Goal: Task Accomplishment & Management: Manage account settings

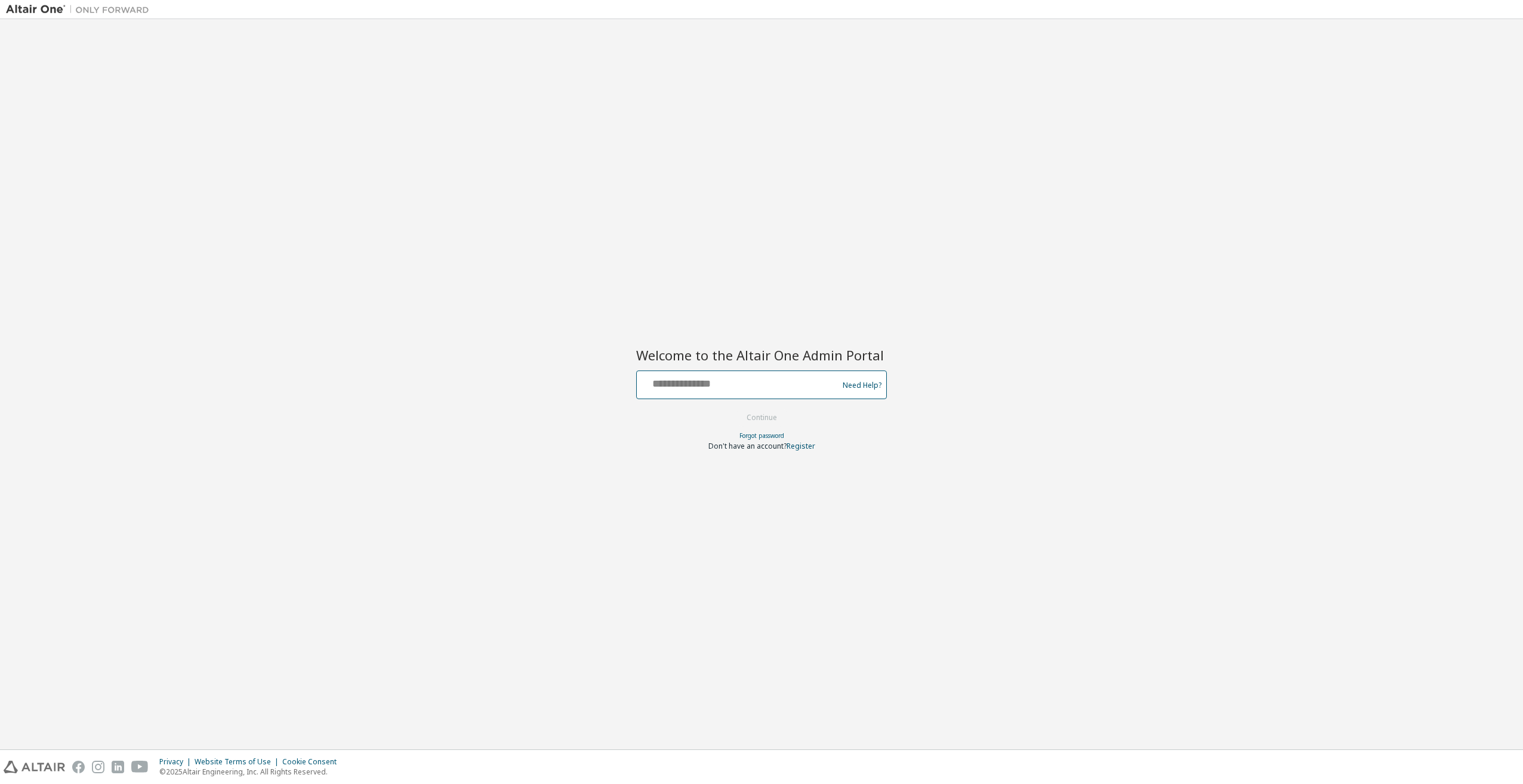
click at [709, 378] on input "text" at bounding box center [739, 382] width 195 height 18
type input "**********"
click at [747, 417] on button "Continue" at bounding box center [762, 417] width 55 height 18
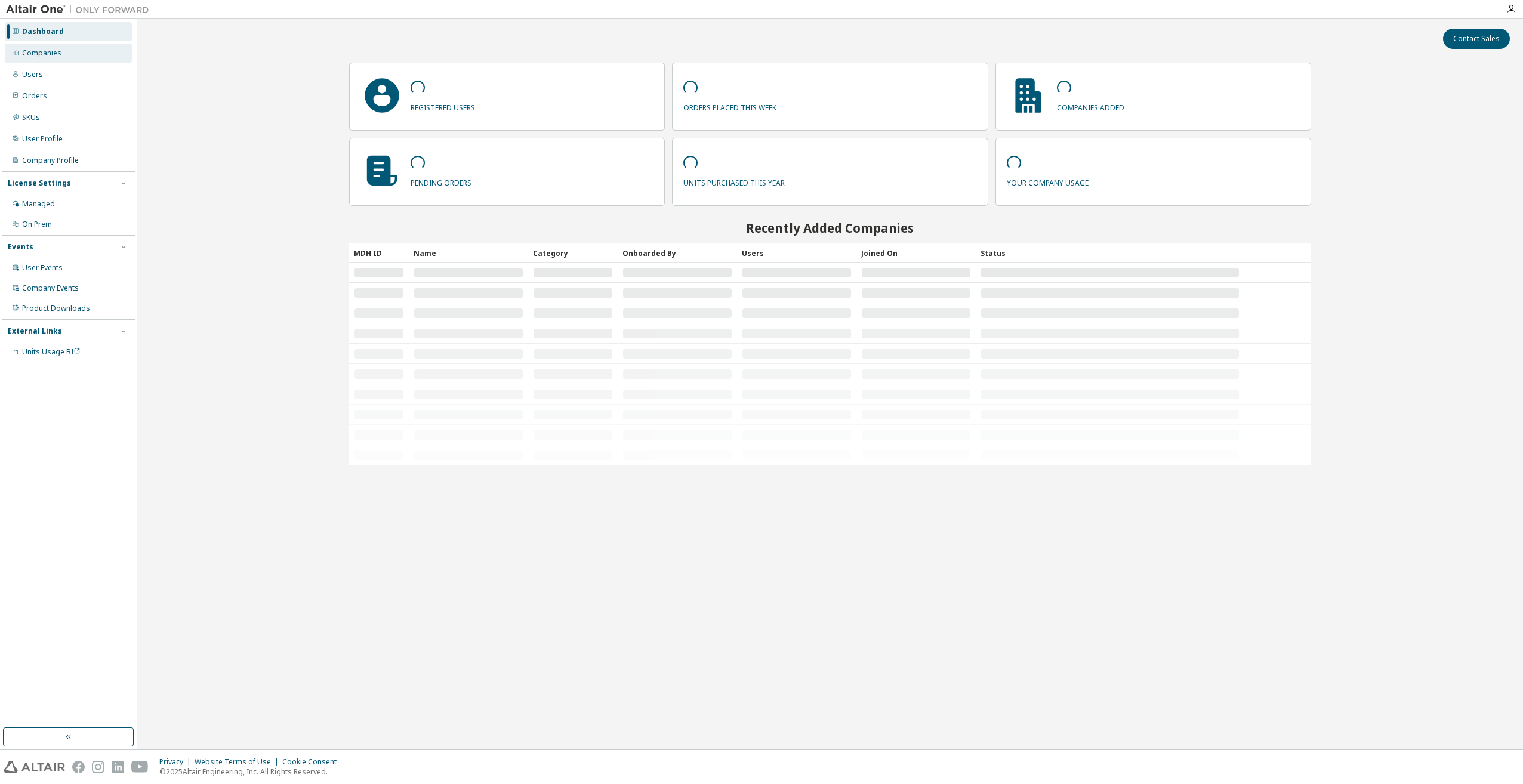
click at [32, 56] on div "Companies" at bounding box center [42, 53] width 39 height 10
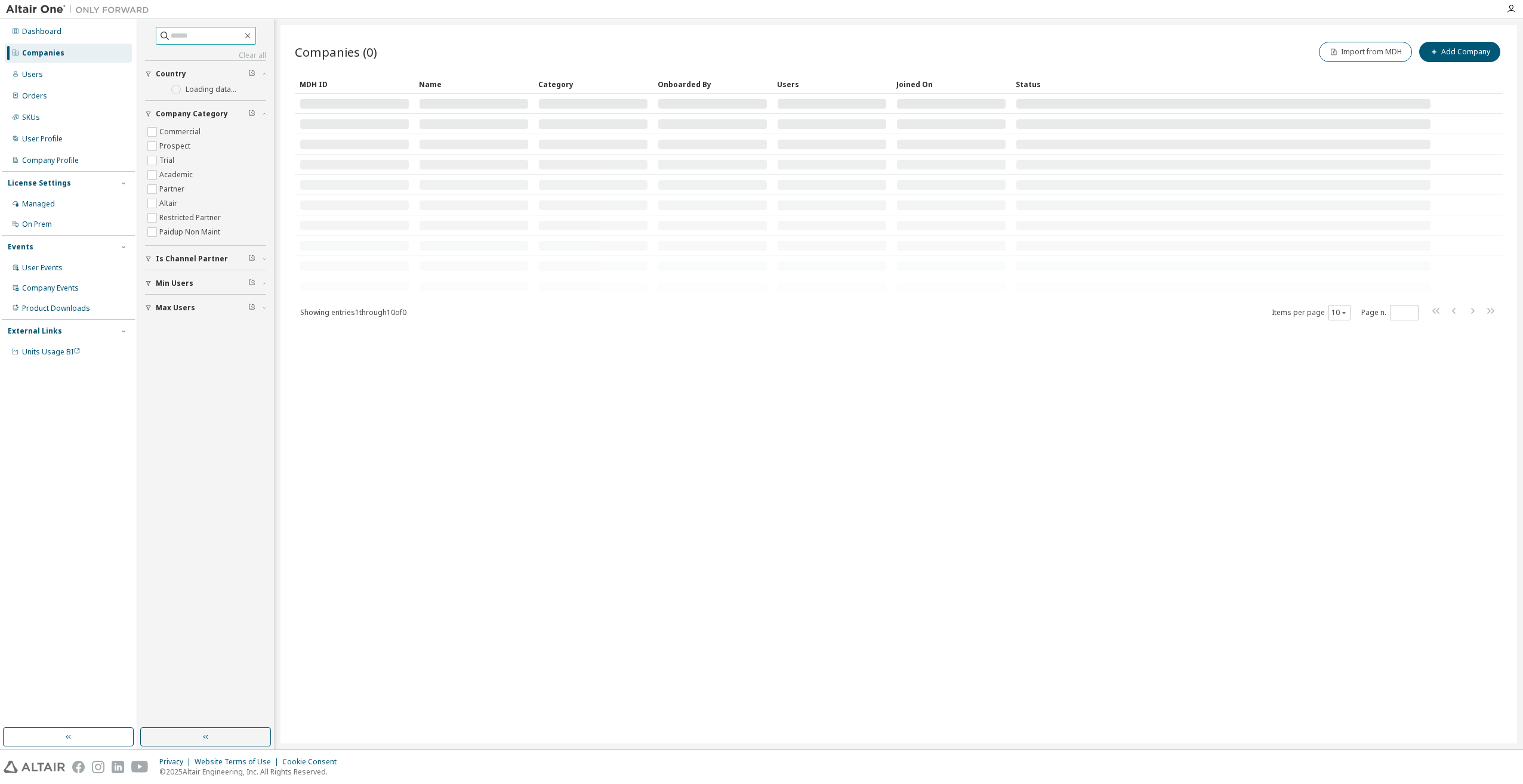
click at [171, 33] on input "text" at bounding box center [207, 36] width 72 height 12
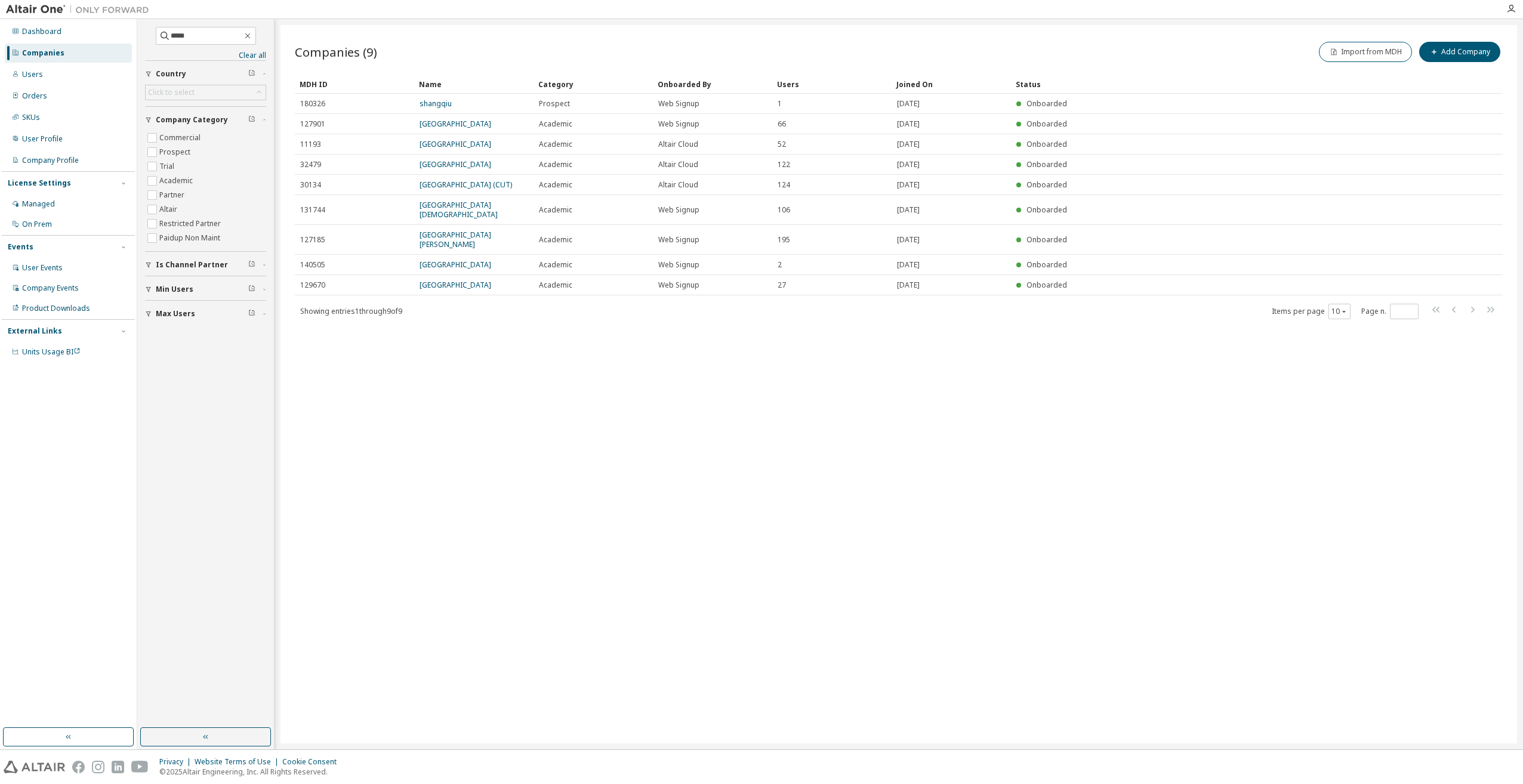
click at [74, 55] on div "Companies" at bounding box center [68, 53] width 127 height 19
click at [207, 35] on input "*****" at bounding box center [207, 36] width 72 height 12
drag, startPoint x: 204, startPoint y: 35, endPoint x: 119, endPoint y: 37, distance: 85.0
click at [119, 37] on div "Dashboard Companies Users Orders SKUs User Profile Company Profile License Sett…" at bounding box center [761, 384] width 1523 height 731
type input "*****"
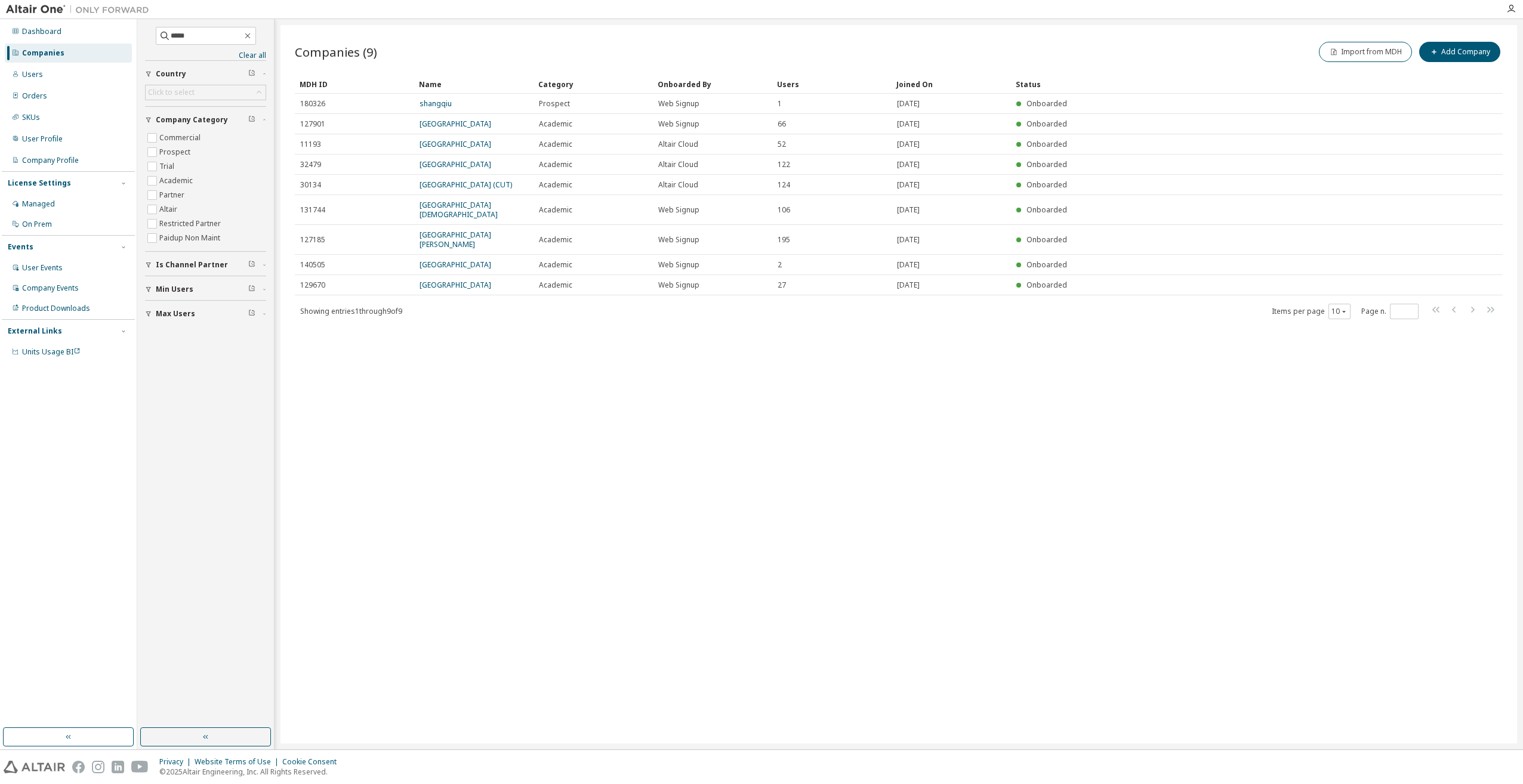
click at [71, 53] on div "Companies" at bounding box center [68, 53] width 127 height 19
click at [194, 30] on input "*****" at bounding box center [207, 36] width 72 height 12
click at [252, 38] on icon "button" at bounding box center [247, 36] width 10 height 10
click at [188, 36] on input "text" at bounding box center [207, 36] width 72 height 12
click at [42, 57] on div "Companies" at bounding box center [43, 53] width 42 height 10
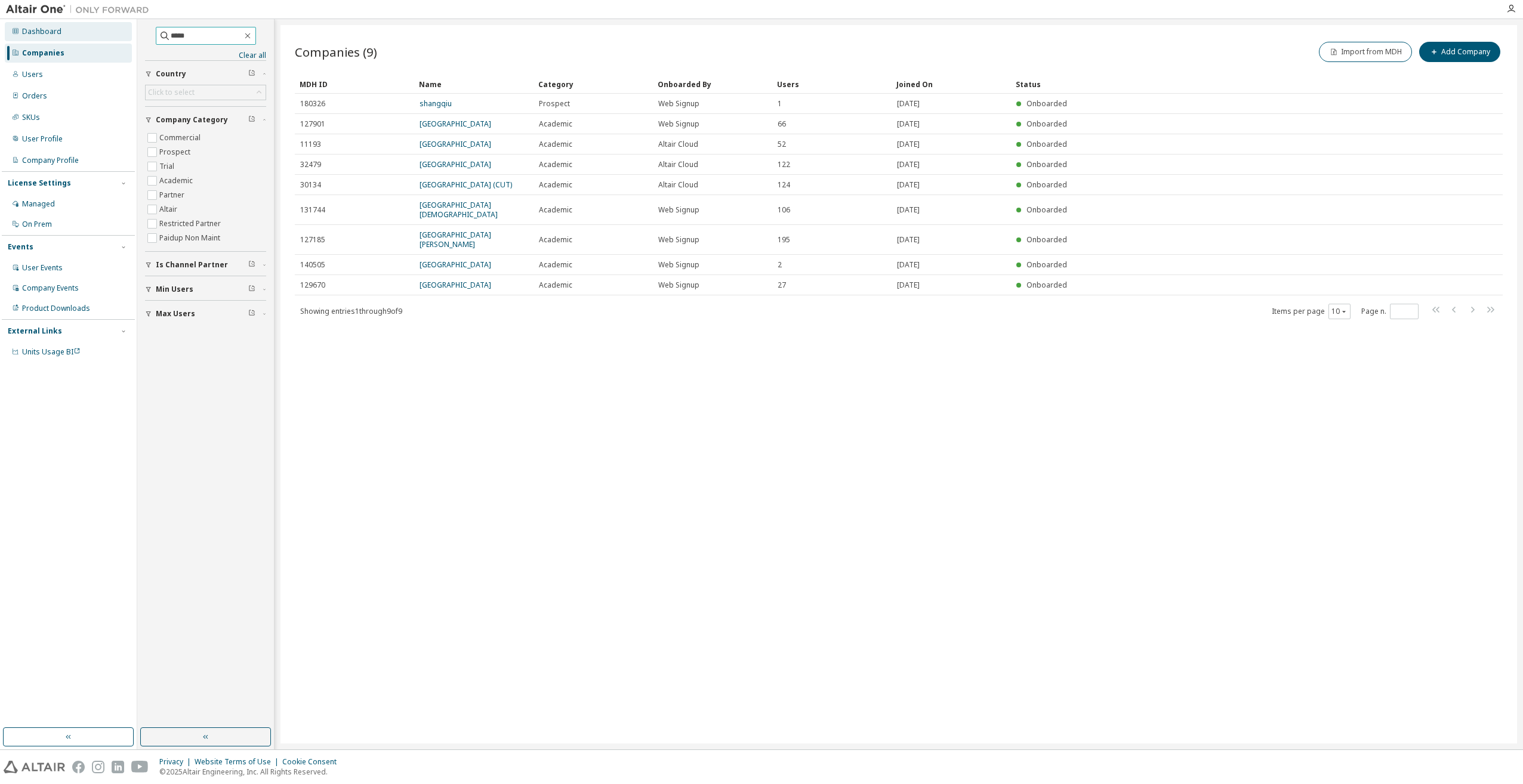
drag, startPoint x: 211, startPoint y: 38, endPoint x: 77, endPoint y: 28, distance: 134.4
click at [77, 28] on div "Dashboard Companies Users Orders SKUs User Profile Company Profile License Sett…" at bounding box center [761, 384] width 1523 height 731
type input "*****"
click at [244, 56] on link "Clear all" at bounding box center [205, 55] width 121 height 10
click at [219, 35] on input "*****" at bounding box center [207, 36] width 72 height 12
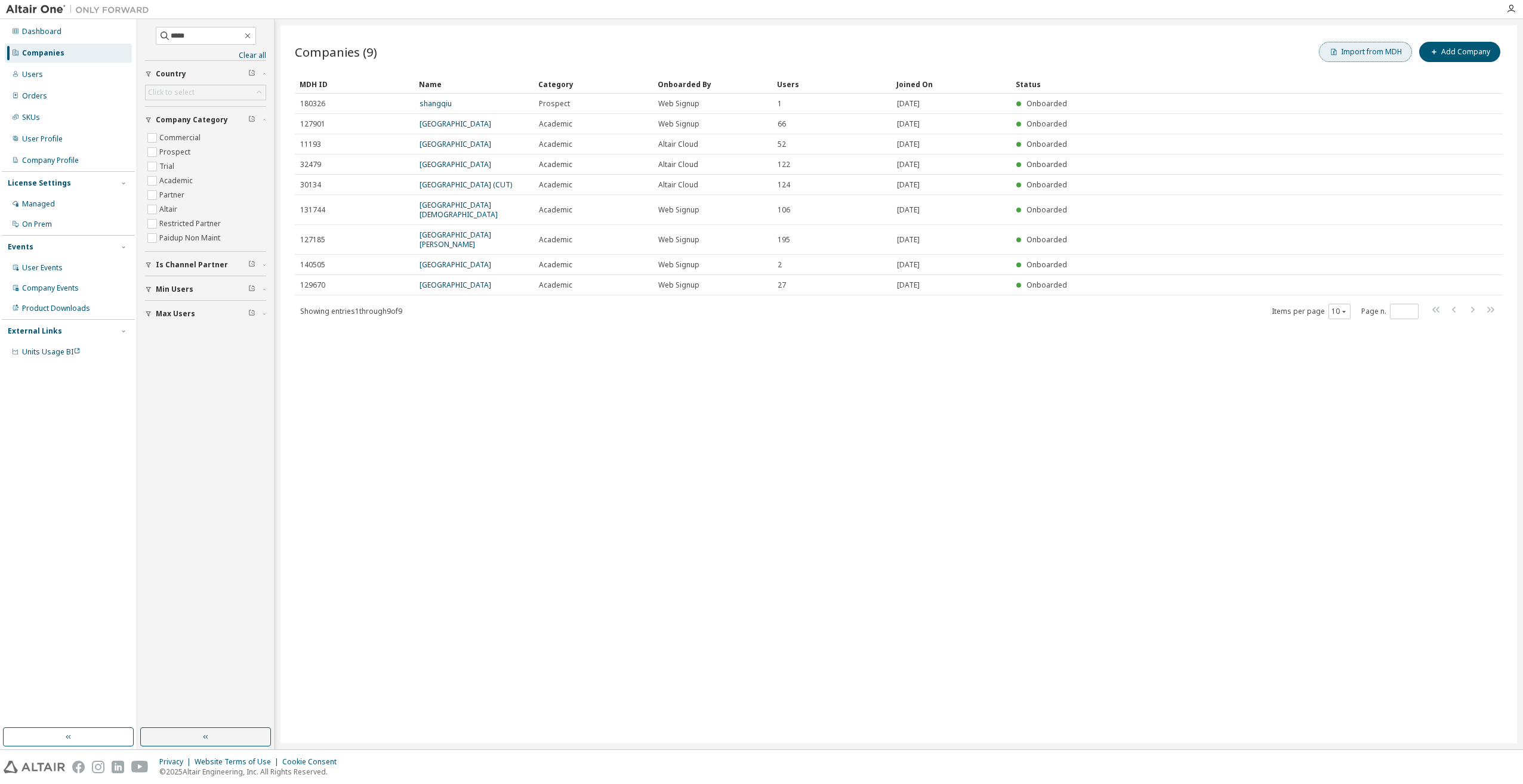
click at [1355, 49] on button "Import from MDH" at bounding box center [1365, 52] width 93 height 20
click at [1363, 78] on input "text" at bounding box center [1427, 80] width 129 height 10
type input "*****"
click at [1424, 95] on button "Find Customer" at bounding box center [1459, 104] width 70 height 20
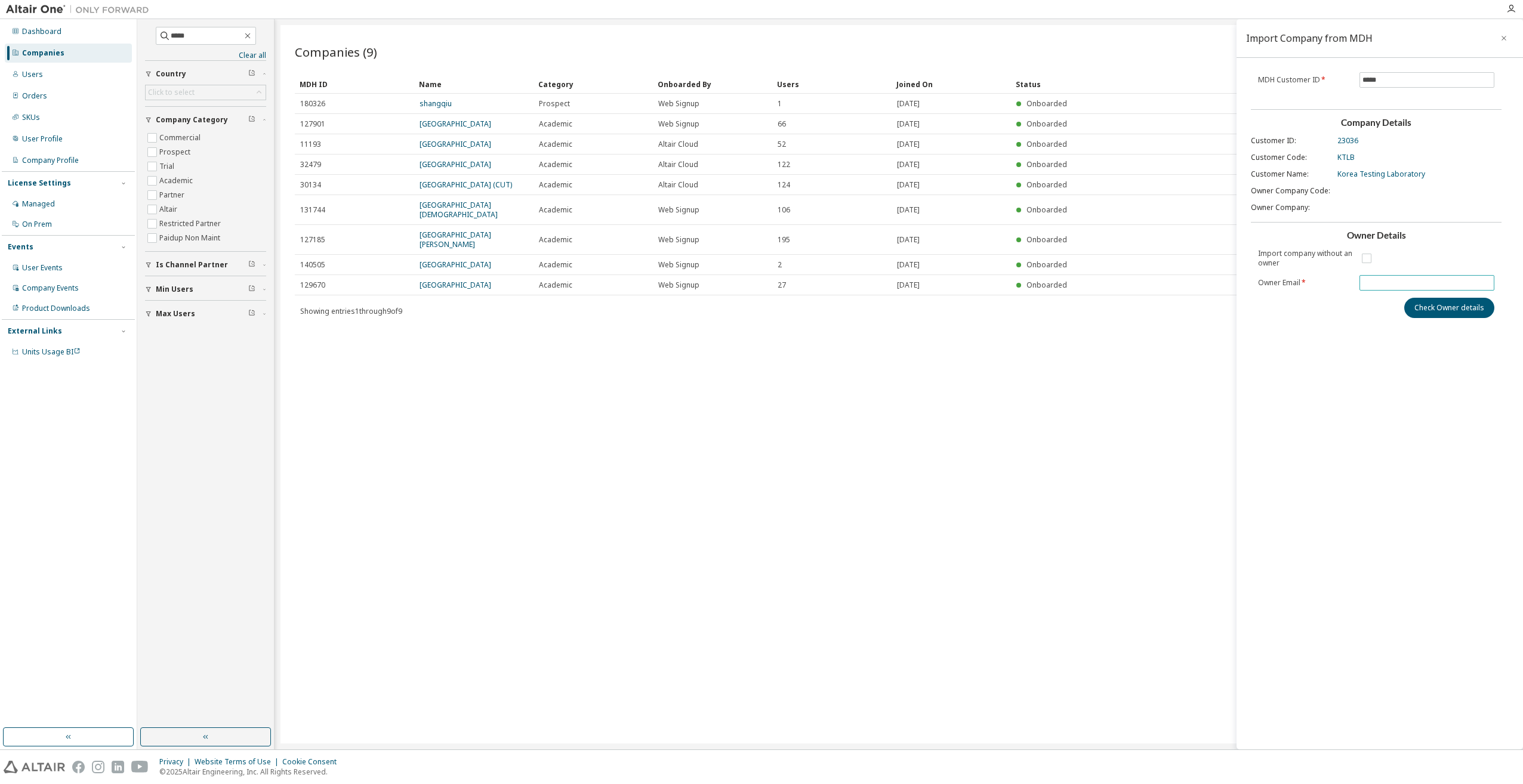
click at [1379, 284] on input "text" at bounding box center [1427, 282] width 129 height 10
click at [1380, 283] on input "text" at bounding box center [1427, 282] width 129 height 10
paste input "**********"
type input "**********"
click at [1374, 351] on div "**********" at bounding box center [1380, 384] width 286 height 731
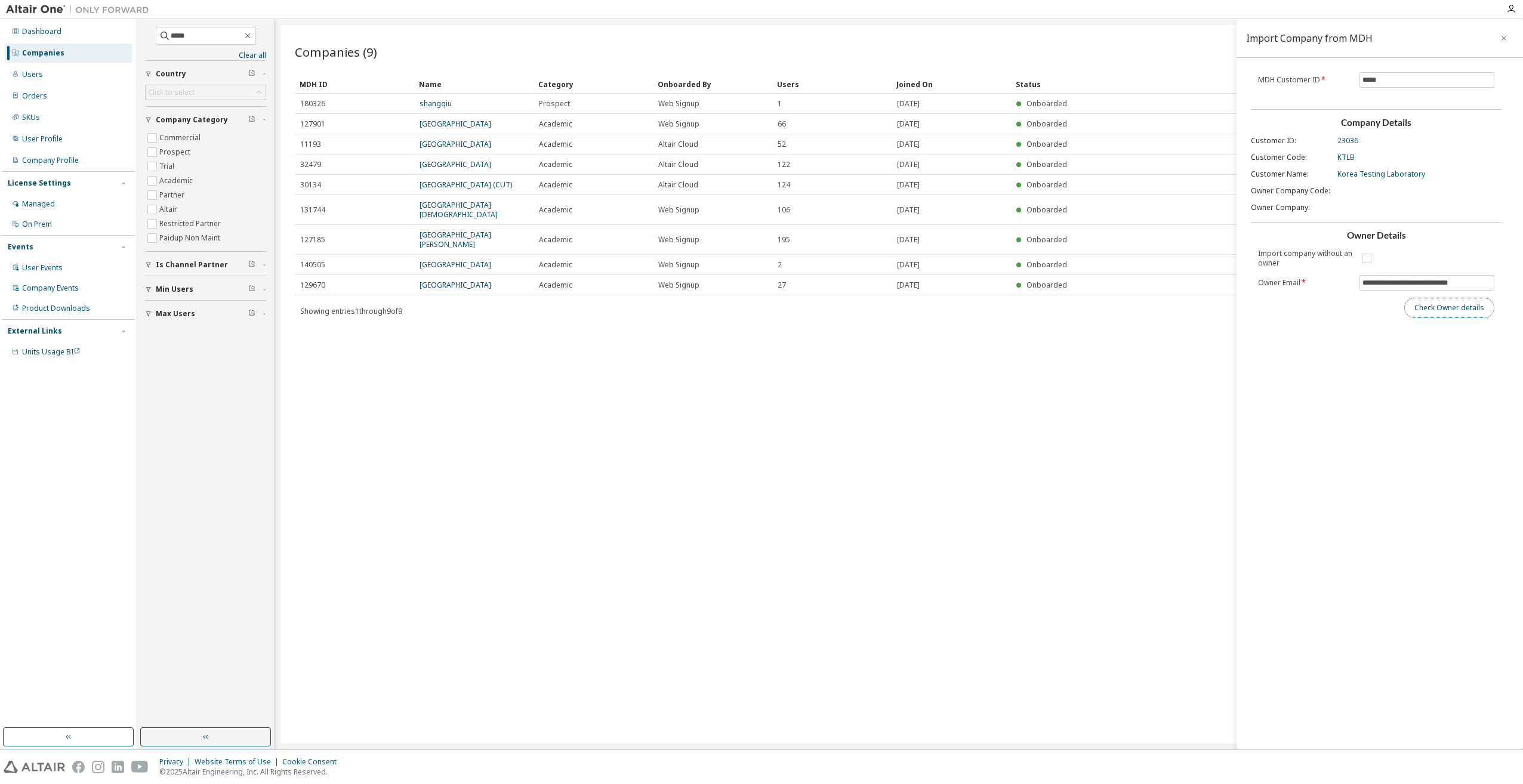
click at [1435, 310] on button "Check Owner details" at bounding box center [1449, 308] width 90 height 20
click at [1373, 339] on span at bounding box center [1427, 347] width 135 height 16
click at [1373, 343] on input "text" at bounding box center [1427, 346] width 129 height 10
paste input "**********"
type input "**********"
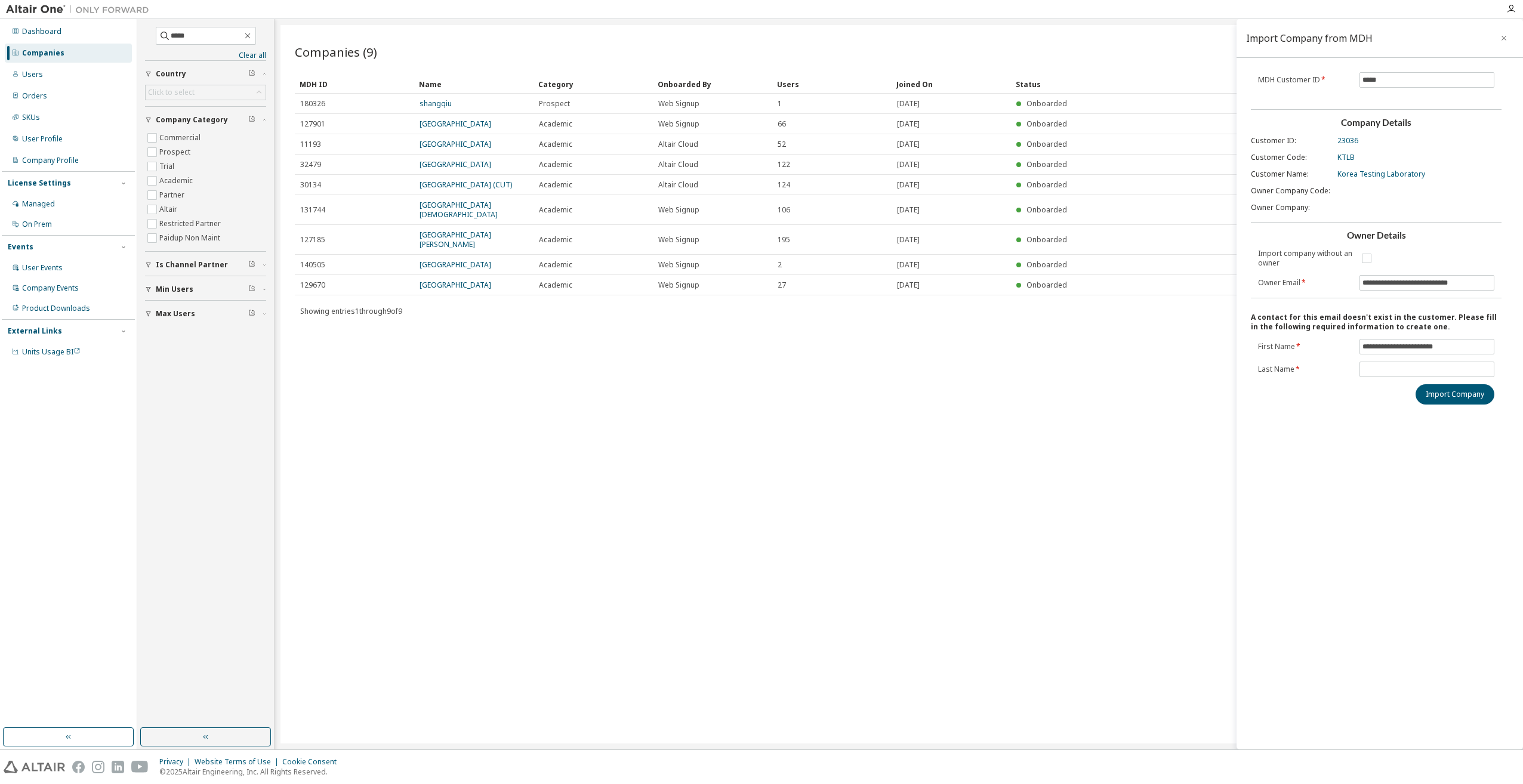
click at [1294, 404] on div "**********" at bounding box center [1380, 384] width 286 height 731
click at [1373, 371] on input "text" at bounding box center [1427, 369] width 129 height 10
type input "*****"
click at [1289, 449] on div "**********" at bounding box center [1380, 384] width 286 height 731
click at [1432, 394] on button "Import Company" at bounding box center [1455, 394] width 79 height 20
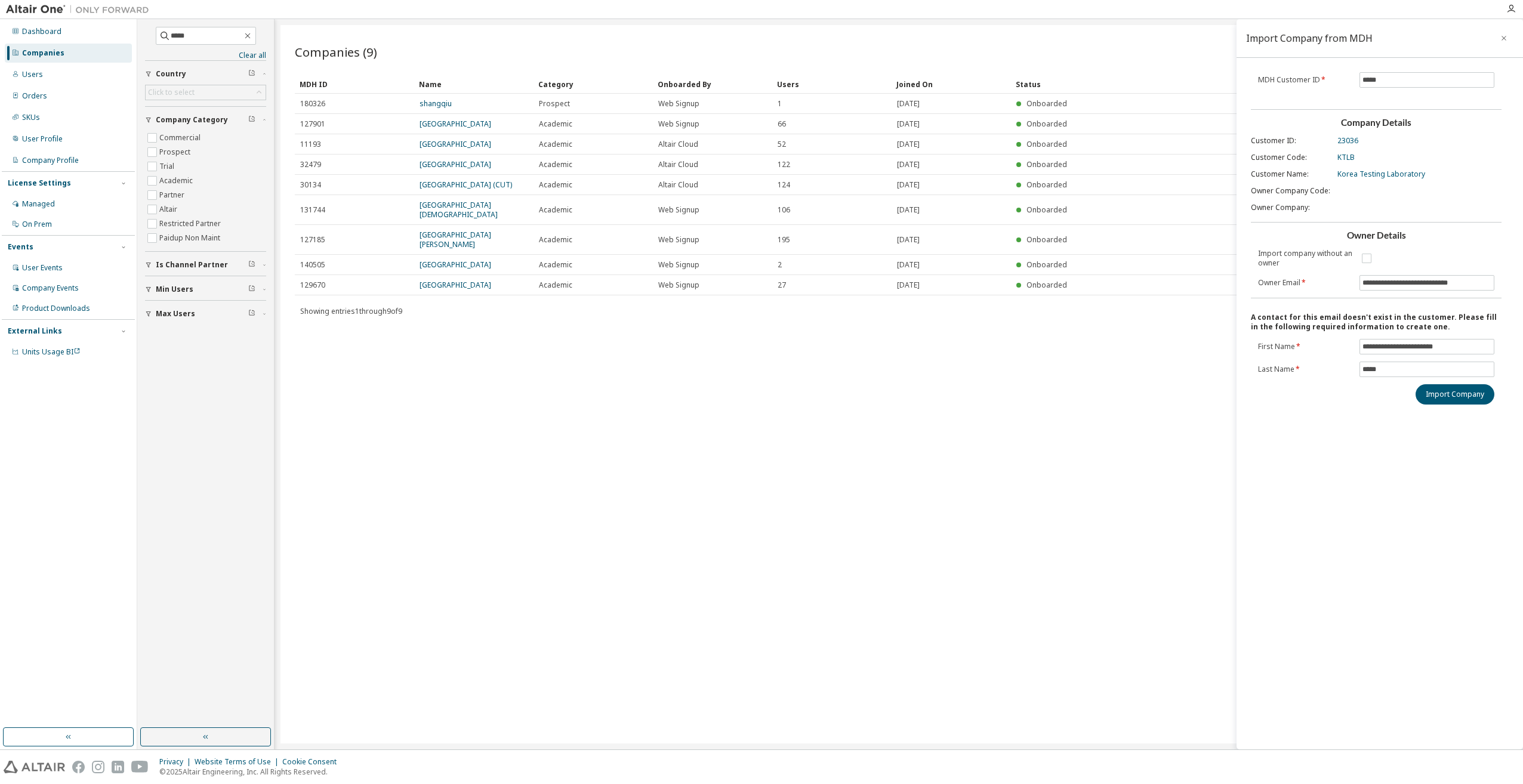
click at [1136, 488] on div "Companies (9) Import from MDH Add Company Clear Load Save Save As Field Operato…" at bounding box center [899, 384] width 1237 height 719
click at [1505, 31] on button "button" at bounding box center [1503, 38] width 19 height 19
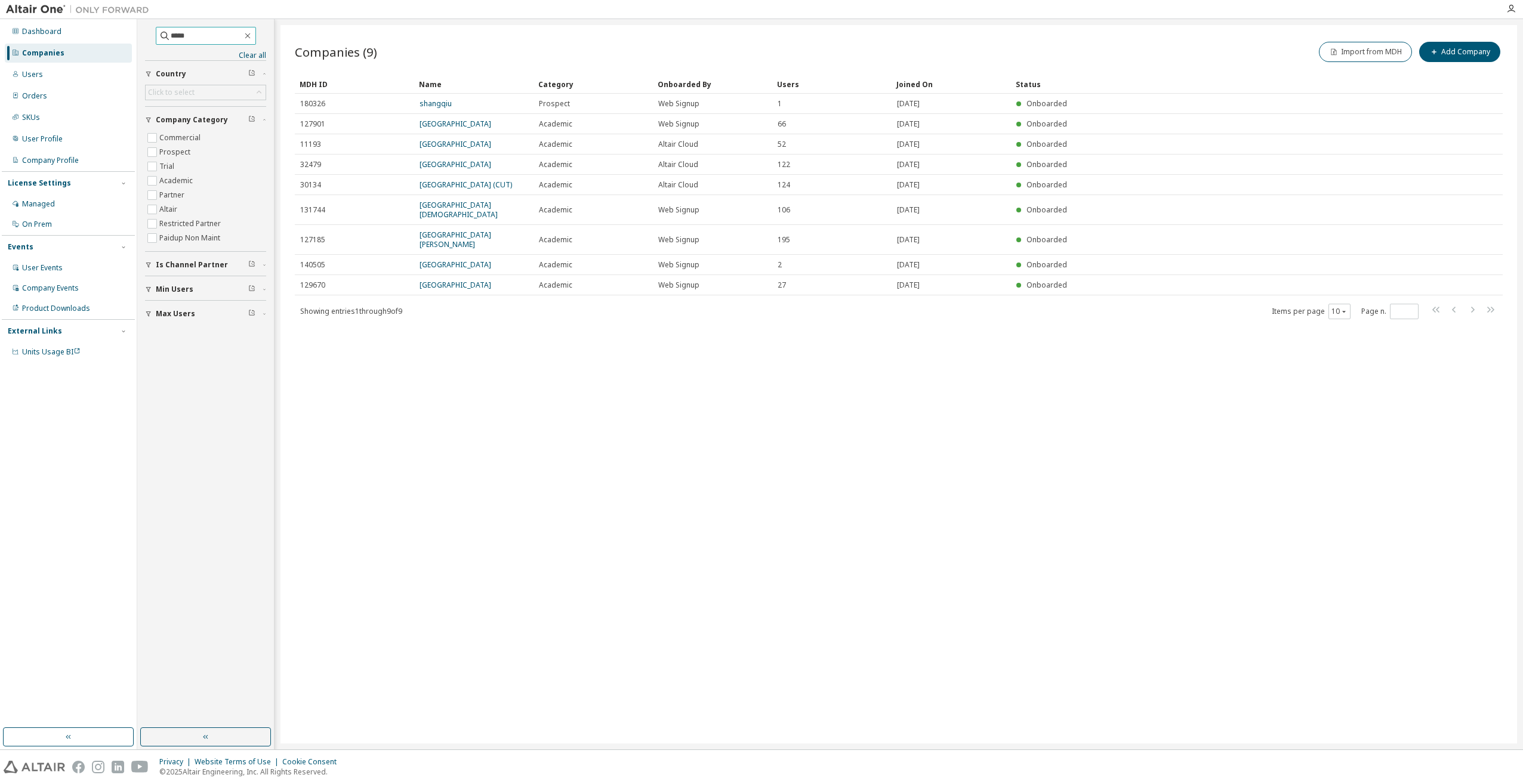
click at [221, 33] on input "*****" at bounding box center [207, 36] width 72 height 12
click at [805, 604] on div "Companies (9) Import from MDH Add Company Clear Load Save Save As Field Operato…" at bounding box center [899, 384] width 1237 height 719
click at [48, 49] on div "Companies" at bounding box center [43, 53] width 42 height 10
click at [196, 35] on input "*****" at bounding box center [207, 36] width 72 height 12
click at [429, 352] on div "Companies (9) Import from MDH Add Company Clear Load Save Save As Field Operato…" at bounding box center [899, 384] width 1237 height 719
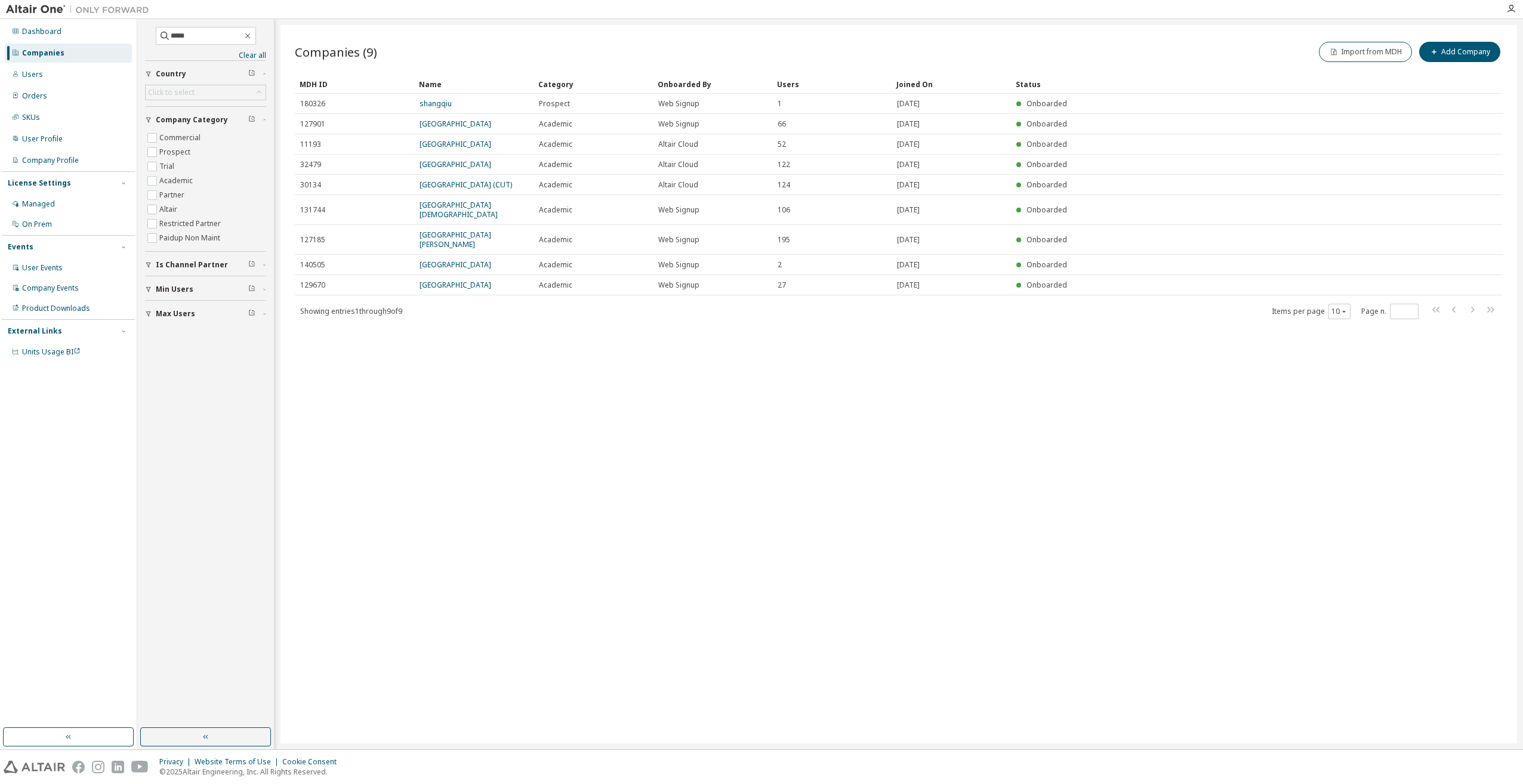
click at [1128, 367] on div "Companies (9) Import from MDH Add Company Clear Load Save Save As Field Operato…" at bounding box center [899, 384] width 1237 height 719
click at [1375, 48] on button "Import from MDH" at bounding box center [1365, 52] width 93 height 20
click at [1372, 74] on span at bounding box center [1427, 80] width 135 height 16
click at [1374, 78] on input "text" at bounding box center [1427, 80] width 129 height 10
type input "*****"
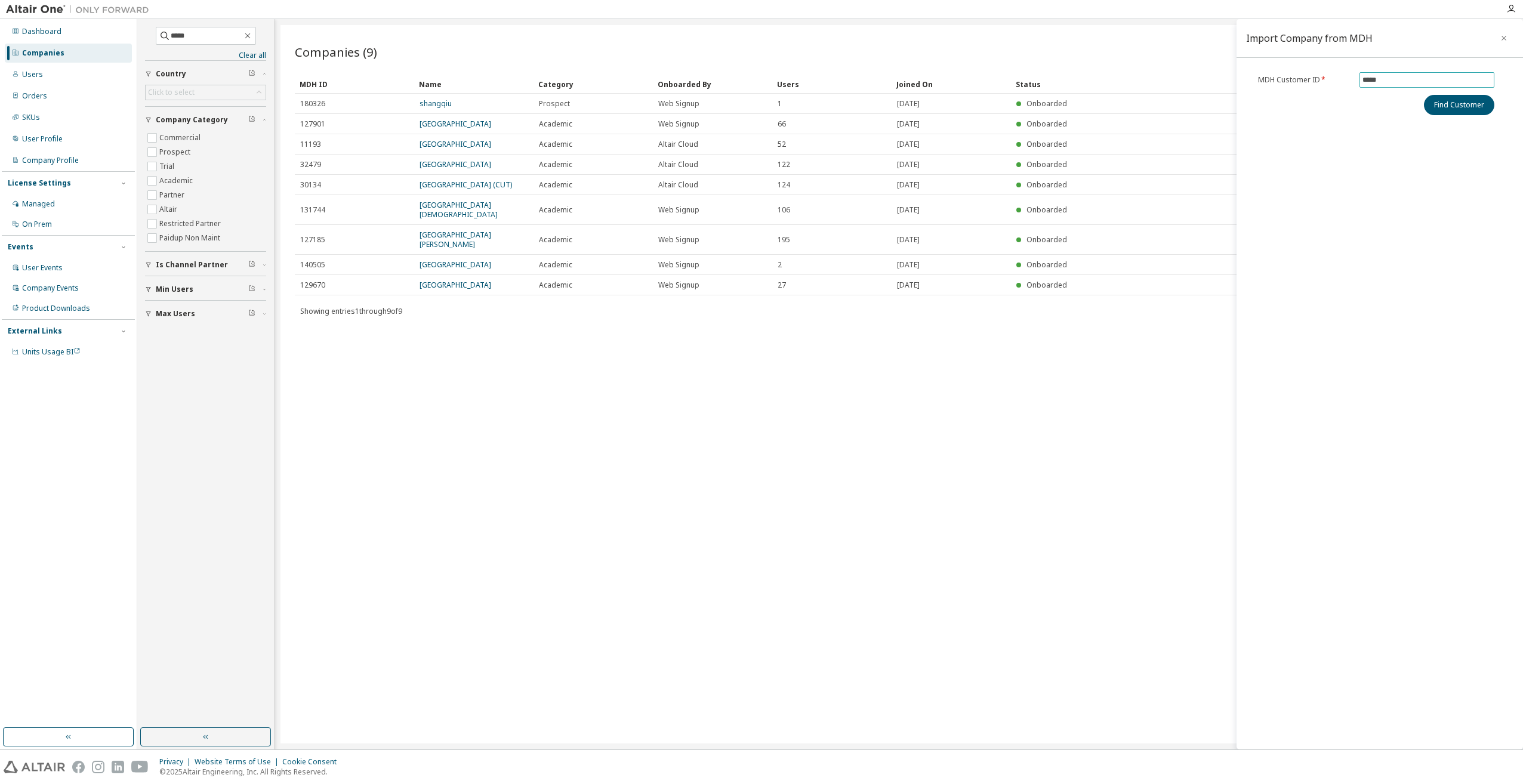
click at [1424, 95] on button "Find Customer" at bounding box center [1459, 104] width 70 height 20
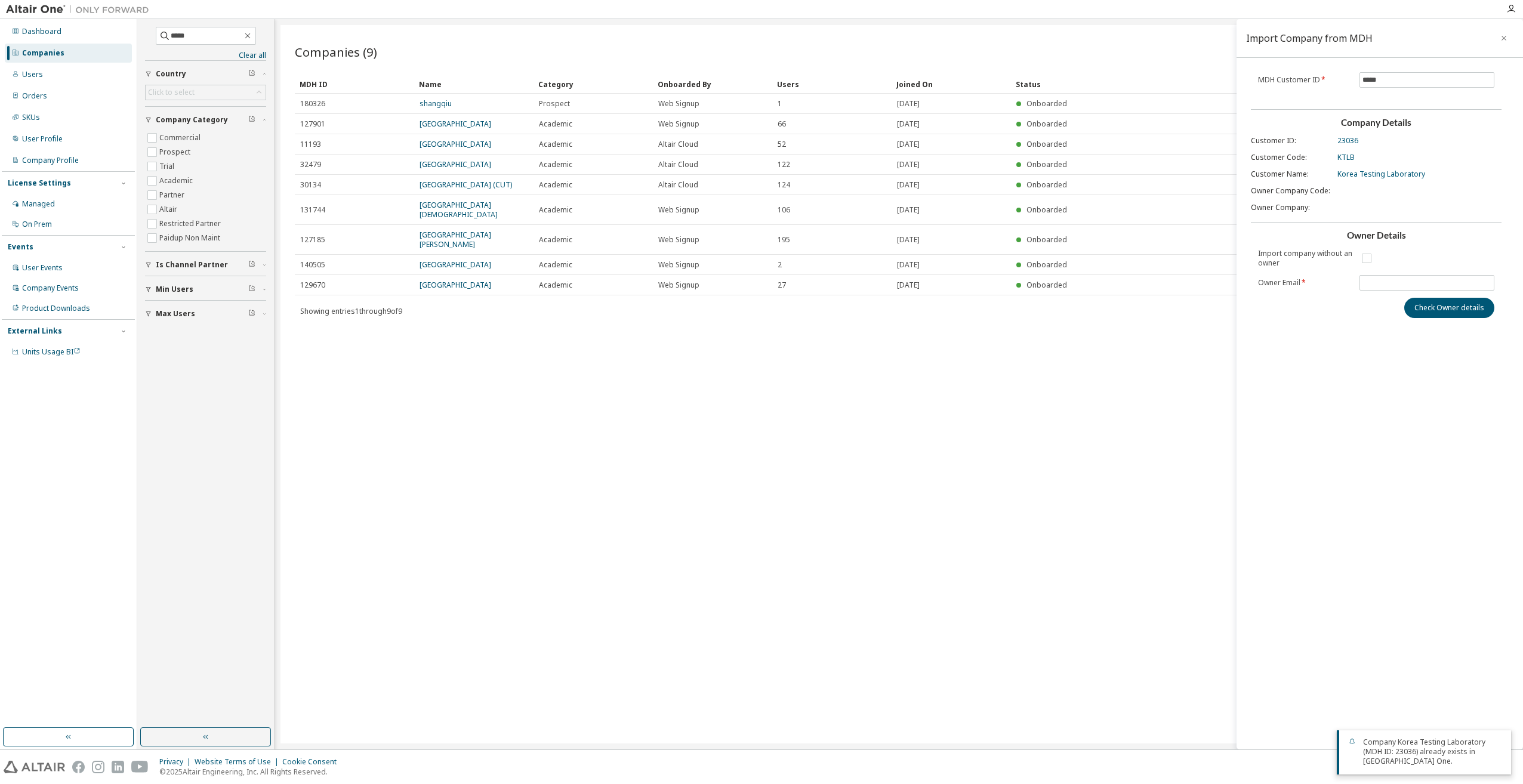
click at [1428, 749] on div "Company Korea Testing Laboratory (MDH ID: 23036) already exists in Altair One." at bounding box center [1432, 752] width 138 height 29
click at [811, 522] on div "Companies (9) Import from MDH Add Company Clear Load Save Save As Field Operato…" at bounding box center [899, 384] width 1237 height 719
click at [200, 37] on input "*****" at bounding box center [207, 36] width 72 height 12
click at [200, 37] on input "*****" at bounding box center [207, 36] width 72 height 12
click at [1507, 35] on button "button" at bounding box center [1503, 38] width 19 height 19
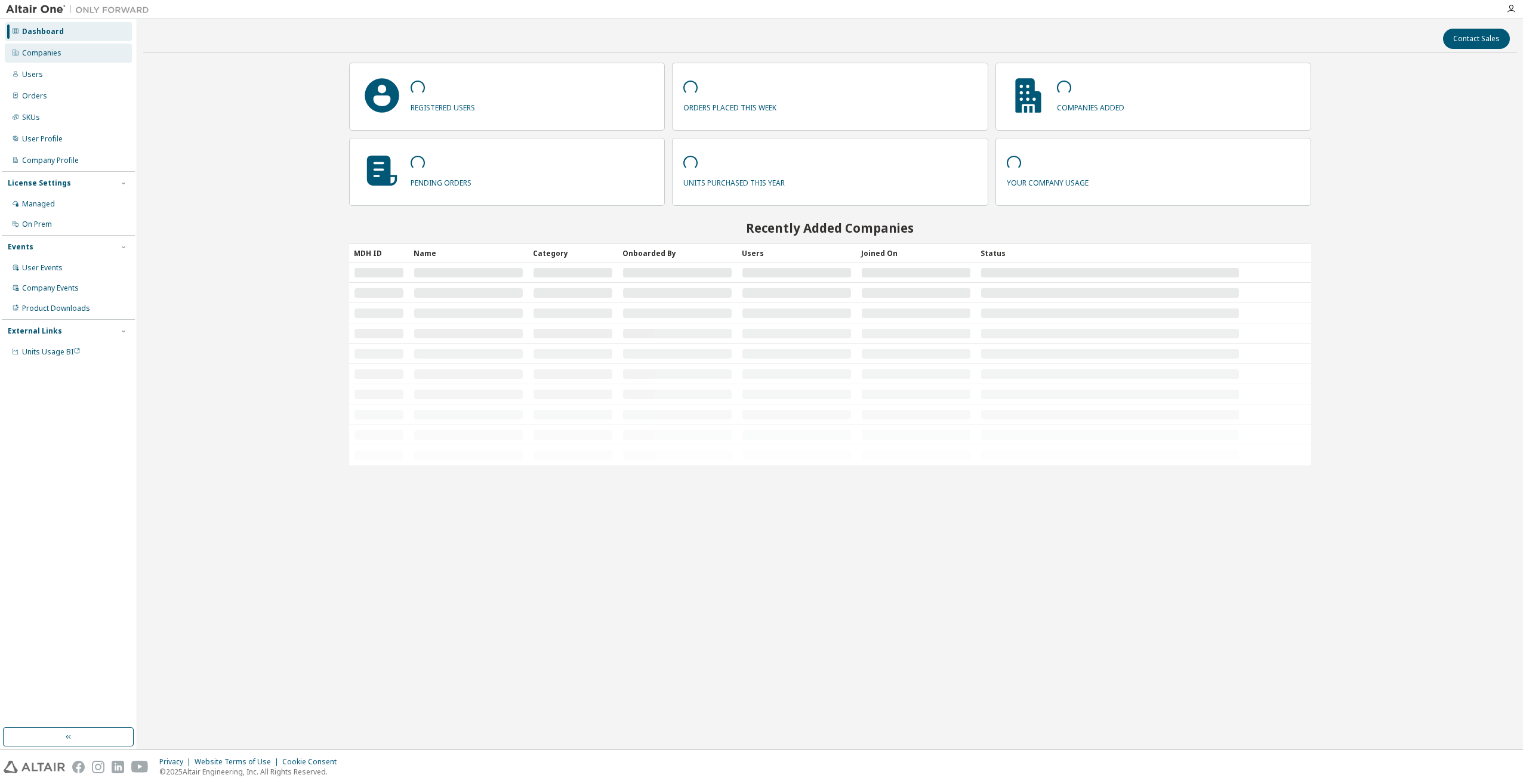
click at [31, 55] on div "Companies" at bounding box center [42, 53] width 39 height 10
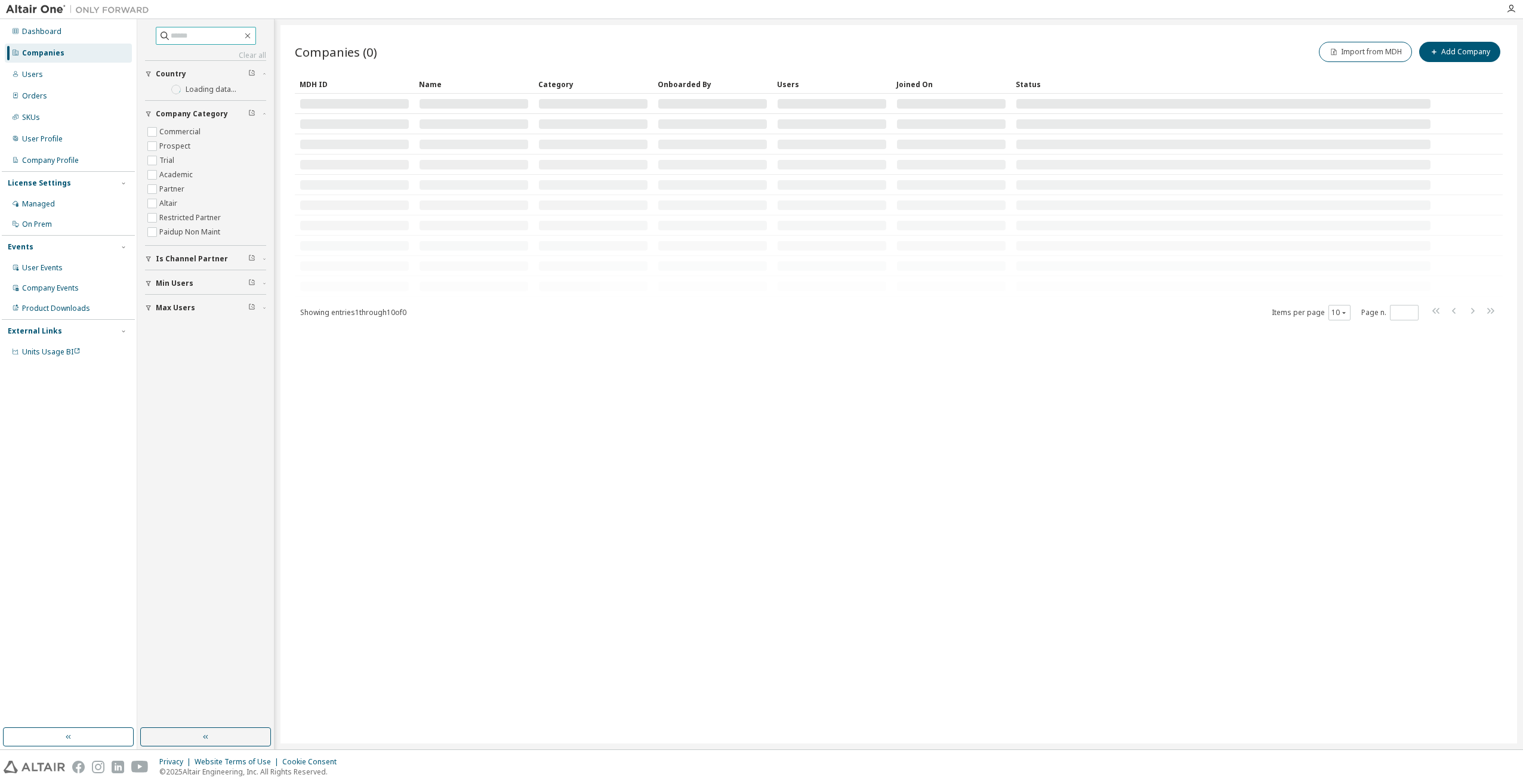
click at [171, 35] on input "text" at bounding box center [207, 36] width 72 height 12
type input "*****"
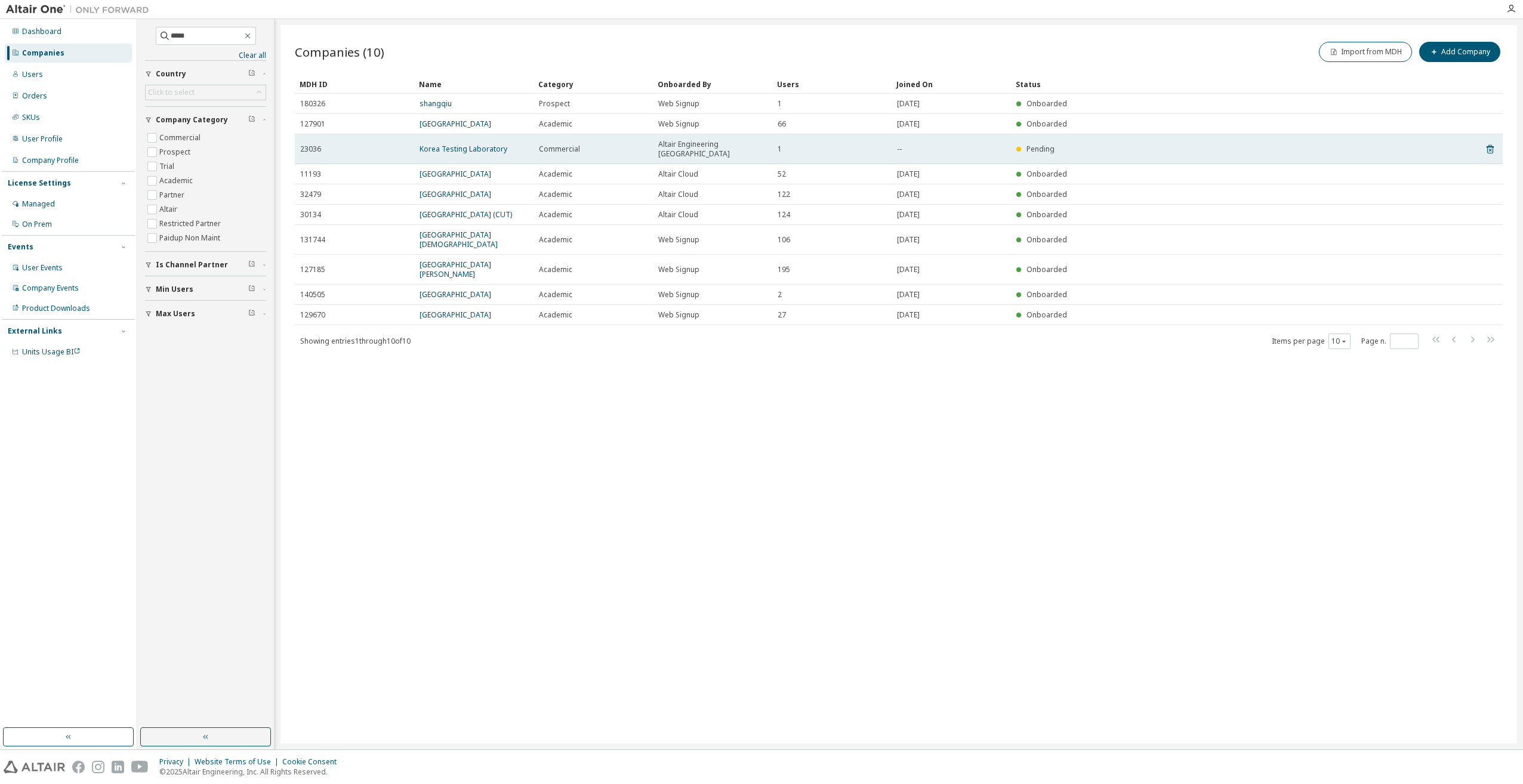
click at [312, 144] on span "23036" at bounding box center [310, 149] width 21 height 10
click at [449, 147] on link "Korea Testing Laboratory" at bounding box center [463, 149] width 88 height 10
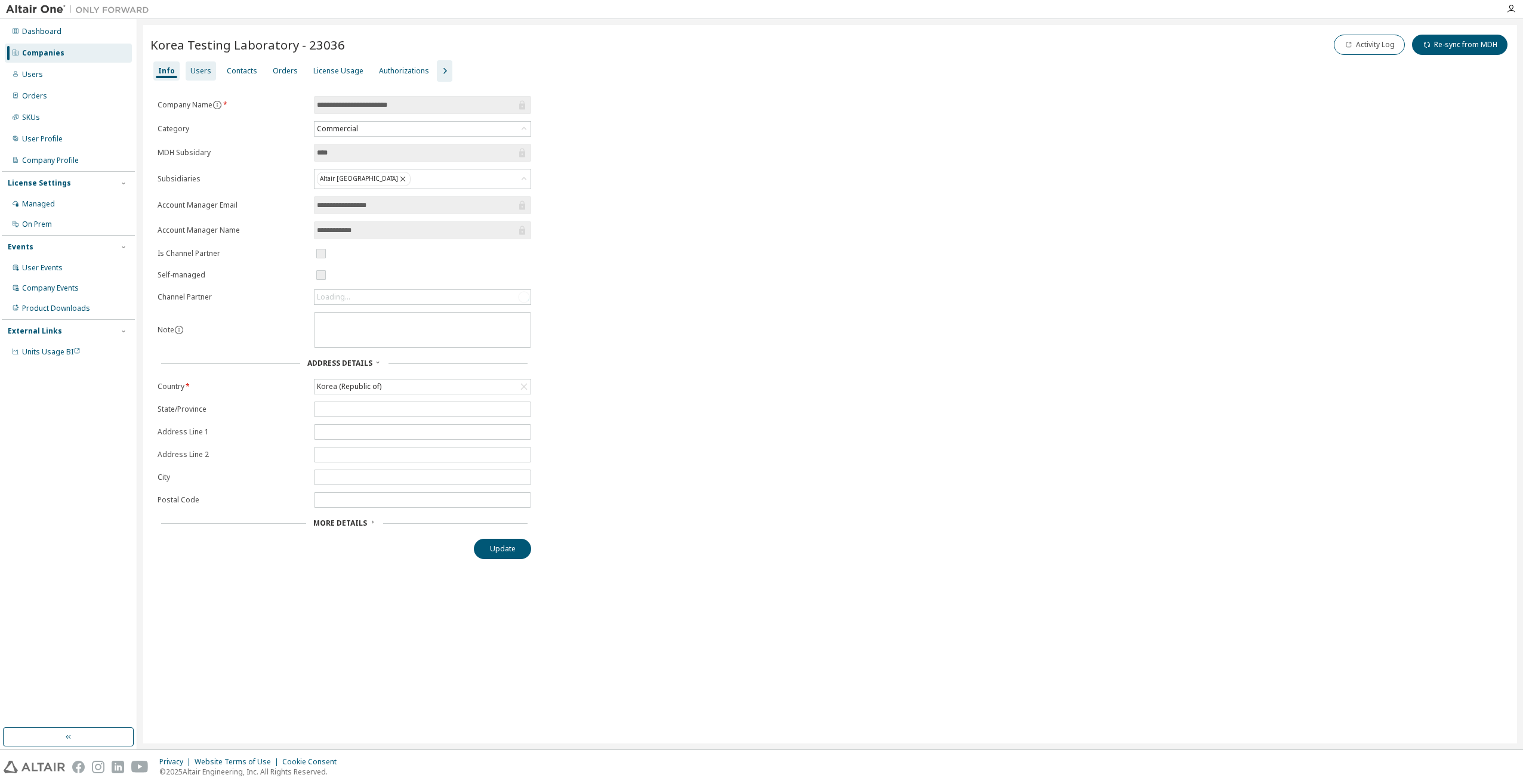
click at [203, 72] on div "Users" at bounding box center [201, 71] width 21 height 10
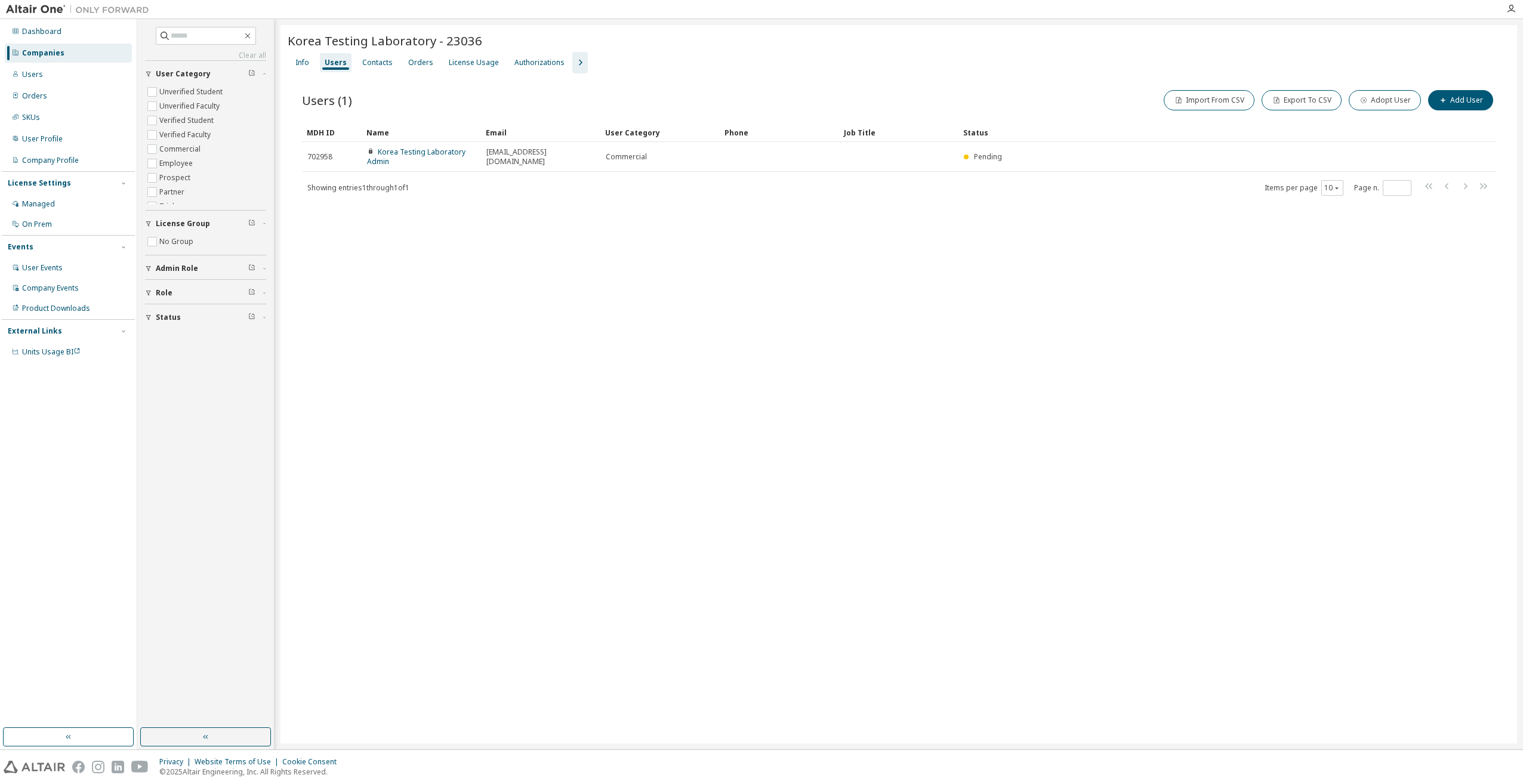
click at [526, 302] on div "Korea Testing Laboratory - 23036 Clear Load Save Save As Field Operator Value S…" at bounding box center [899, 384] width 1237 height 719
click at [335, 69] on div "Users" at bounding box center [335, 62] width 31 height 19
click at [567, 339] on div "Korea Testing Laboratory - 23036 Clear Load Save Save As Field Operator Value S…" at bounding box center [899, 384] width 1237 height 719
click at [706, 365] on div "Korea Testing Laboratory - 23036 Clear Load Save Save As Field Operator Value S…" at bounding box center [899, 384] width 1237 height 719
click at [372, 66] on div "Contacts" at bounding box center [377, 63] width 31 height 10
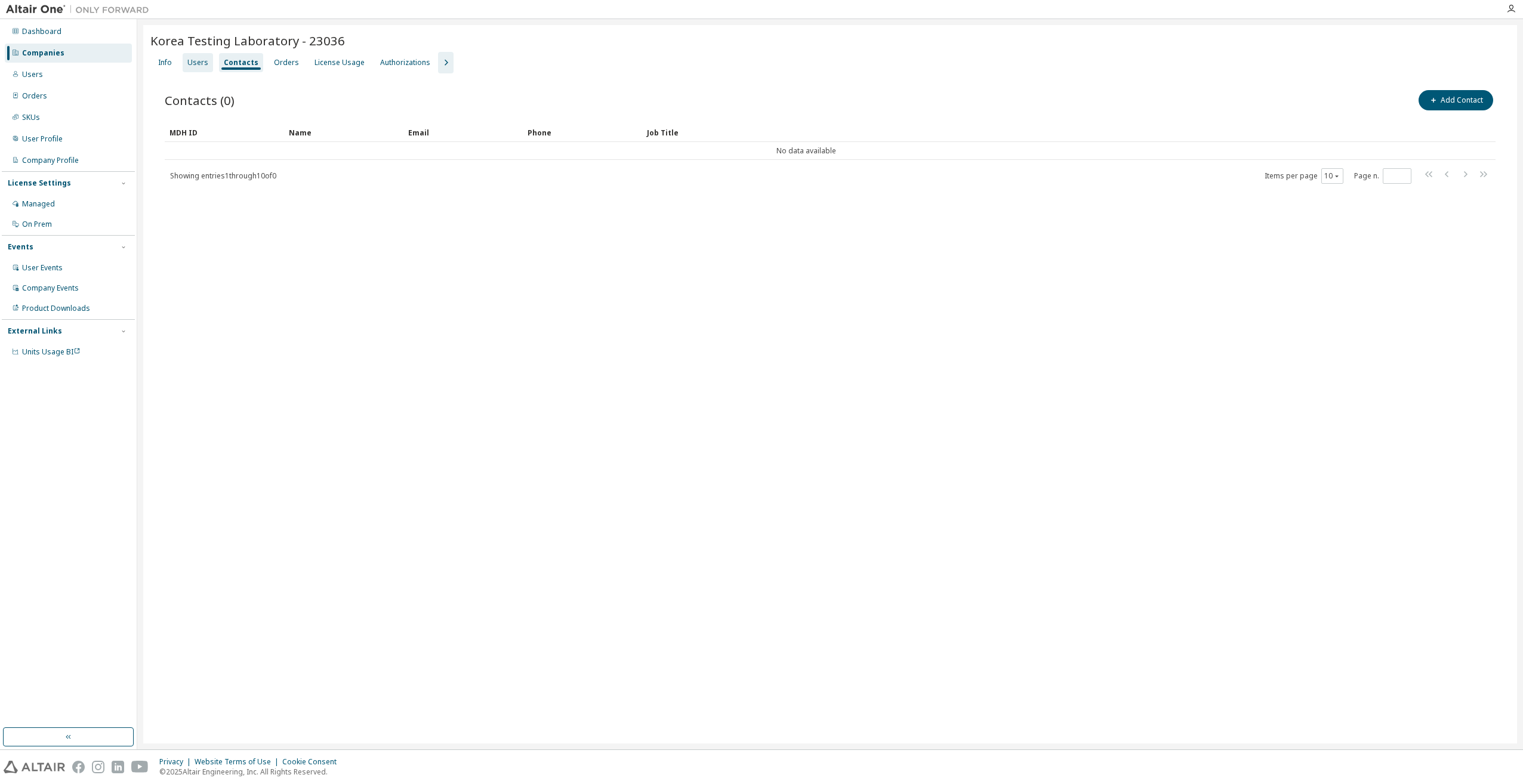
click at [200, 60] on div "Users" at bounding box center [198, 63] width 21 height 10
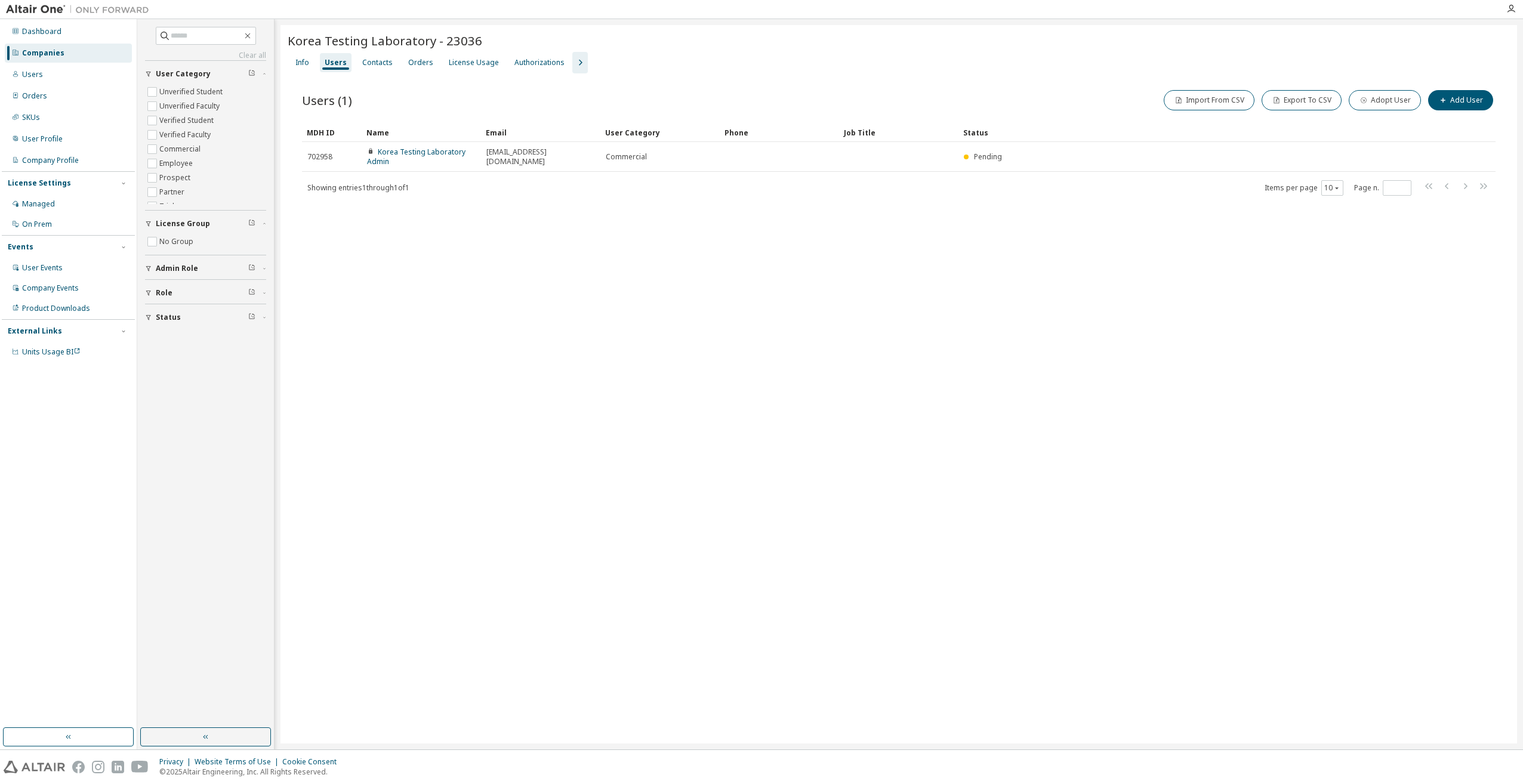
click at [459, 313] on div "Korea Testing Laboratory - 23036 Clear Load Save Save As Field Operator Value S…" at bounding box center [899, 384] width 1237 height 719
click at [1460, 100] on button "Add User" at bounding box center [1461, 100] width 65 height 20
click at [1380, 79] on input "email" at bounding box center [1438, 78] width 151 height 10
paste input "**********"
type input "**********"
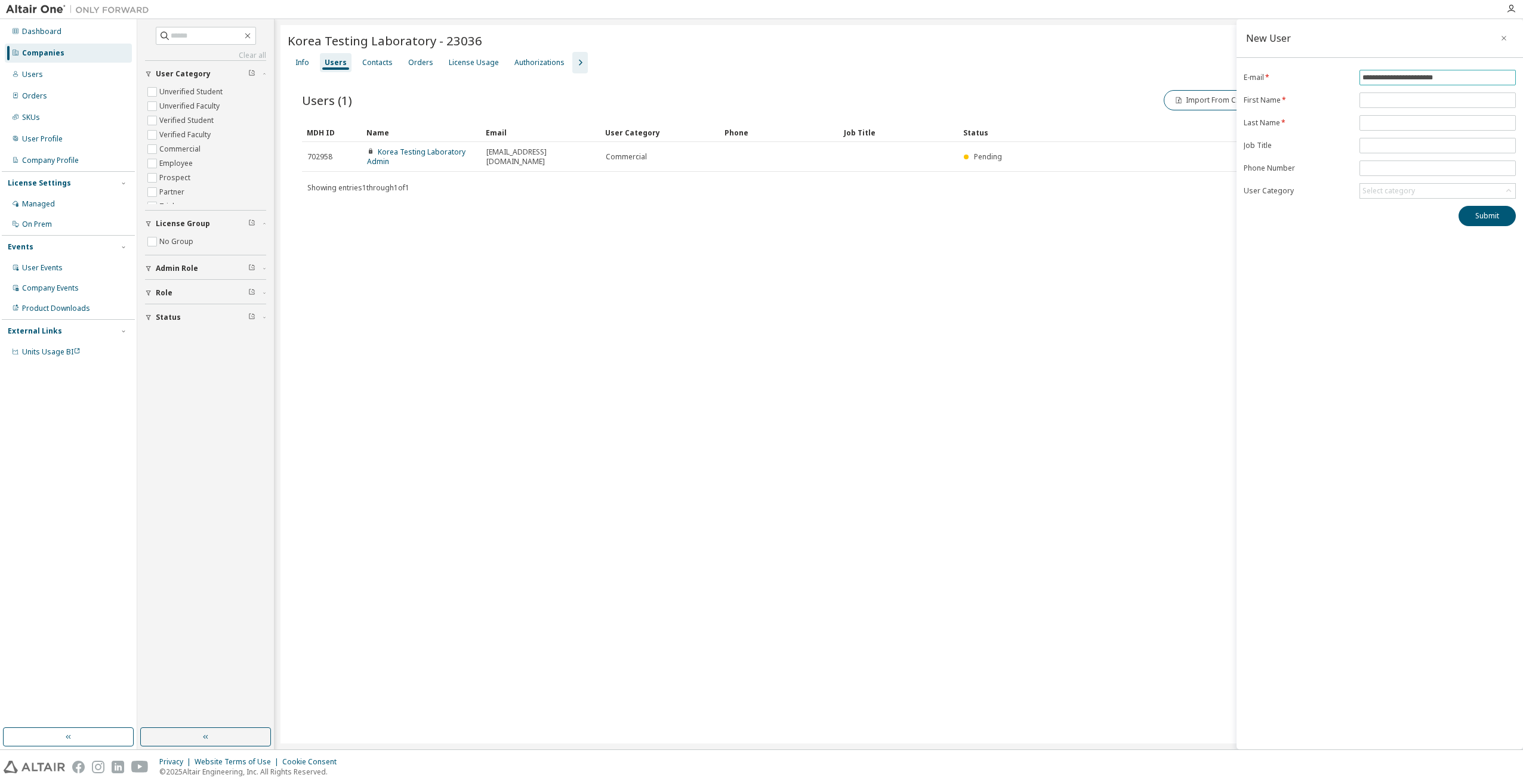
drag, startPoint x: 1458, startPoint y: 75, endPoint x: 1274, endPoint y: 81, distance: 184.1
click at [1274, 81] on form "**********" at bounding box center [1380, 134] width 272 height 129
click at [1380, 108] on input "email" at bounding box center [1438, 106] width 151 height 10
paste input "**********"
type input "**********"
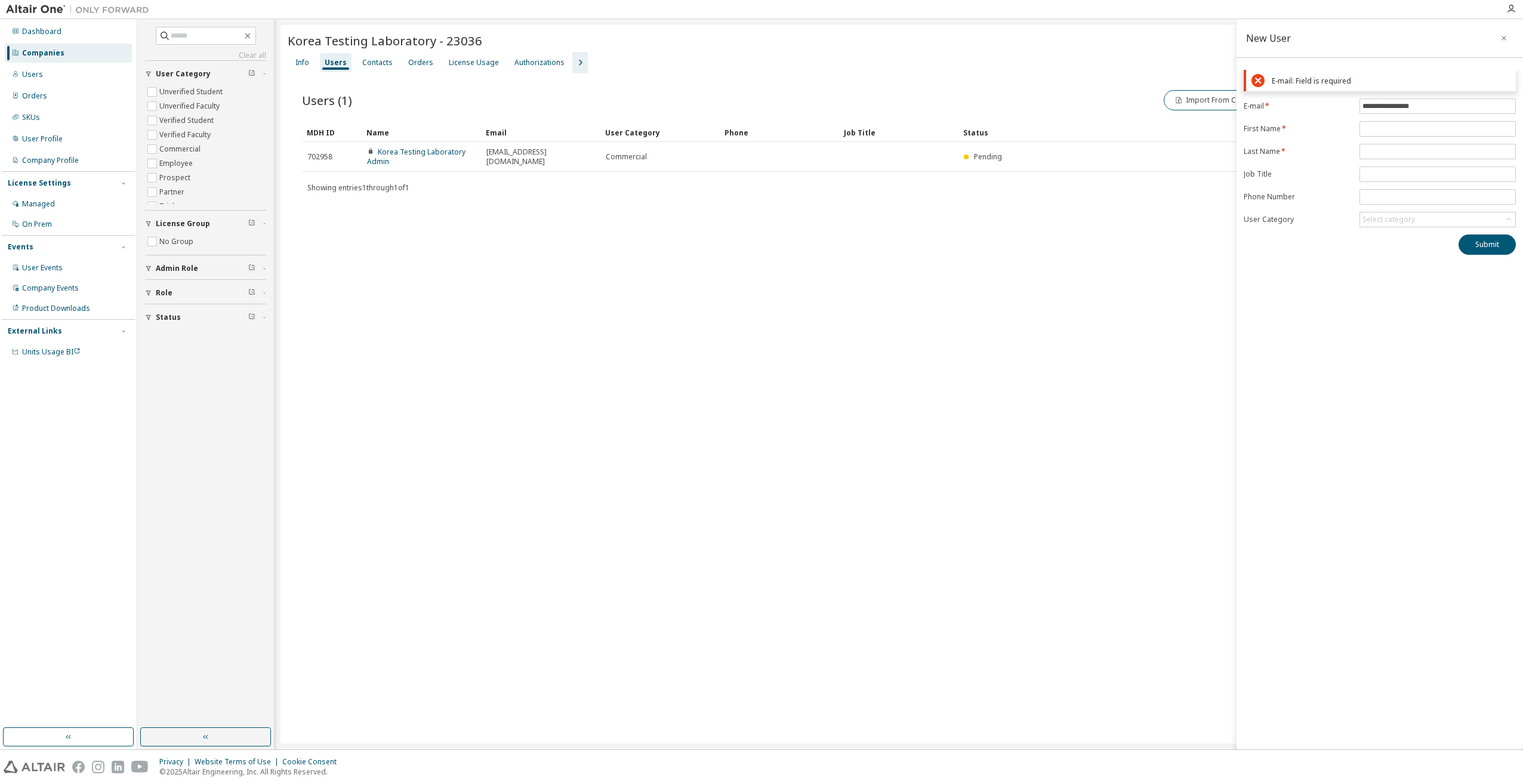
click at [1337, 382] on div "**********" at bounding box center [1380, 384] width 286 height 731
click at [1372, 100] on input "text" at bounding box center [1438, 100] width 151 height 10
type input "******"
click at [1368, 118] on input "text" at bounding box center [1438, 123] width 151 height 10
type input "****"
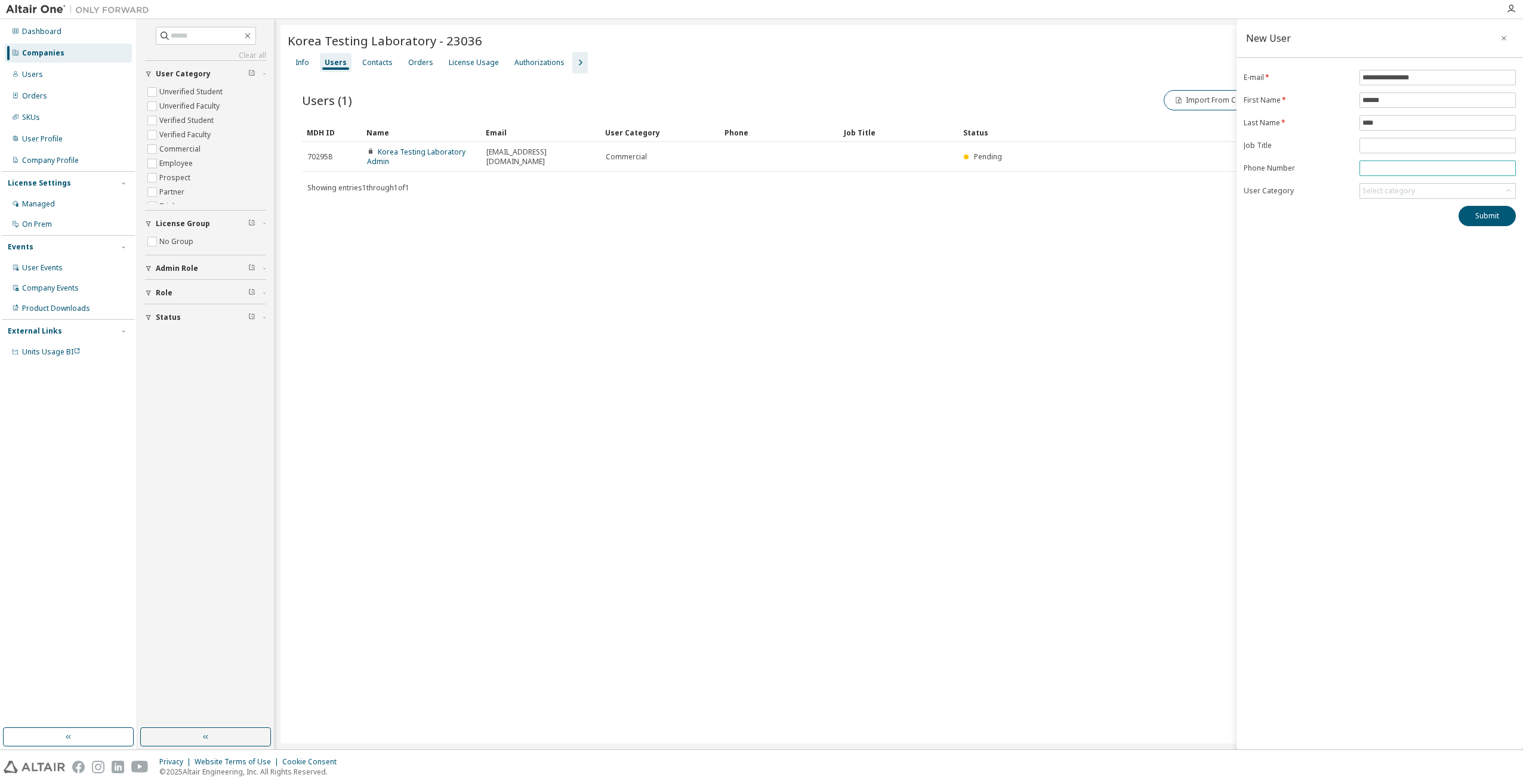
drag, startPoint x: 1385, startPoint y: 166, endPoint x: 1388, endPoint y: 158, distance: 8.5
click at [1385, 166] on input "tel" at bounding box center [1438, 168] width 151 height 10
type input "**********"
click at [1479, 215] on button "Submit" at bounding box center [1487, 216] width 57 height 20
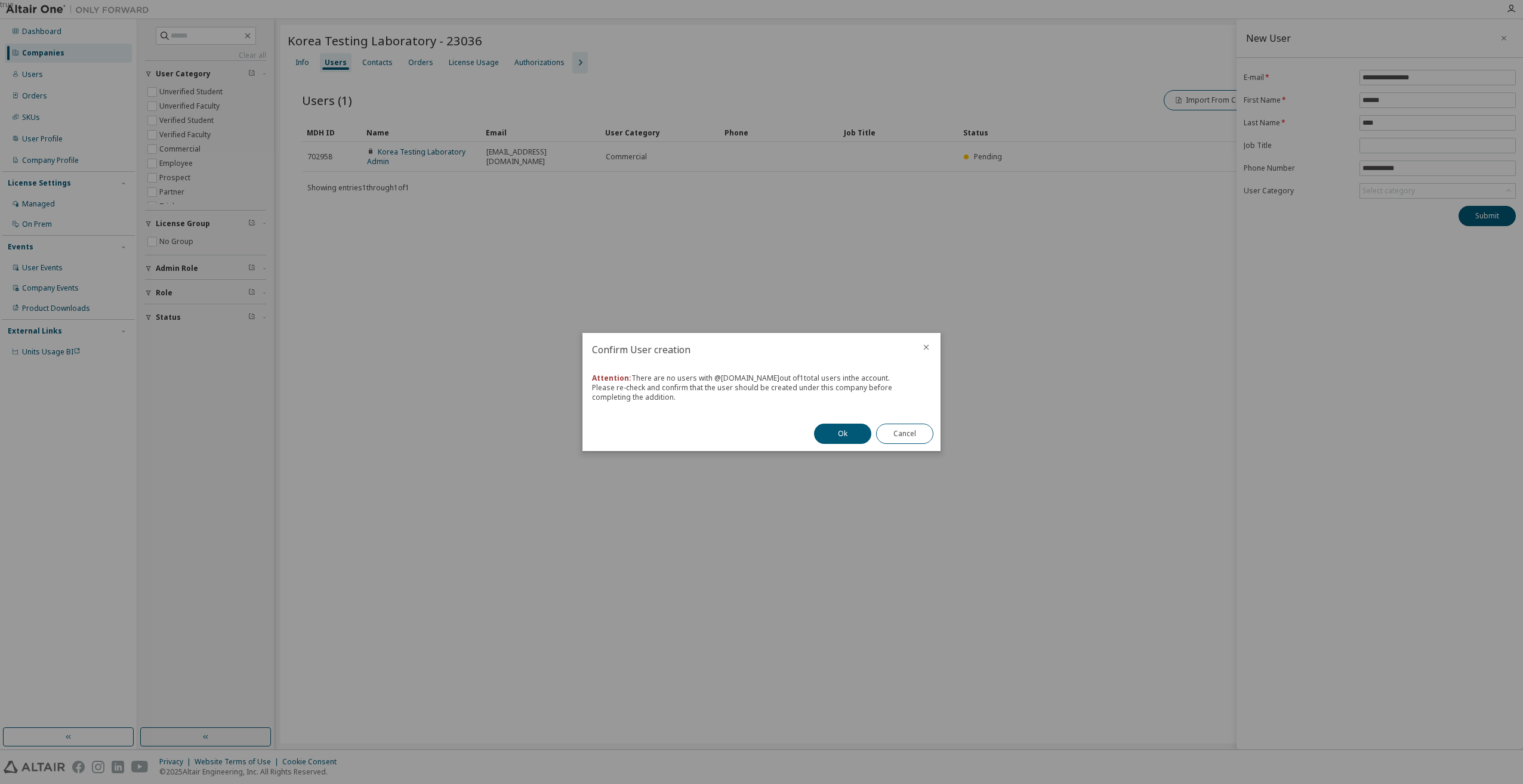
click at [926, 345] on icon "close" at bounding box center [926, 347] width 10 height 10
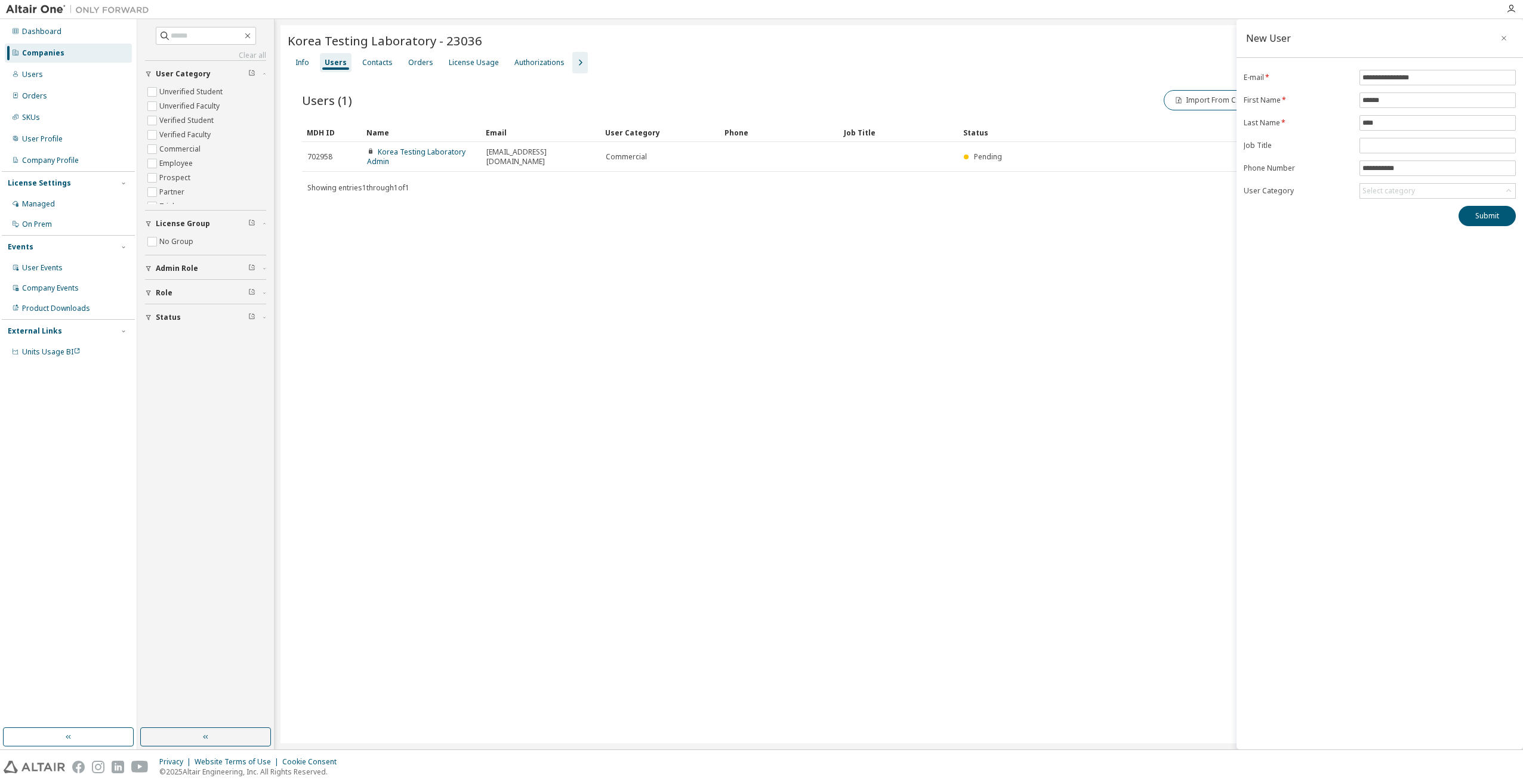
click at [1076, 357] on div "Korea Testing Laboratory - 23036 Clear Load Save Save As Field Operator Value S…" at bounding box center [899, 384] width 1237 height 719
click at [1499, 38] on button "button" at bounding box center [1503, 38] width 19 height 19
click at [975, 549] on div "Korea Testing Laboratory - 23036 Clear Load Save Save As Field Operator Value S…" at bounding box center [899, 384] width 1237 height 719
click at [599, 235] on div "Korea Testing Laboratory - 23036 Clear Load Save Save As Field Operator Value S…" at bounding box center [899, 384] width 1237 height 719
click at [341, 66] on div "Users" at bounding box center [336, 63] width 22 height 10
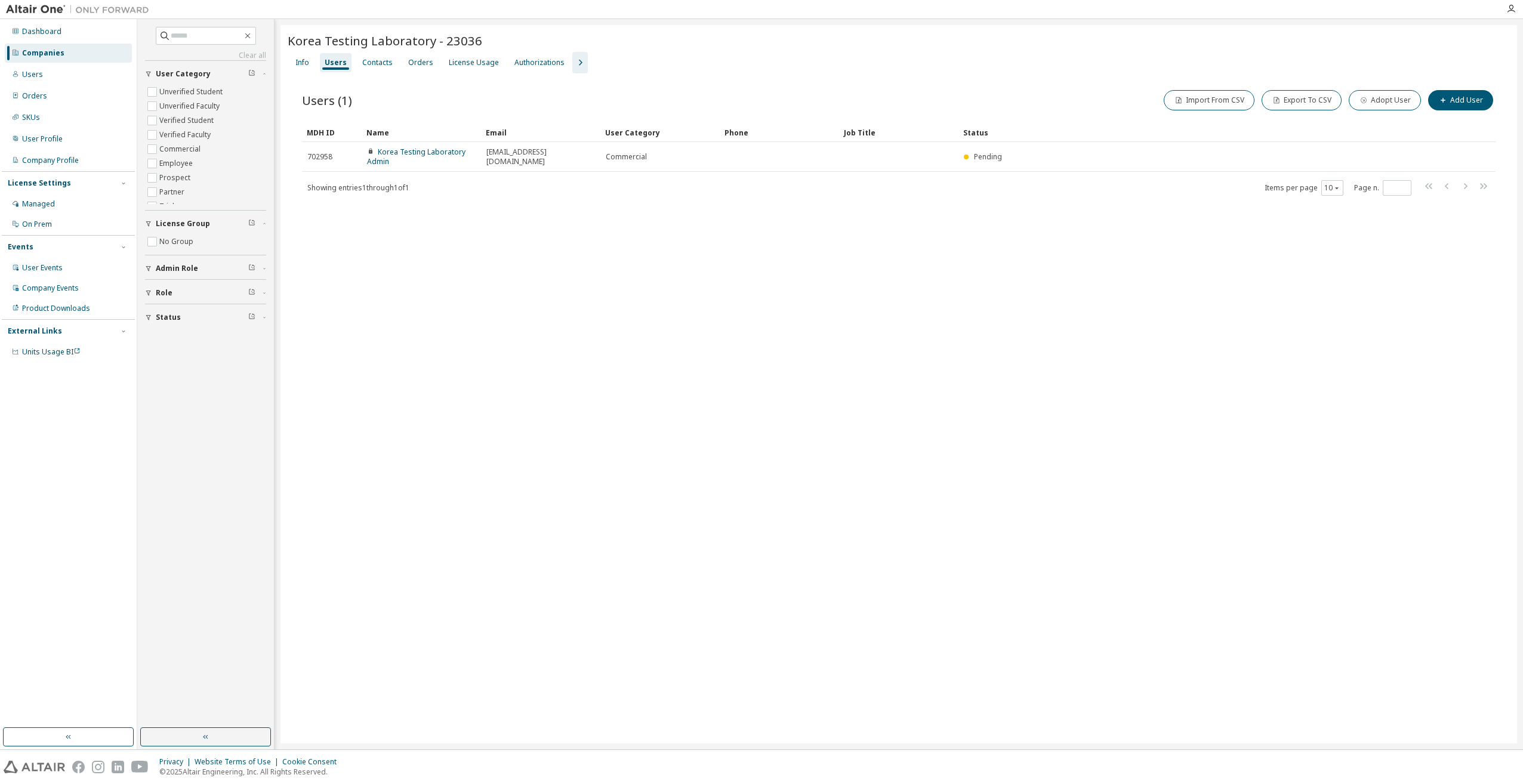
click at [529, 341] on div "Korea Testing Laboratory - 23036 Clear Load Save Save As Field Operator Value S…" at bounding box center [899, 384] width 1237 height 719
click at [490, 288] on div "Korea Testing Laboratory - 23036 Clear Load Save Save As Field Operator Value S…" at bounding box center [899, 384] width 1237 height 719
click at [530, 282] on div "Korea Testing Laboratory - 23036 Clear Load Save Save As Field Operator Value S…" at bounding box center [899, 384] width 1237 height 719
click at [470, 64] on div "License Usage" at bounding box center [474, 63] width 50 height 10
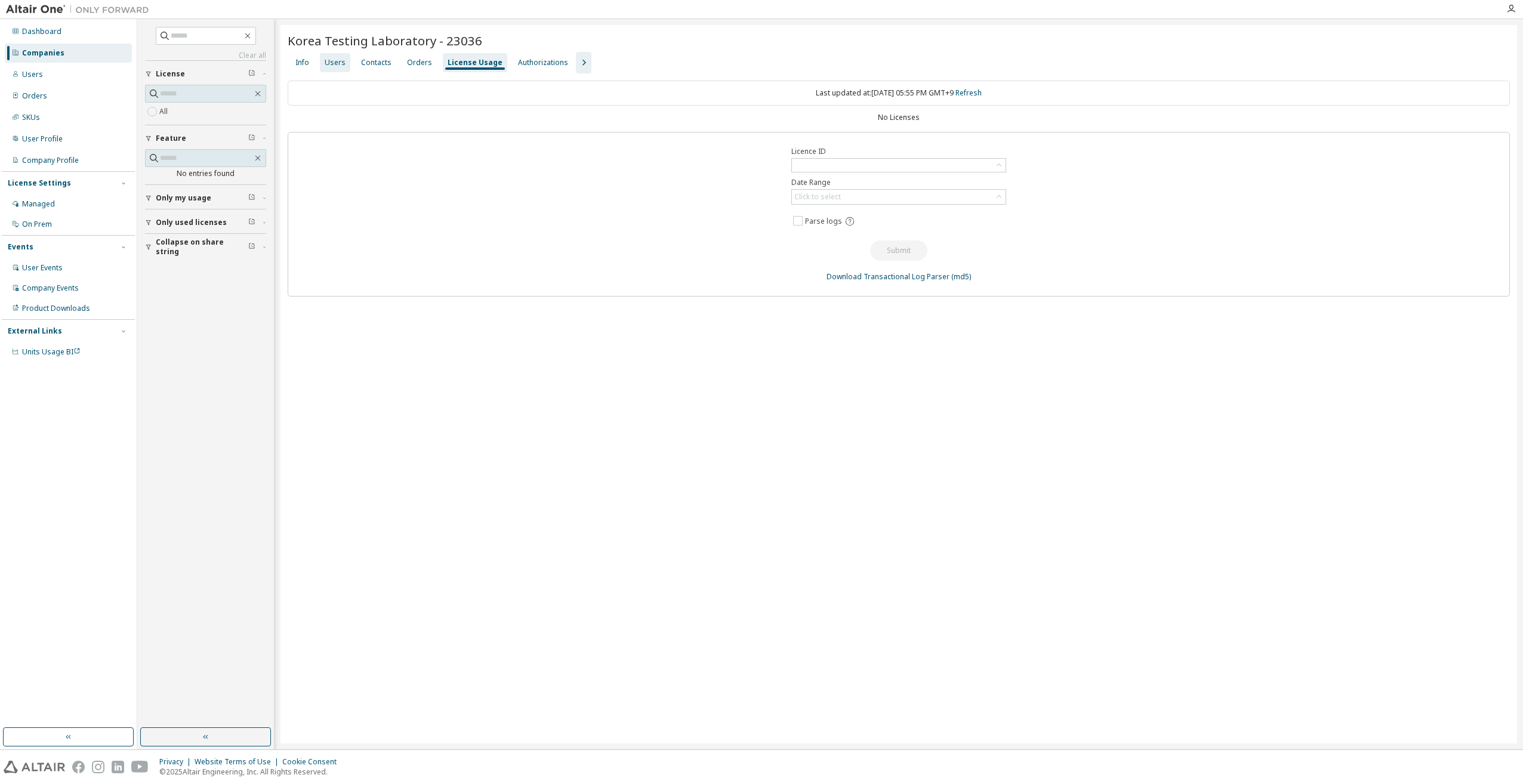
click at [331, 63] on div "Users" at bounding box center [335, 63] width 21 height 10
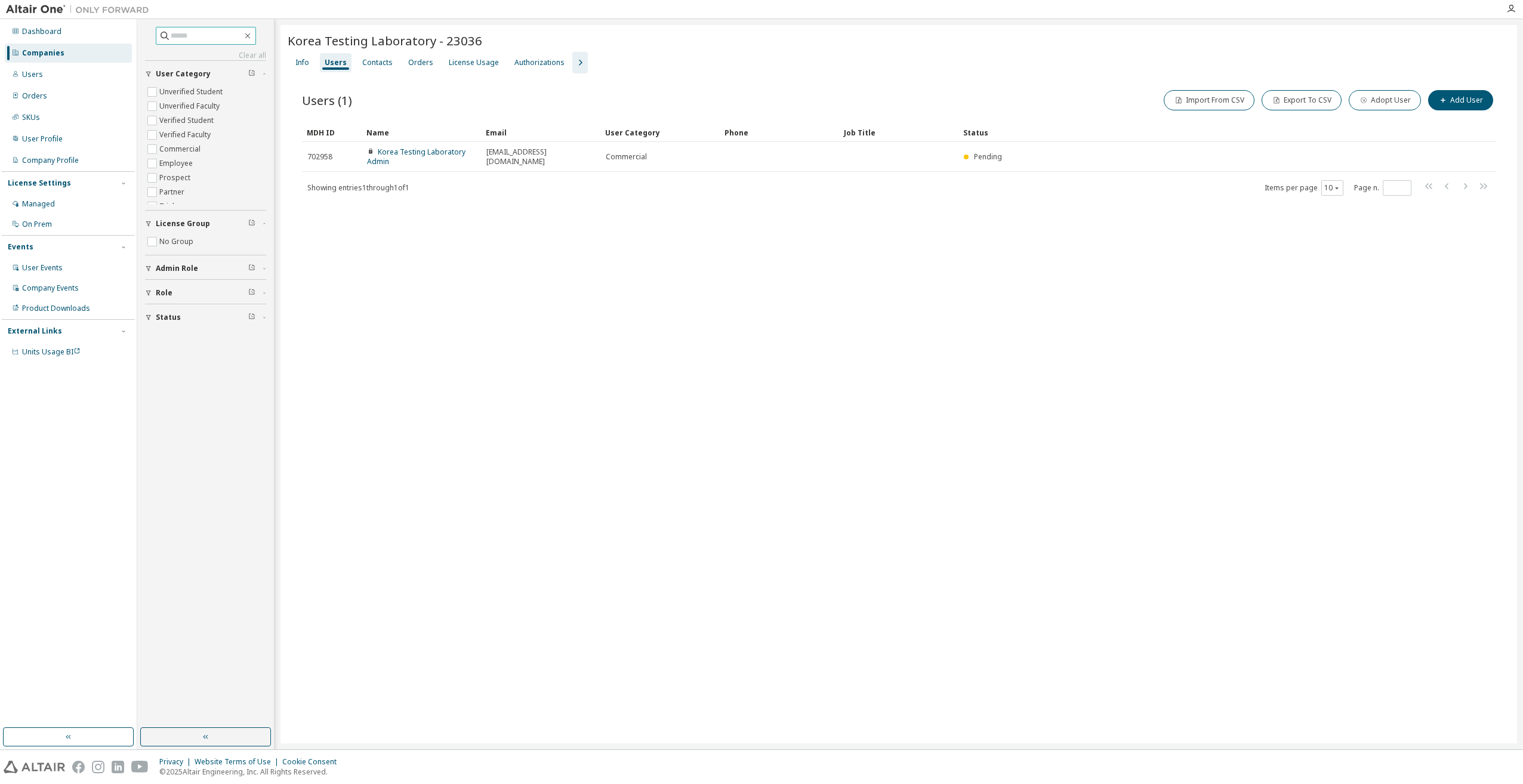
click at [197, 33] on input "text" at bounding box center [207, 36] width 72 height 12
click at [299, 62] on div "Info" at bounding box center [302, 63] width 14 height 10
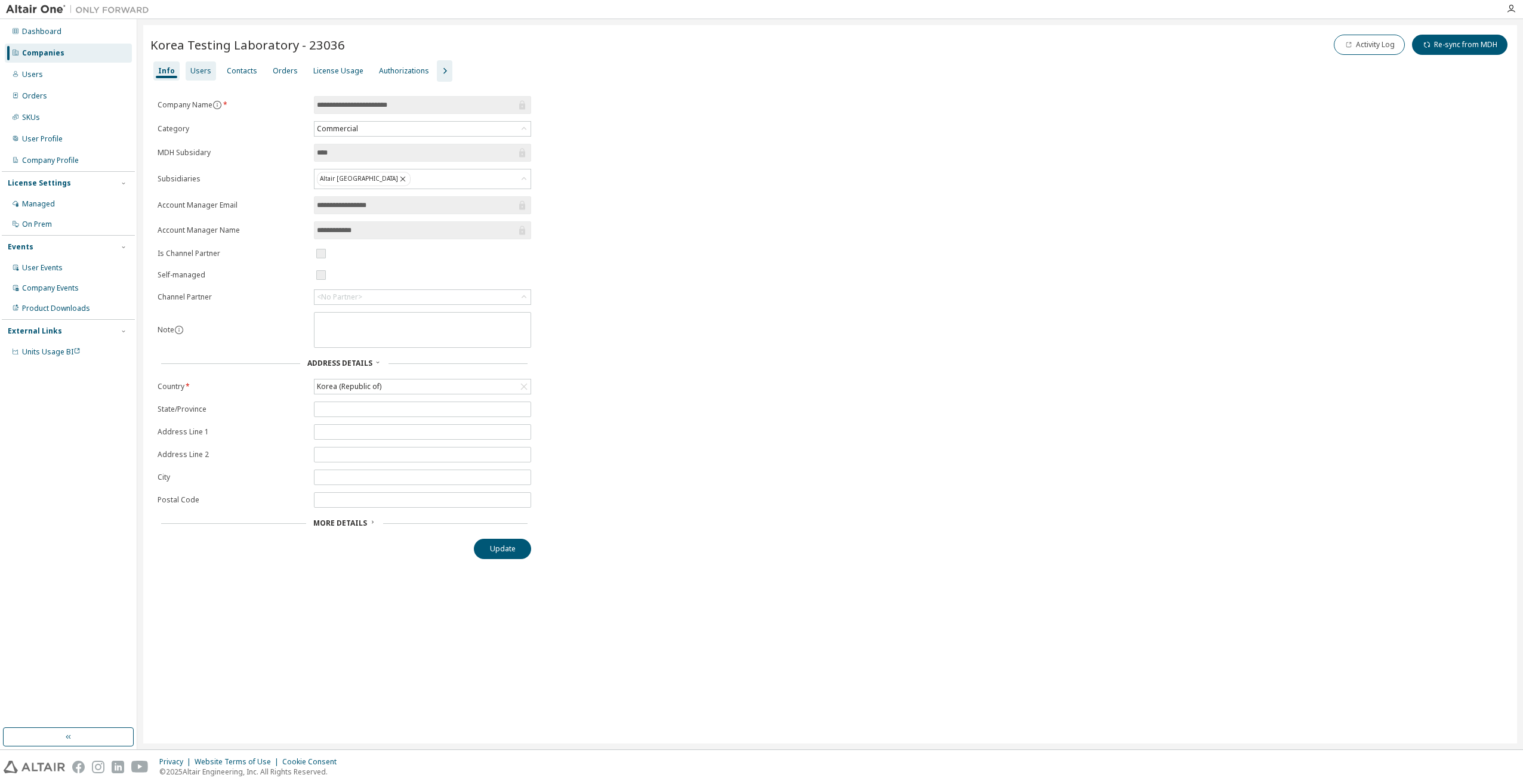
click at [190, 67] on div "Users" at bounding box center [201, 71] width 21 height 10
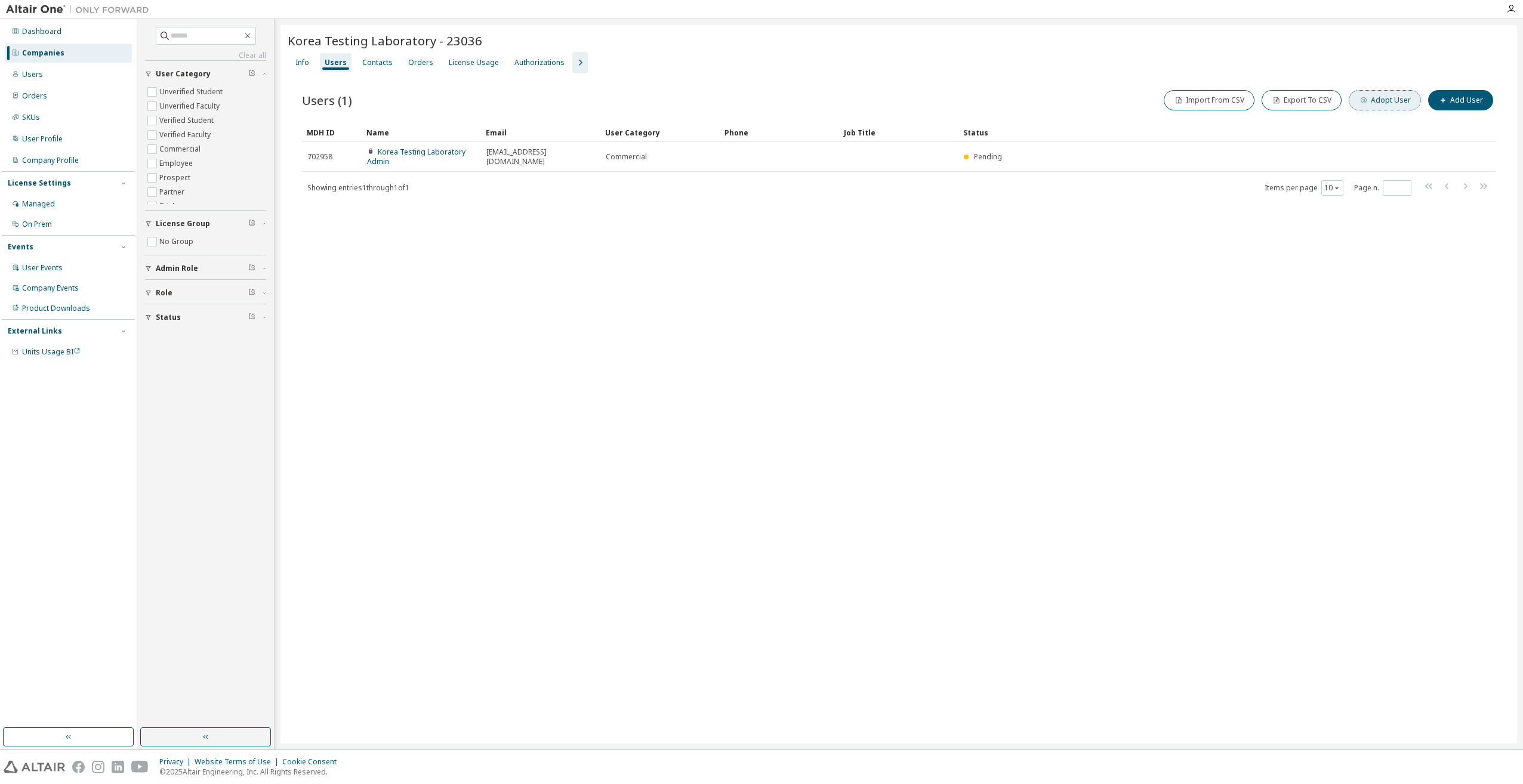
click at [1391, 102] on button "Adopt User" at bounding box center [1385, 100] width 72 height 20
click at [1399, 79] on input "email" at bounding box center [1438, 78] width 151 height 10
type input "**********"
click at [1395, 174] on div "**********" at bounding box center [1380, 384] width 286 height 731
click at [1468, 108] on button "Adopt" at bounding box center [1487, 102] width 57 height 20
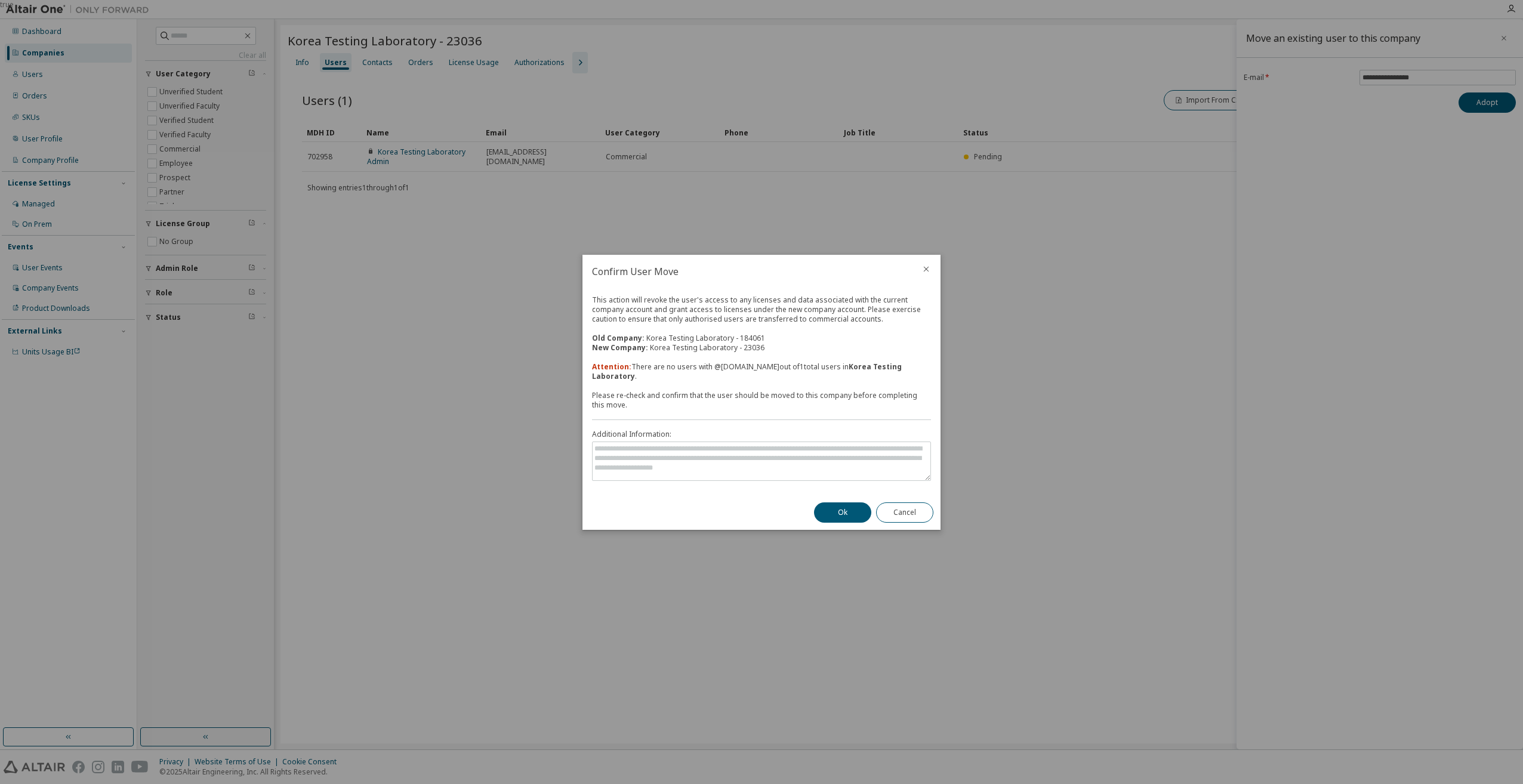
click at [927, 274] on icon "close" at bounding box center [926, 269] width 10 height 10
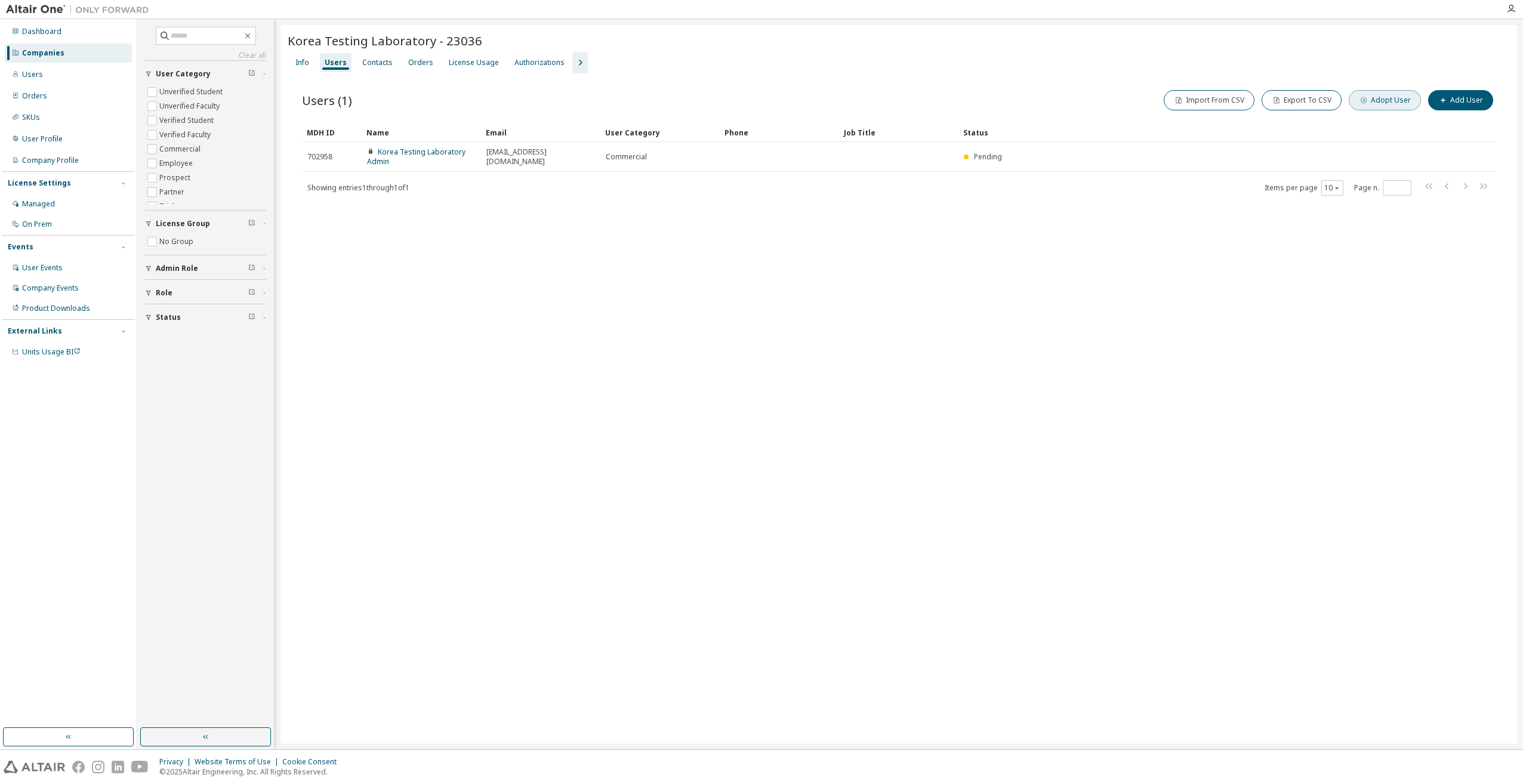
click at [1387, 106] on button "Adopt User" at bounding box center [1385, 100] width 72 height 20
click at [1393, 73] on input "email" at bounding box center [1438, 78] width 151 height 10
type input "**********"
click at [1467, 106] on button "Adopt" at bounding box center [1487, 102] width 57 height 20
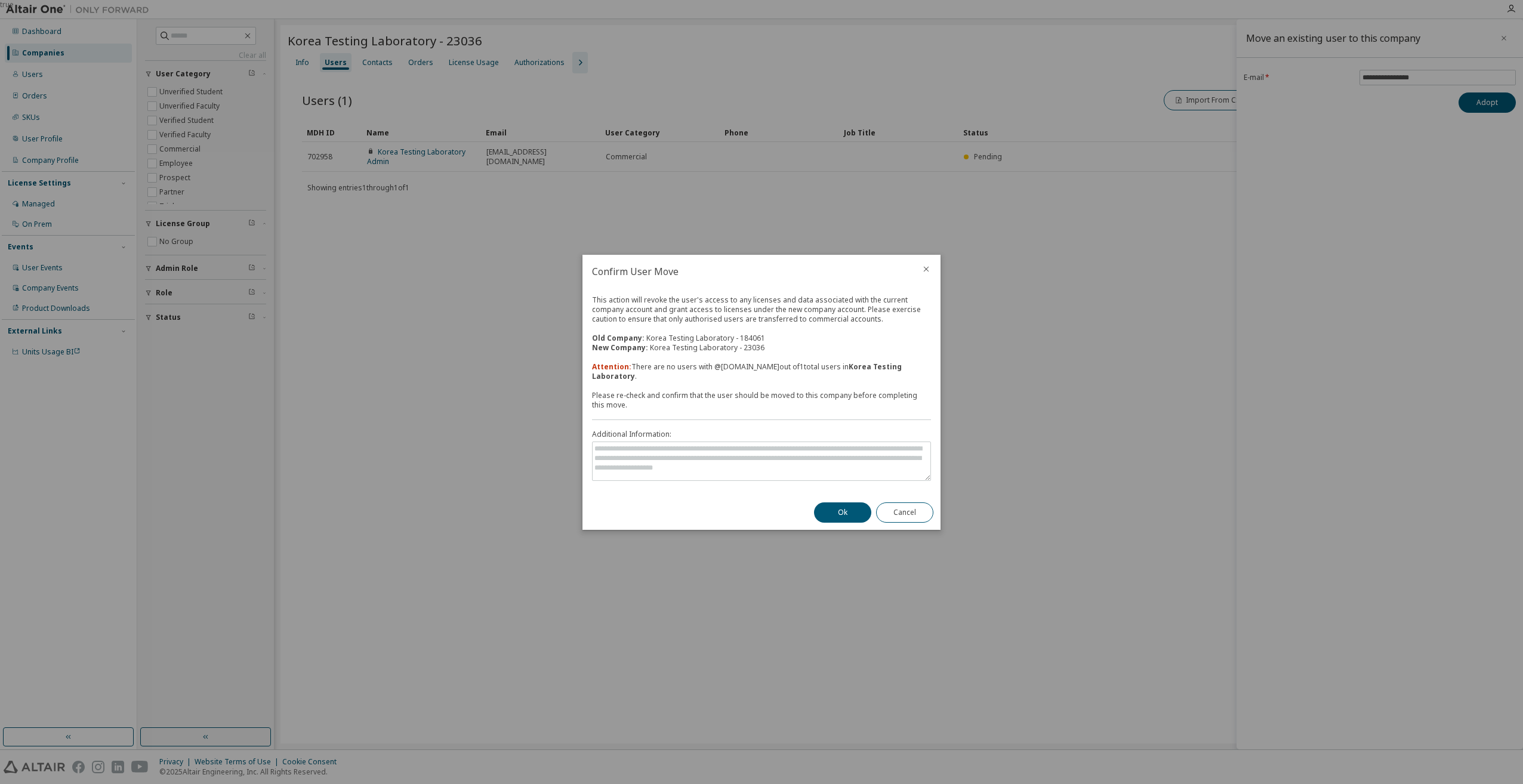
click at [923, 274] on icon "close" at bounding box center [926, 269] width 10 height 10
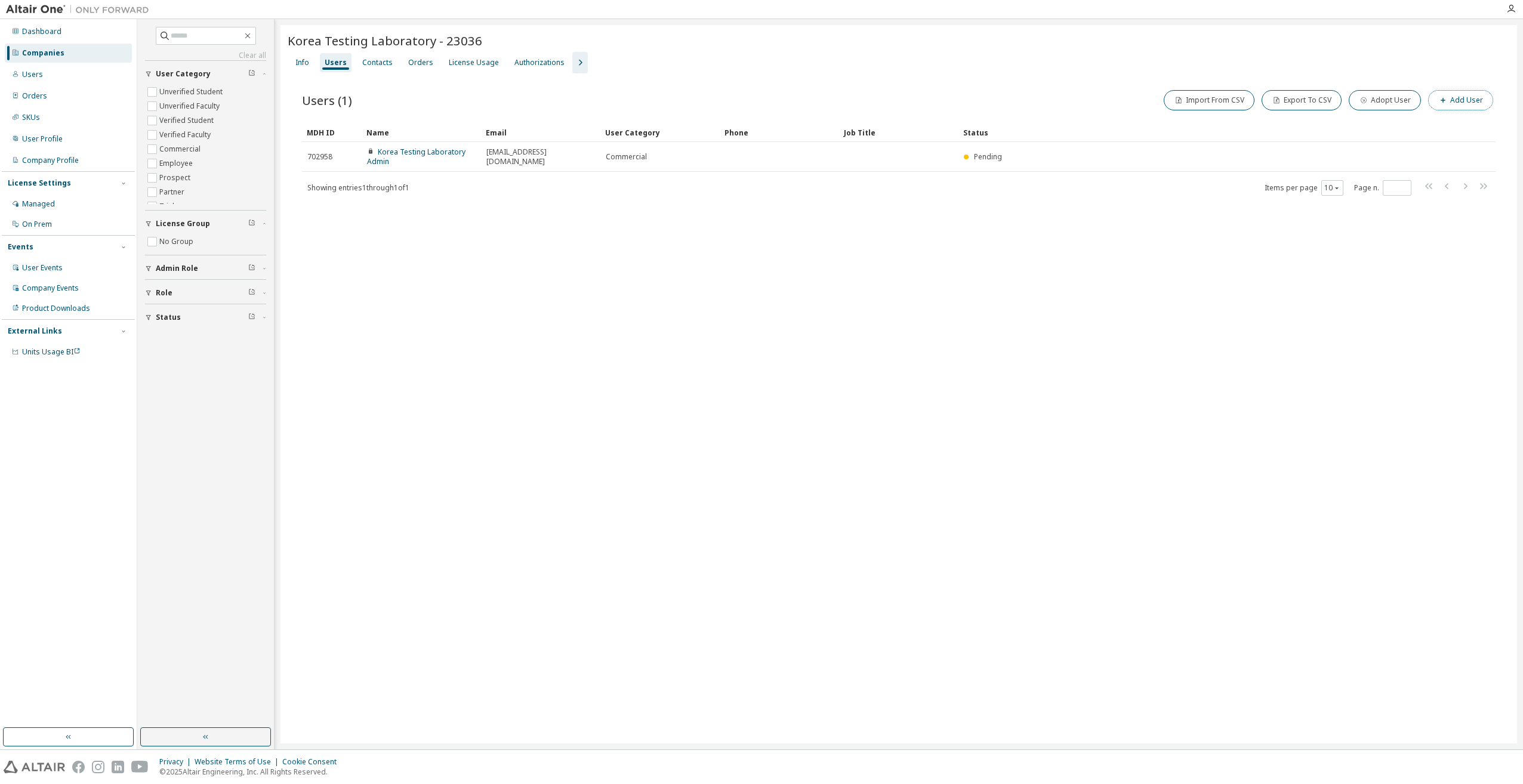
click at [1451, 101] on button "Add User" at bounding box center [1461, 100] width 65 height 20
click at [1500, 31] on button "button" at bounding box center [1503, 38] width 19 height 19
click at [1393, 102] on button "Adopt User" at bounding box center [1385, 100] width 72 height 20
click at [1382, 74] on input "email" at bounding box center [1438, 78] width 151 height 10
type input "**********"
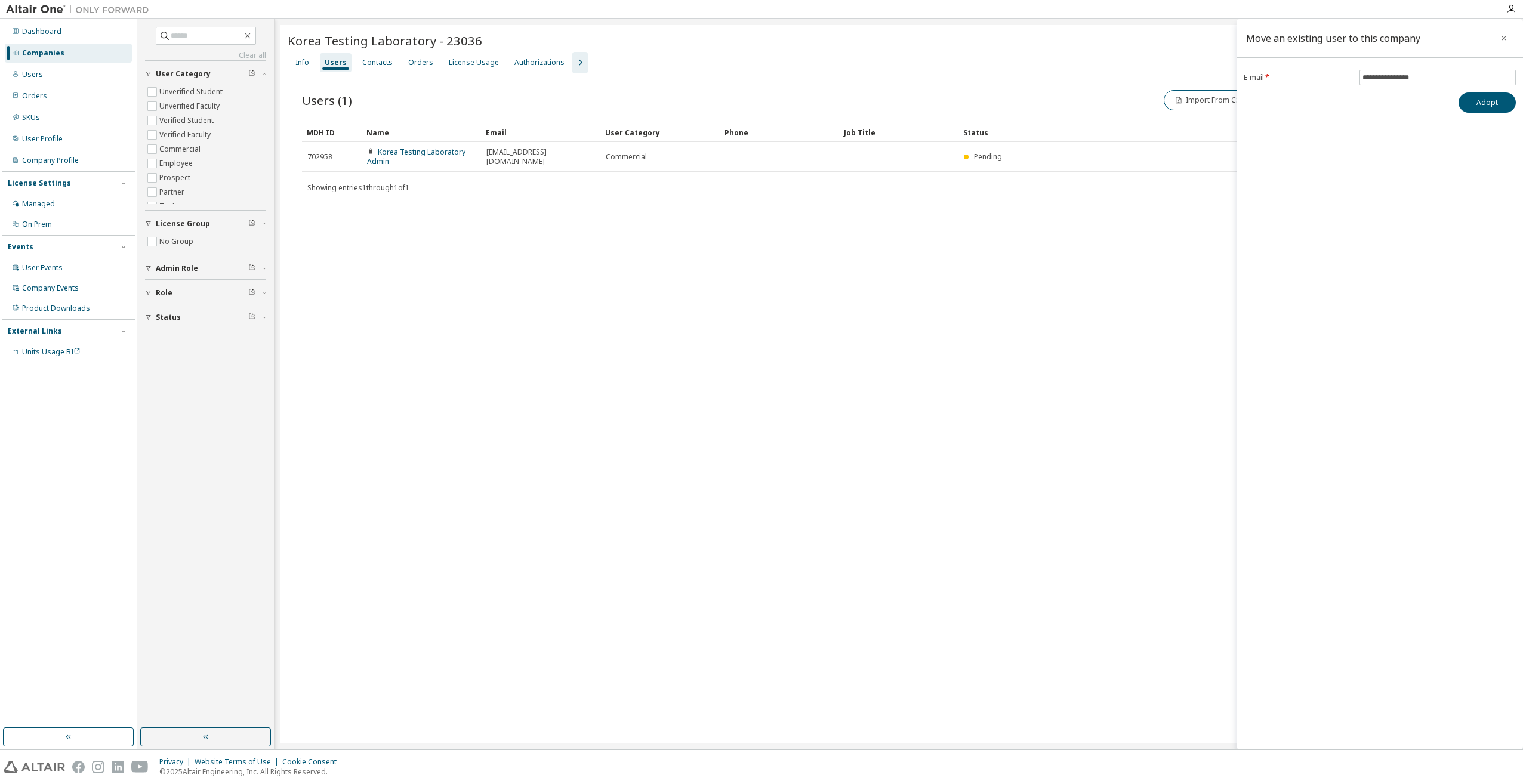
click at [1194, 295] on div "Korea Testing Laboratory - 23036 Clear Load Save Save As Field Operator Value S…" at bounding box center [899, 384] width 1237 height 719
click at [1498, 102] on button "Adopt" at bounding box center [1487, 102] width 57 height 20
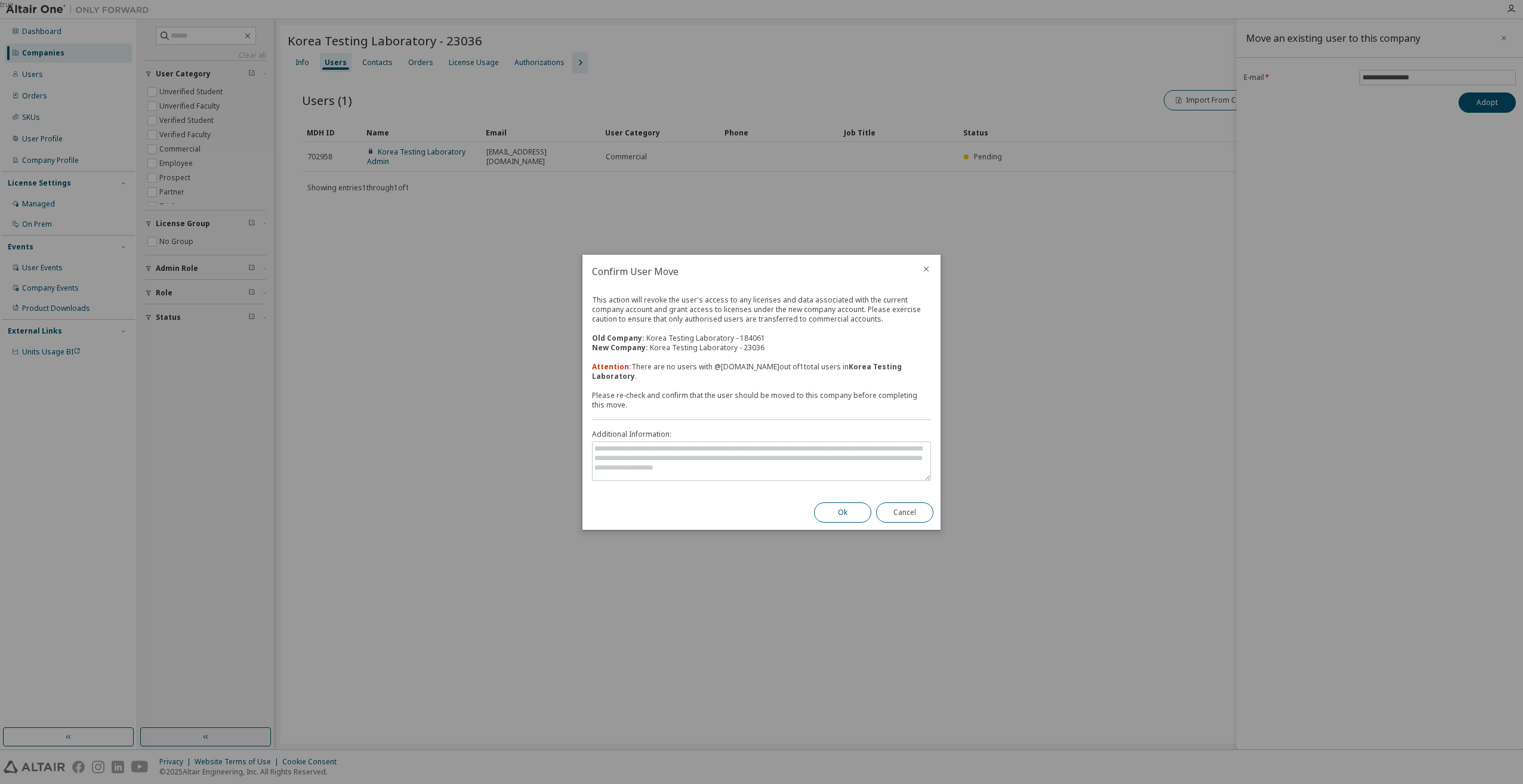
click at [839, 510] on button "Ok" at bounding box center [843, 512] width 57 height 20
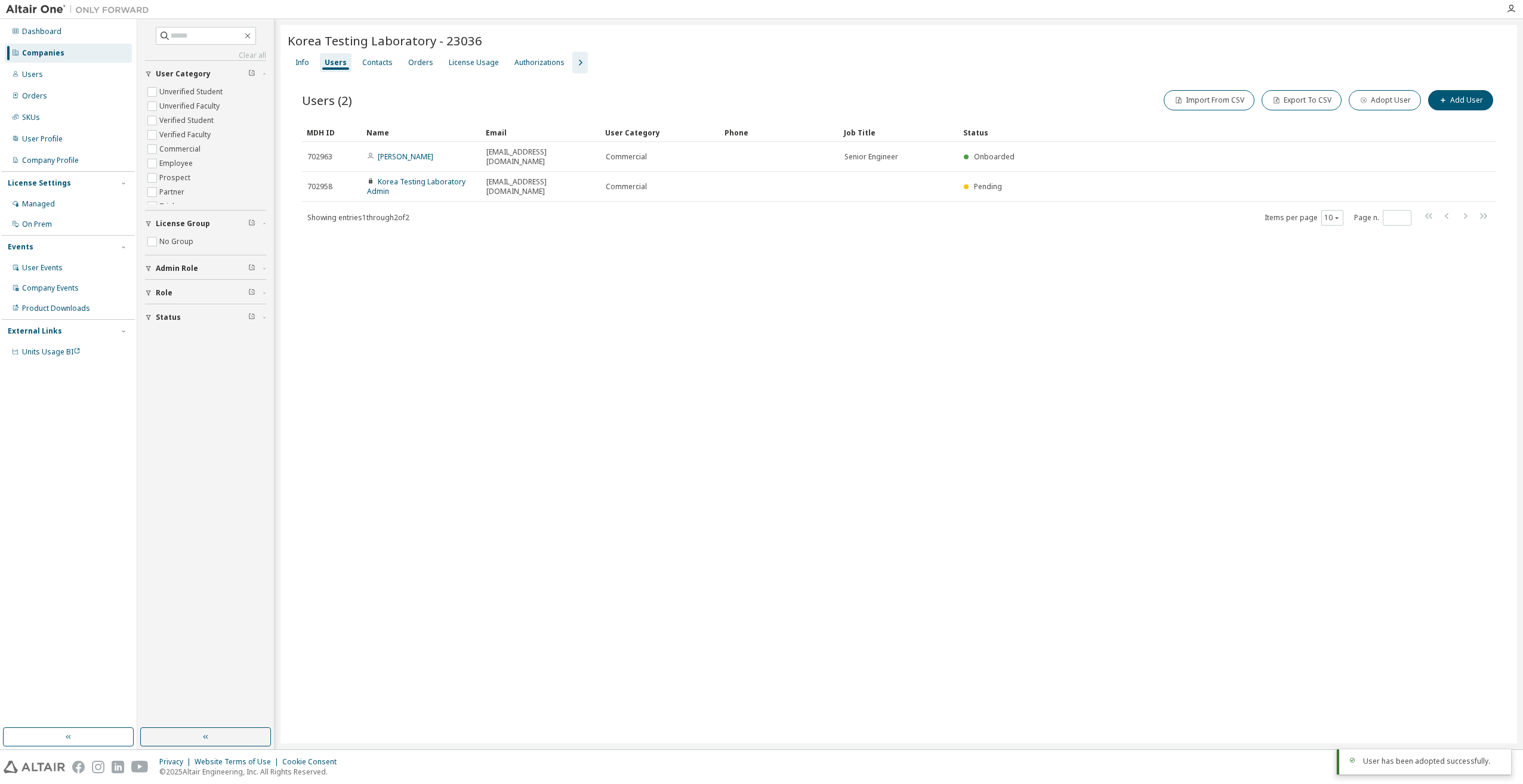
click at [713, 380] on div "Korea Testing Laboratory - 23036 Clear Load Save Save As Field Operator Value S…" at bounding box center [899, 384] width 1237 height 719
click at [522, 258] on div "Korea Testing Laboratory - 23036 Clear Load Save Save As Field Operator Value S…" at bounding box center [899, 384] width 1237 height 719
click at [958, 263] on div "Korea Testing Laboratory - 23036 Clear Load Save Save As Field Operator Value S…" at bounding box center [899, 384] width 1237 height 719
click at [460, 64] on div "License Usage" at bounding box center [474, 63] width 50 height 10
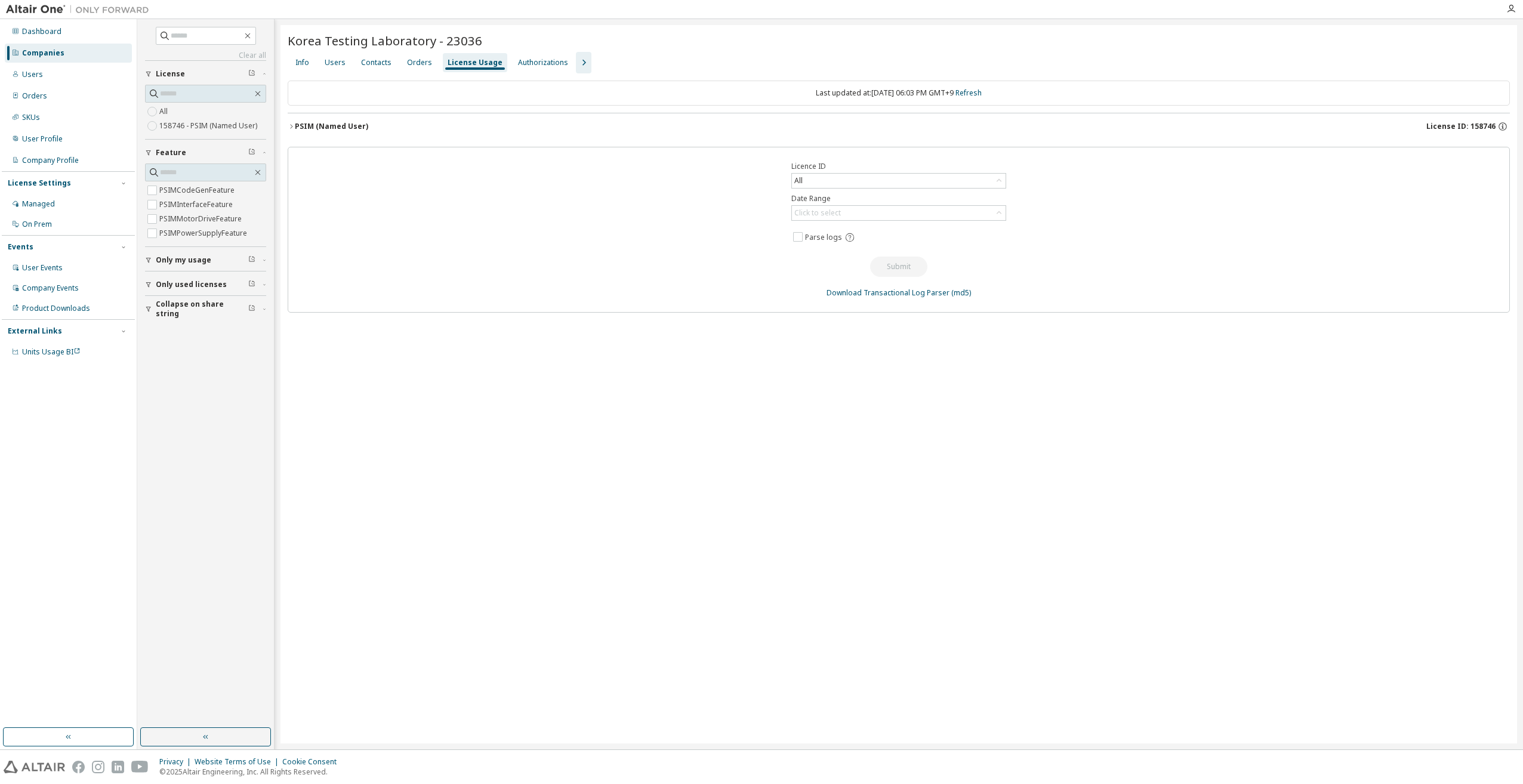
click at [577, 68] on icon "button" at bounding box center [584, 63] width 14 height 14
click at [1025, 62] on div "Named Users" at bounding box center [1039, 63] width 48 height 10
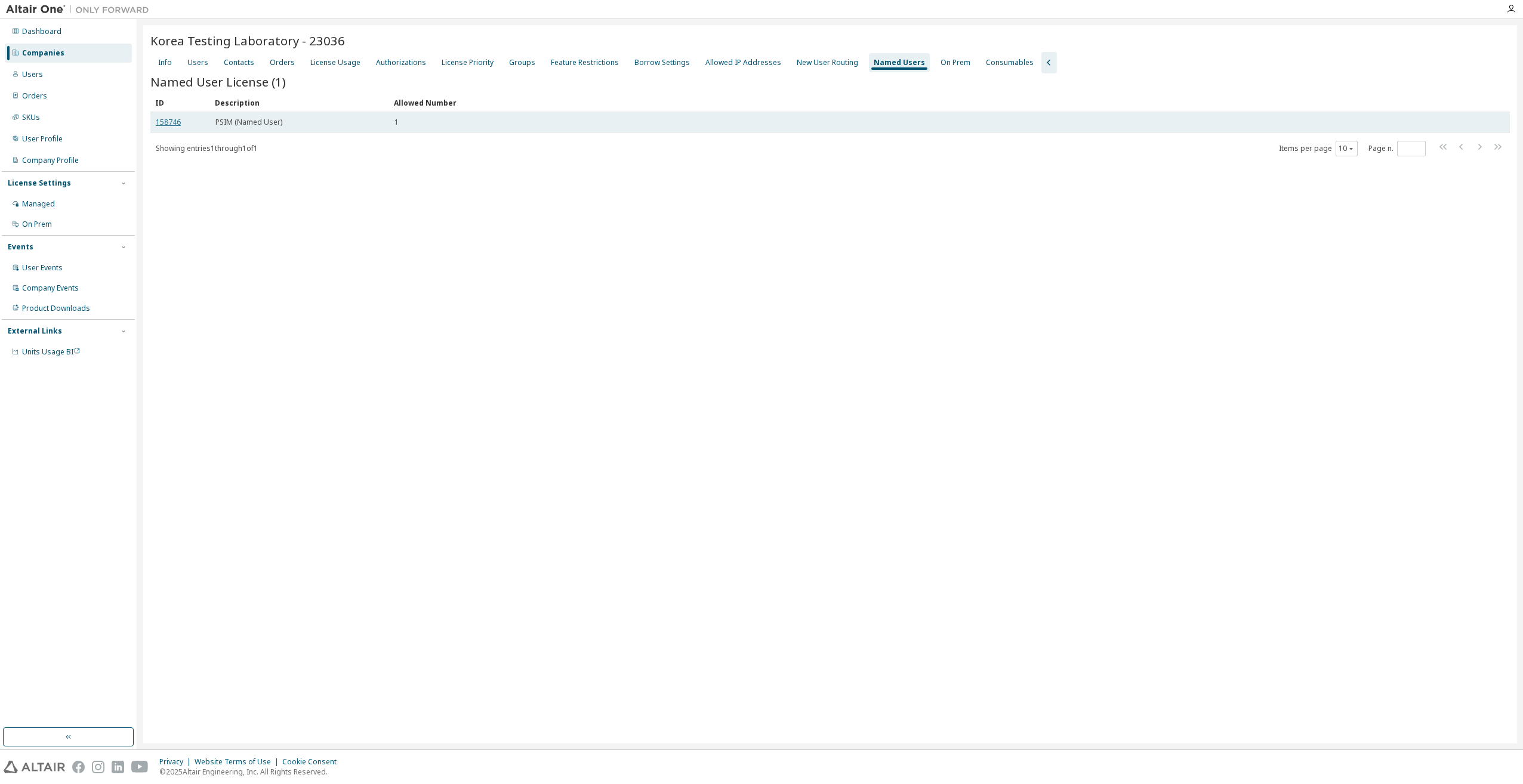
click at [162, 123] on link "158746" at bounding box center [168, 122] width 25 height 10
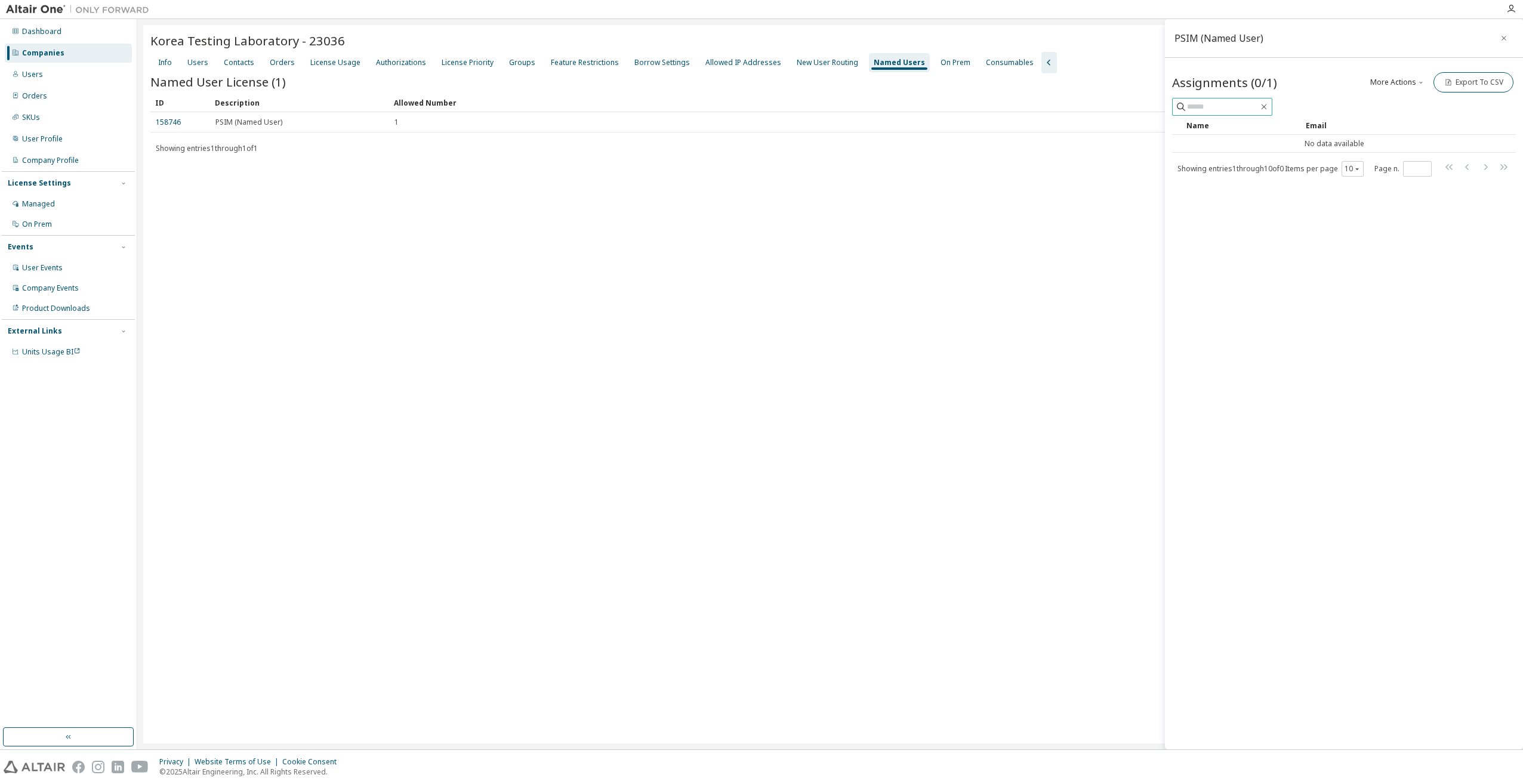
click at [1210, 106] on input "text" at bounding box center [1223, 107] width 72 height 12
paste input "******"
type input "******"
drag, startPoint x: 1053, startPoint y: 206, endPoint x: 1084, endPoint y: 188, distance: 35.8
click at [1057, 207] on div "Korea Testing Laboratory - 23036 Clear Load Save Save As Field Operator Value S…" at bounding box center [830, 384] width 1374 height 719
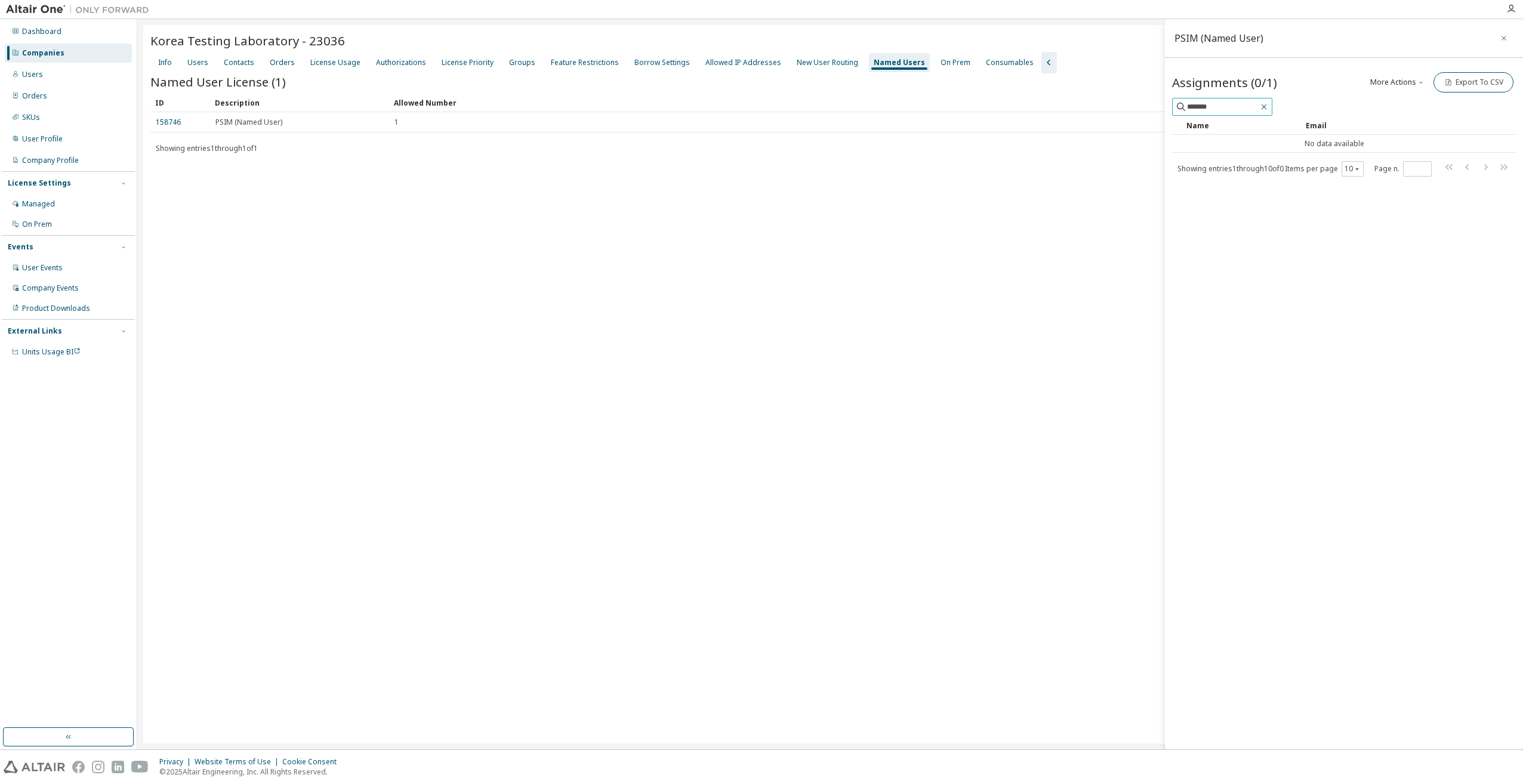
click at [1269, 109] on icon "button" at bounding box center [1264, 106] width 10 height 10
click at [784, 449] on div "Korea Testing Laboratory - 23036 Clear Load Save Save As Field Operator Value S…" at bounding box center [830, 384] width 1374 height 719
click at [1501, 35] on icon "button" at bounding box center [1504, 38] width 8 height 10
click at [578, 512] on div "Korea Testing Laboratory - 23036 Clear Load Save Save As Field Operator Value S…" at bounding box center [830, 384] width 1374 height 719
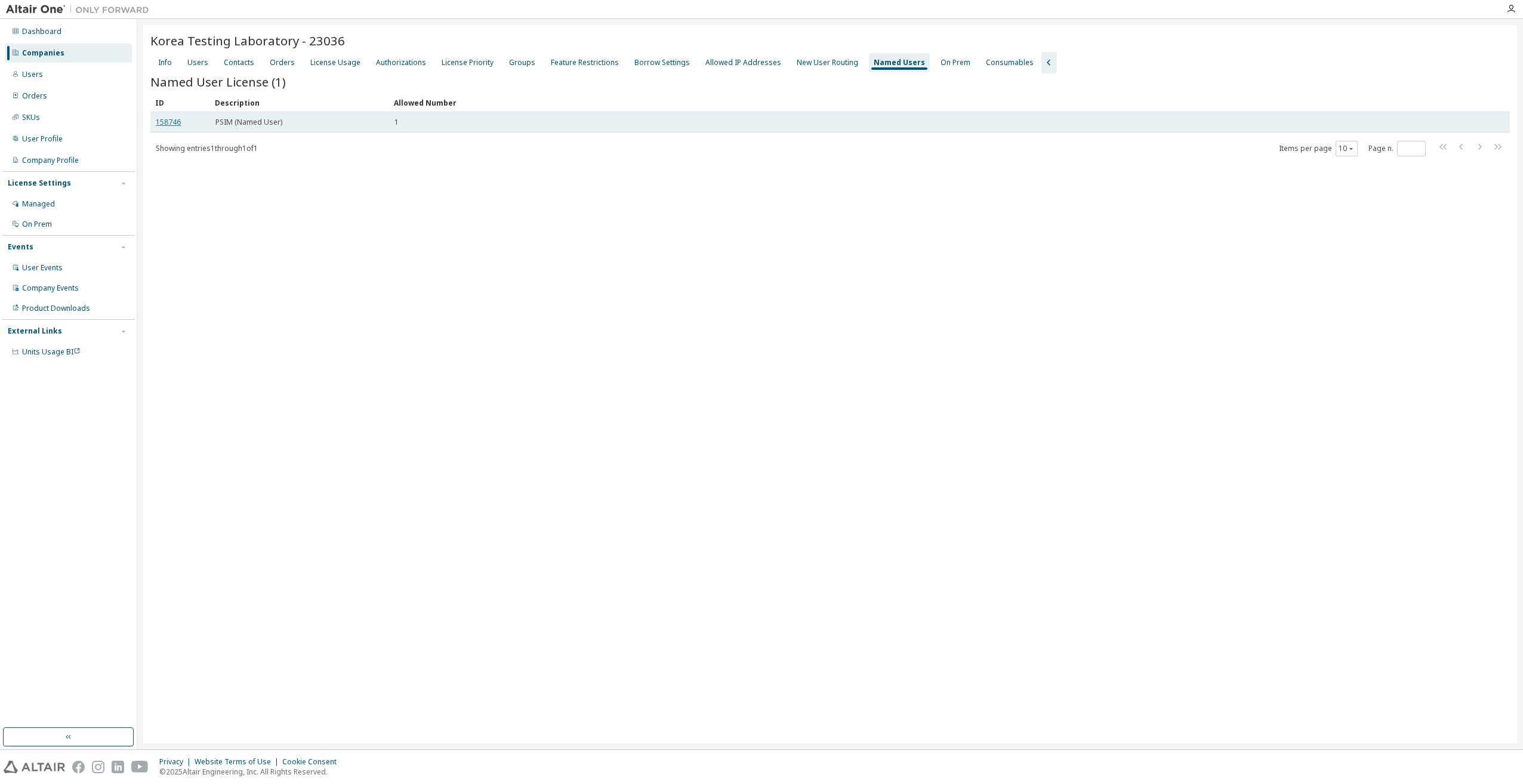
click at [167, 119] on link "158746" at bounding box center [168, 122] width 25 height 10
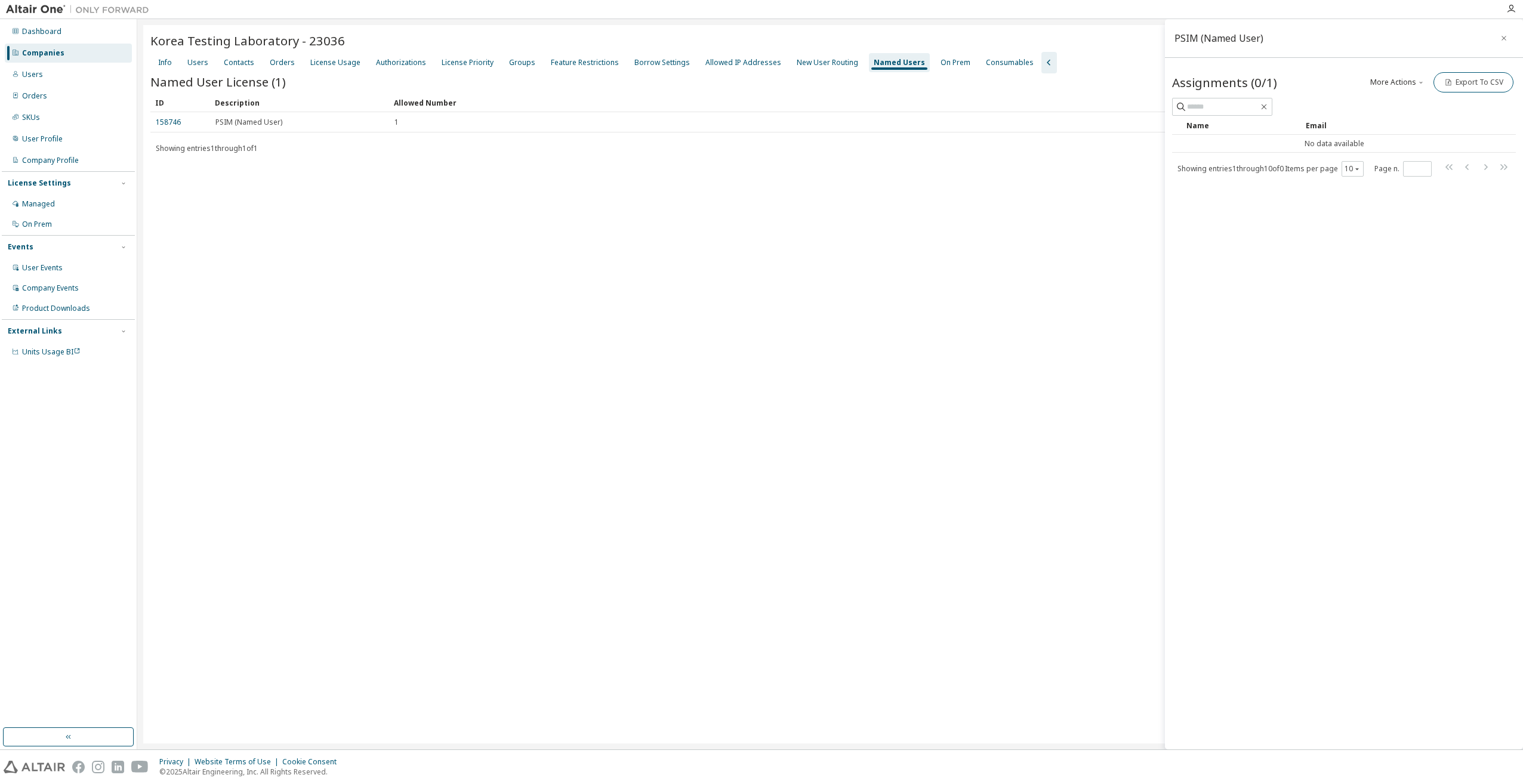
click at [1076, 243] on div "Korea Testing Laboratory - 23036 Clear Load Save Save As Field Operator Value S…" at bounding box center [830, 384] width 1374 height 719
click at [1505, 38] on icon "button" at bounding box center [1503, 38] width 5 height 5
click at [871, 404] on div "Korea Testing Laboratory - 23036 Clear Load Save Save As Field Operator Value S…" at bounding box center [830, 384] width 1374 height 719
click at [1042, 67] on icon "button" at bounding box center [1049, 63] width 14 height 14
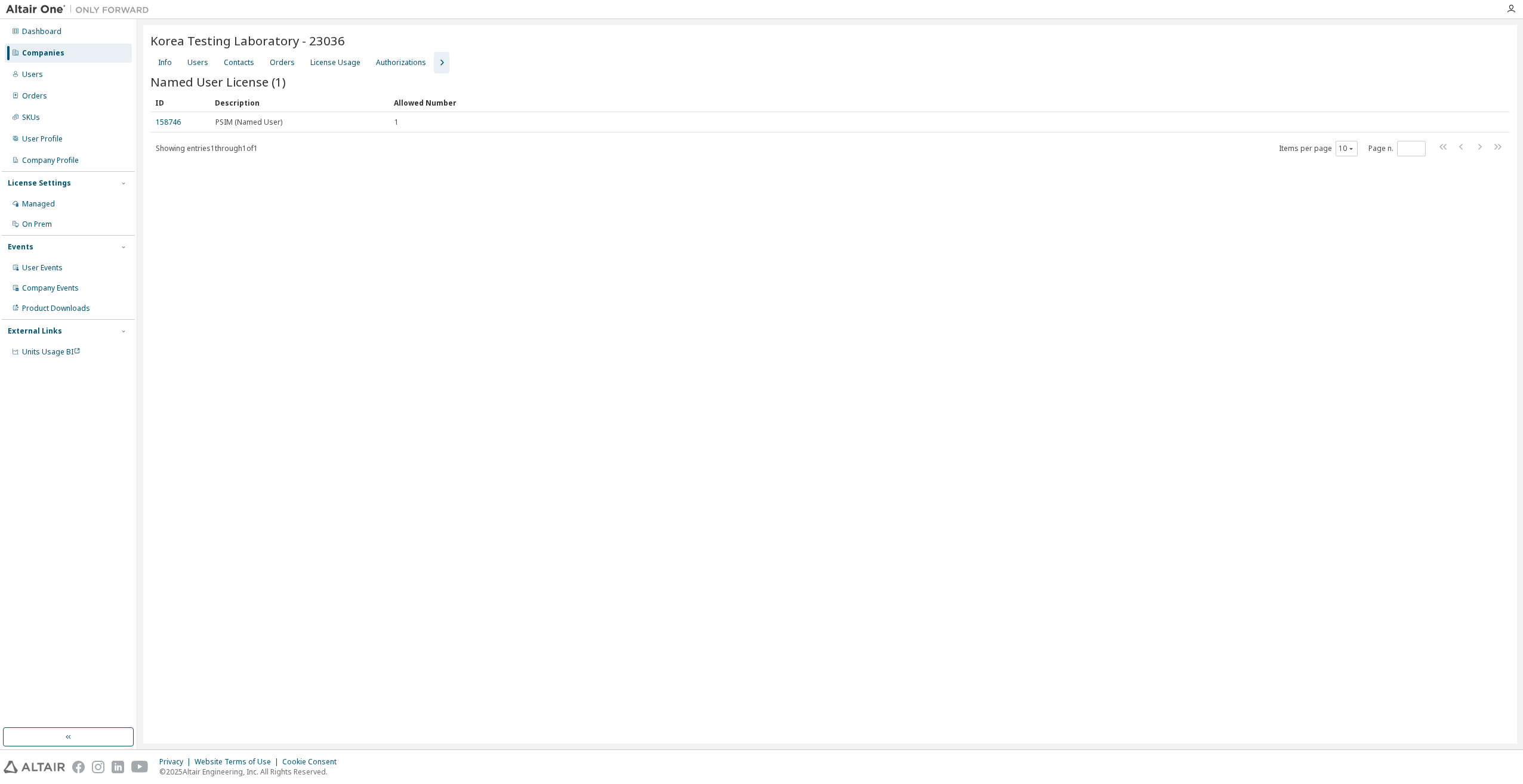
click at [437, 67] on icon "button" at bounding box center [442, 63] width 14 height 14
click at [316, 67] on div "License Usage" at bounding box center [335, 63] width 50 height 10
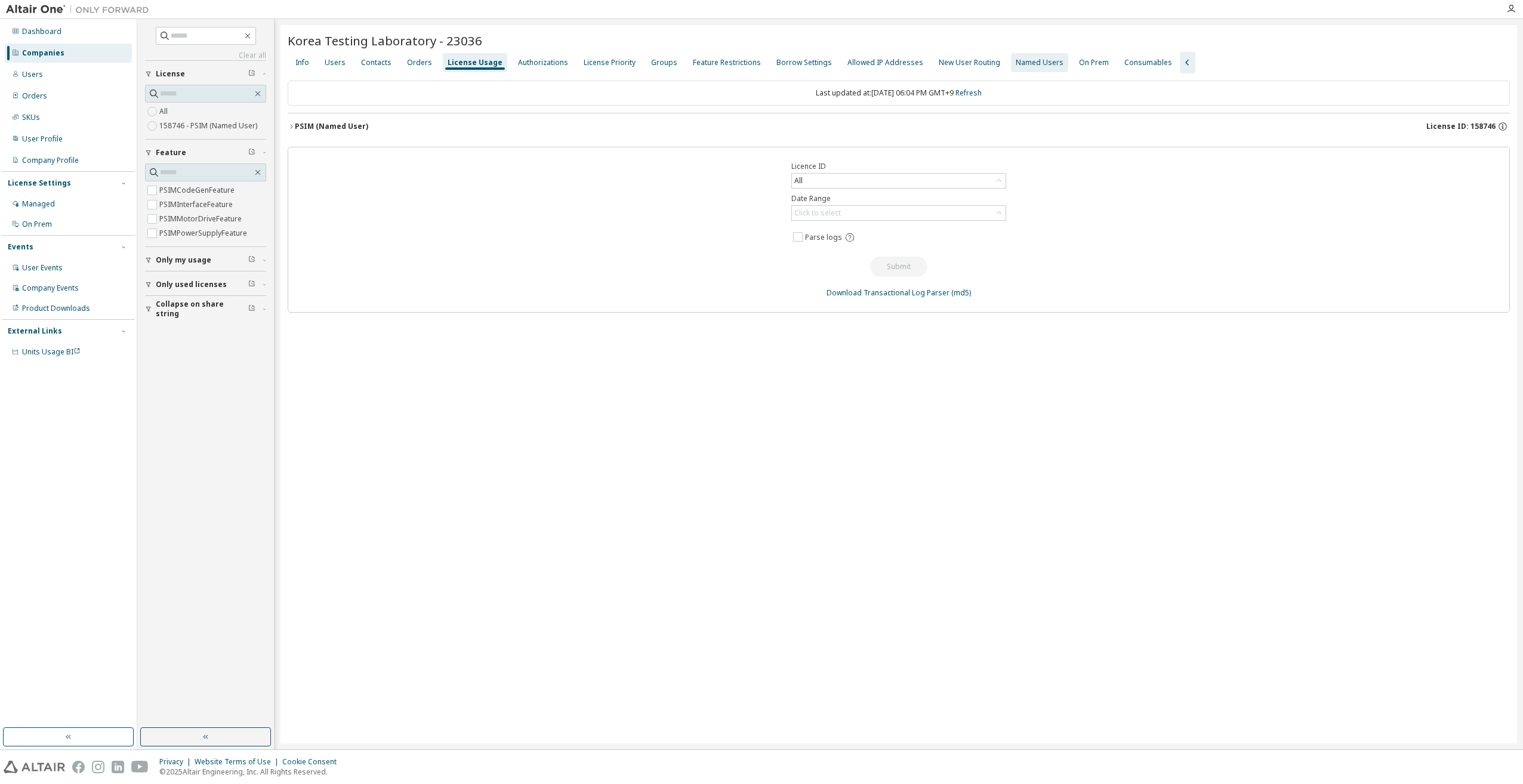
click at [1016, 60] on div "Named Users" at bounding box center [1039, 63] width 48 height 10
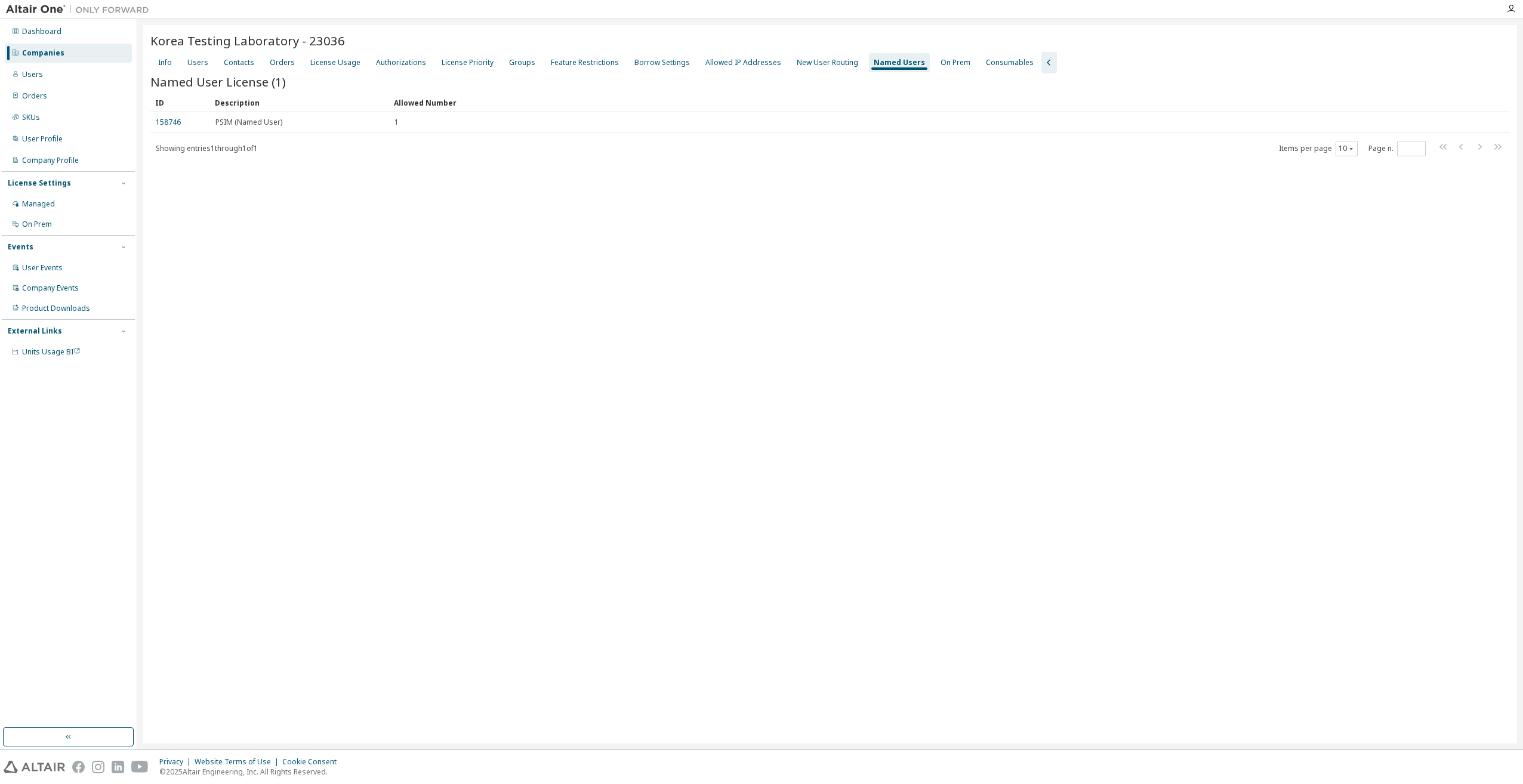
click at [755, 273] on div "Korea Testing Laboratory - 23036 Clear Load Save Save As Field Operator Value S…" at bounding box center [830, 384] width 1374 height 719
click at [341, 67] on div "License Usage" at bounding box center [336, 62] width 60 height 19
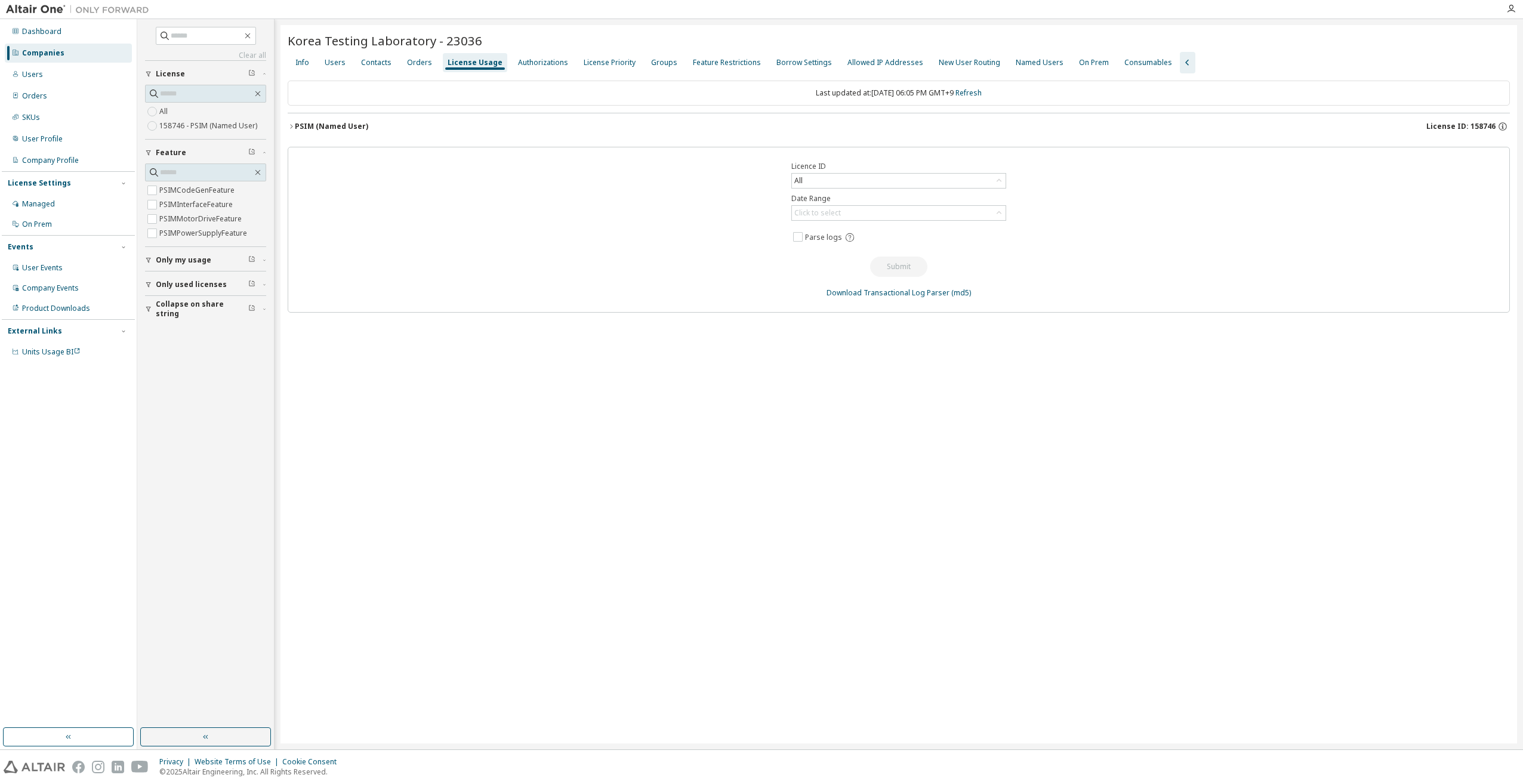
click at [322, 124] on div "PSIM (Named User)" at bounding box center [331, 127] width 74 height 10
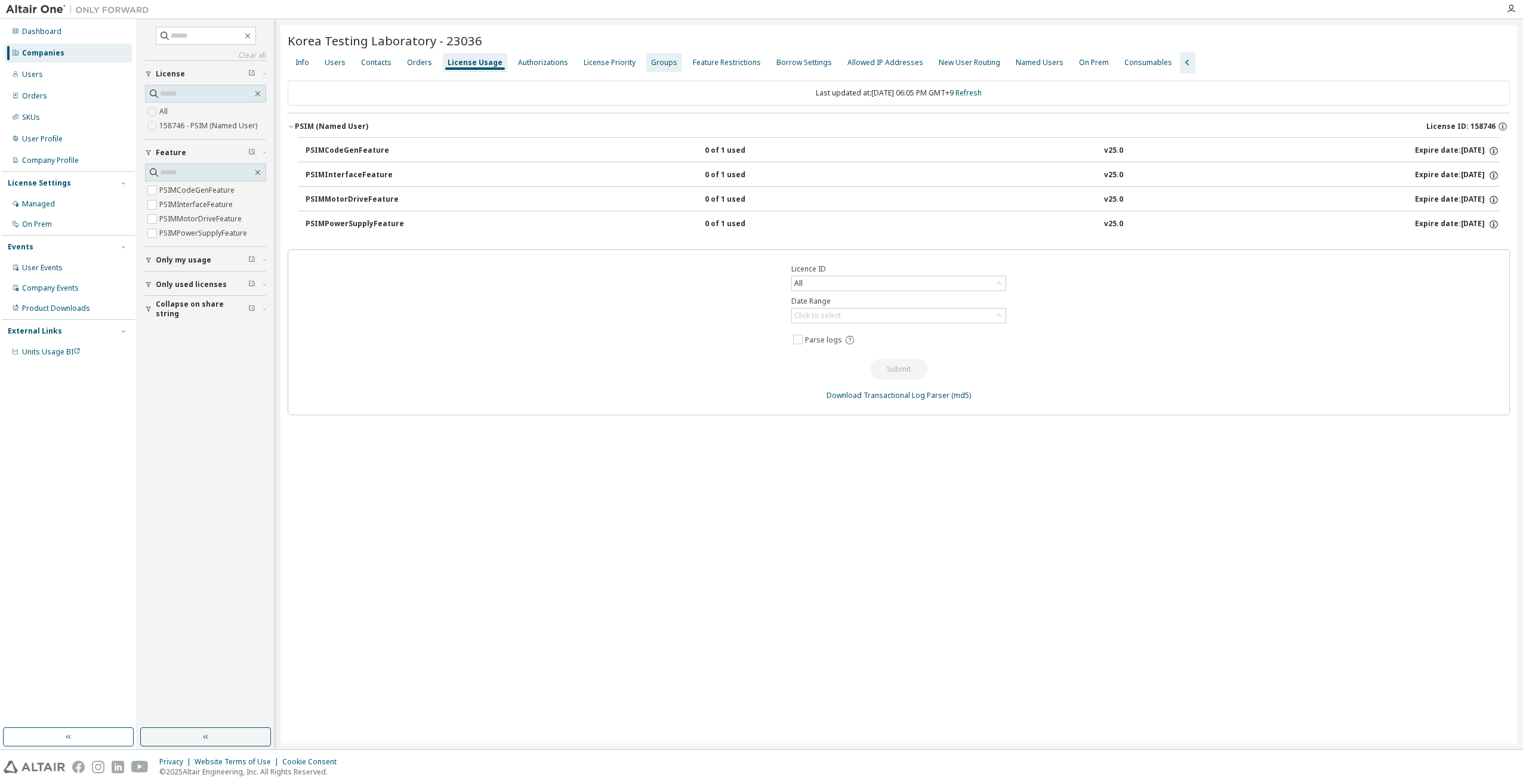
click at [658, 68] on div "Groups" at bounding box center [664, 62] width 36 height 19
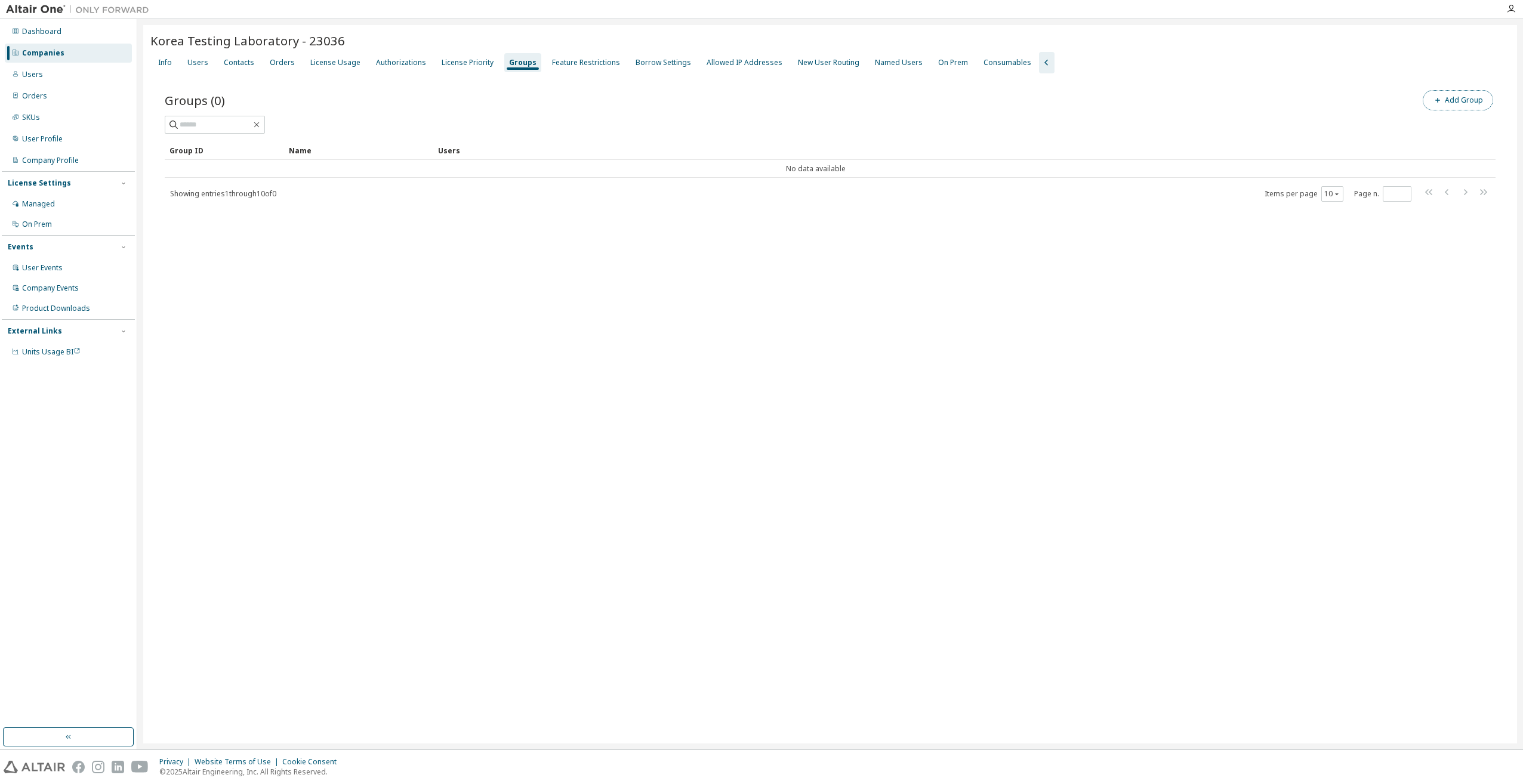
click at [1473, 98] on button "Add Group" at bounding box center [1458, 100] width 70 height 20
click at [1322, 83] on span at bounding box center [1380, 91] width 272 height 16
click at [1319, 89] on input "text" at bounding box center [1380, 91] width 266 height 10
type input "*"
type input "**********"
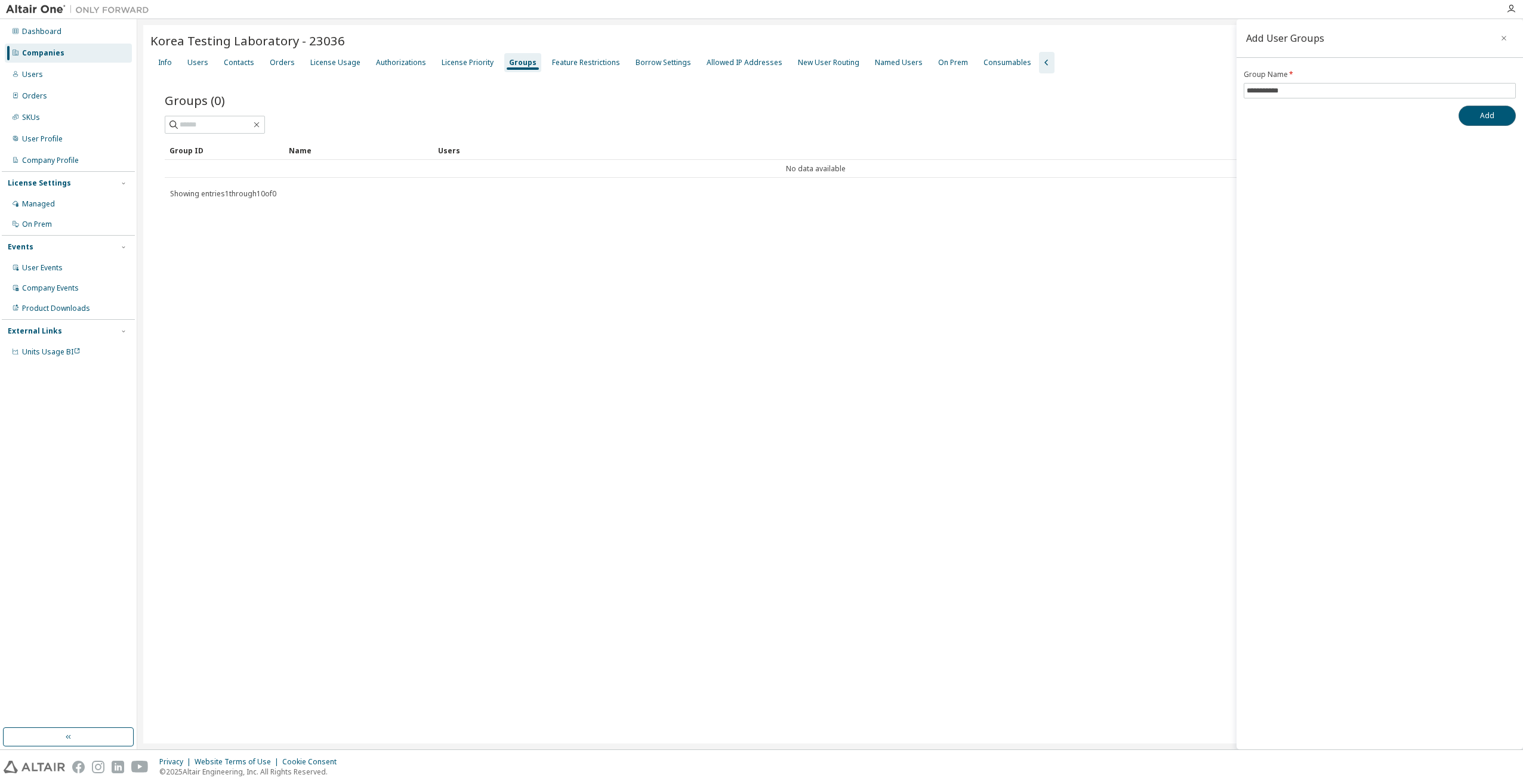
click at [1488, 121] on button "Add" at bounding box center [1487, 115] width 57 height 20
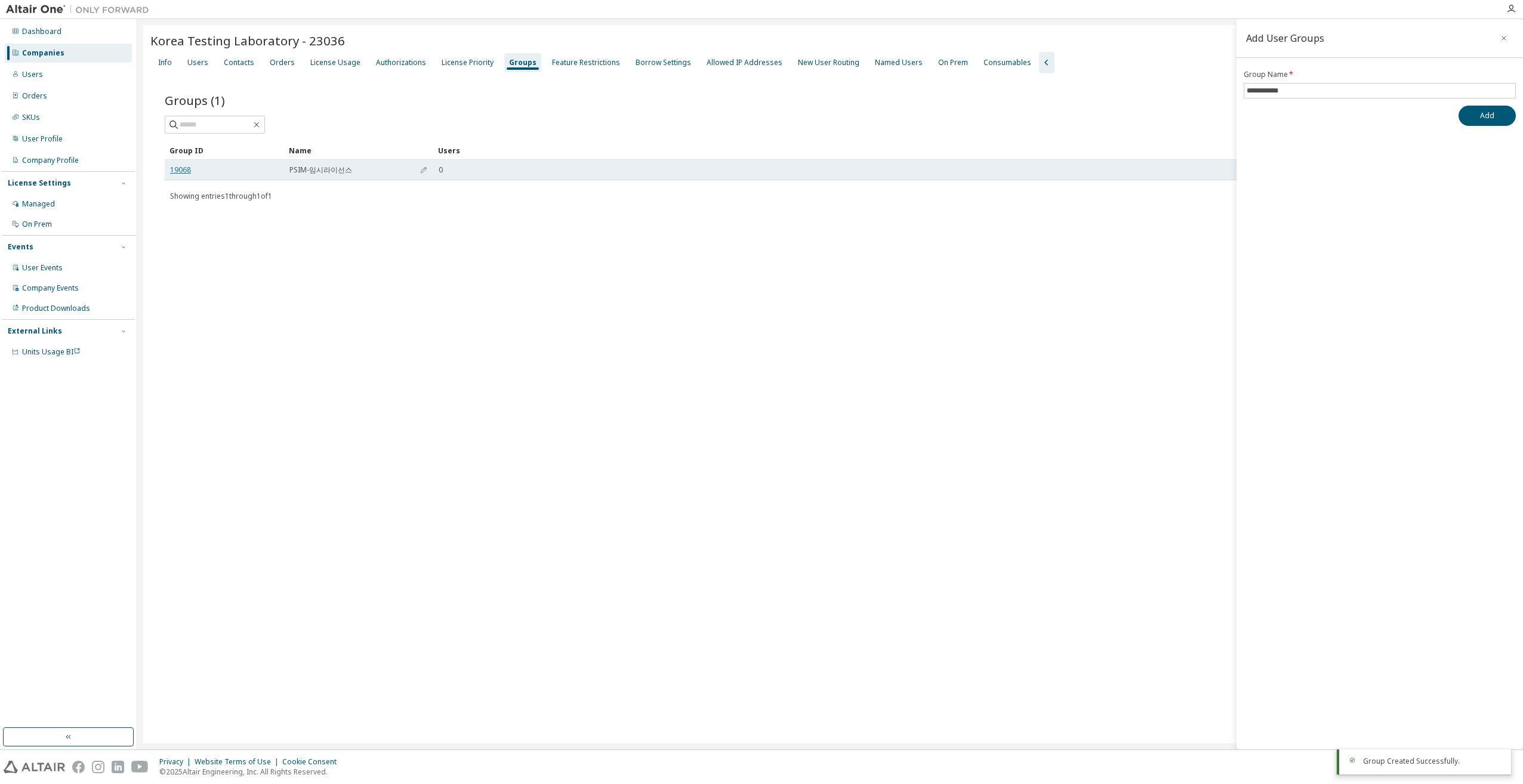
click at [179, 171] on link "19068" at bounding box center [181, 170] width 21 height 10
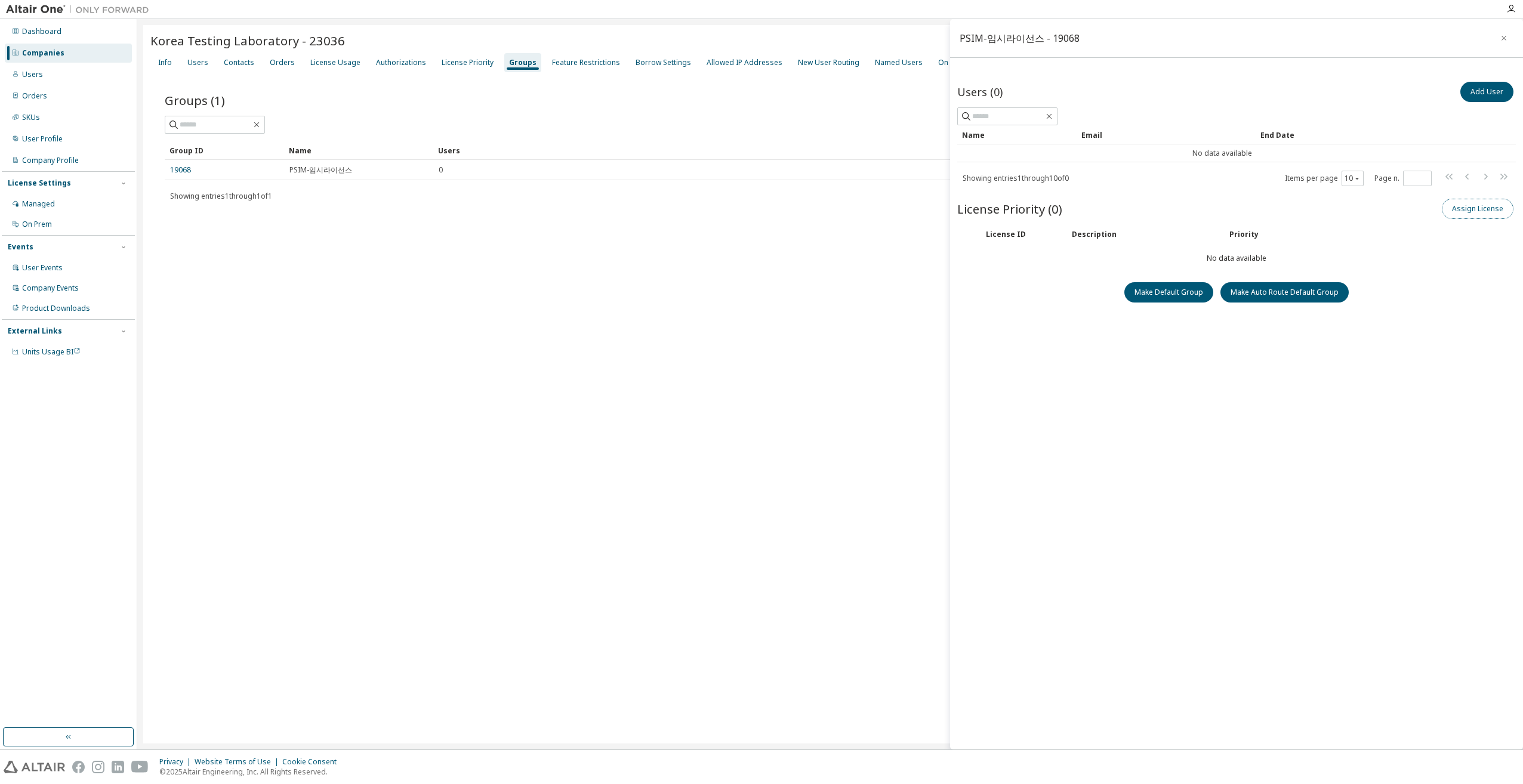
click at [1486, 209] on button "Assign License" at bounding box center [1478, 209] width 72 height 20
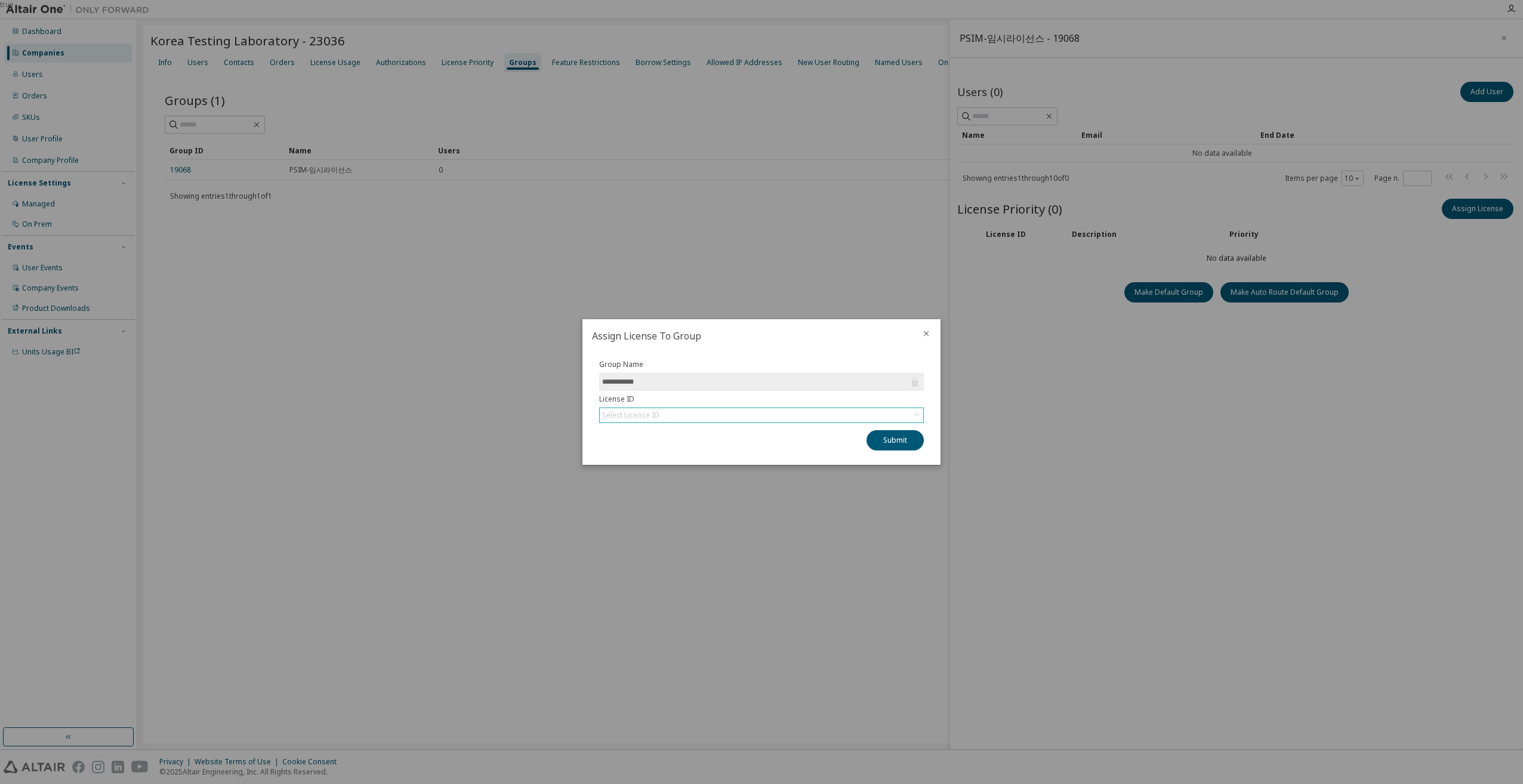
click at [719, 410] on div "Select License ID" at bounding box center [762, 415] width 324 height 14
click at [704, 449] on li "158746 - PSIM (Named User)" at bounding box center [761, 448] width 322 height 16
click at [900, 442] on button "Submit" at bounding box center [896, 440] width 57 height 20
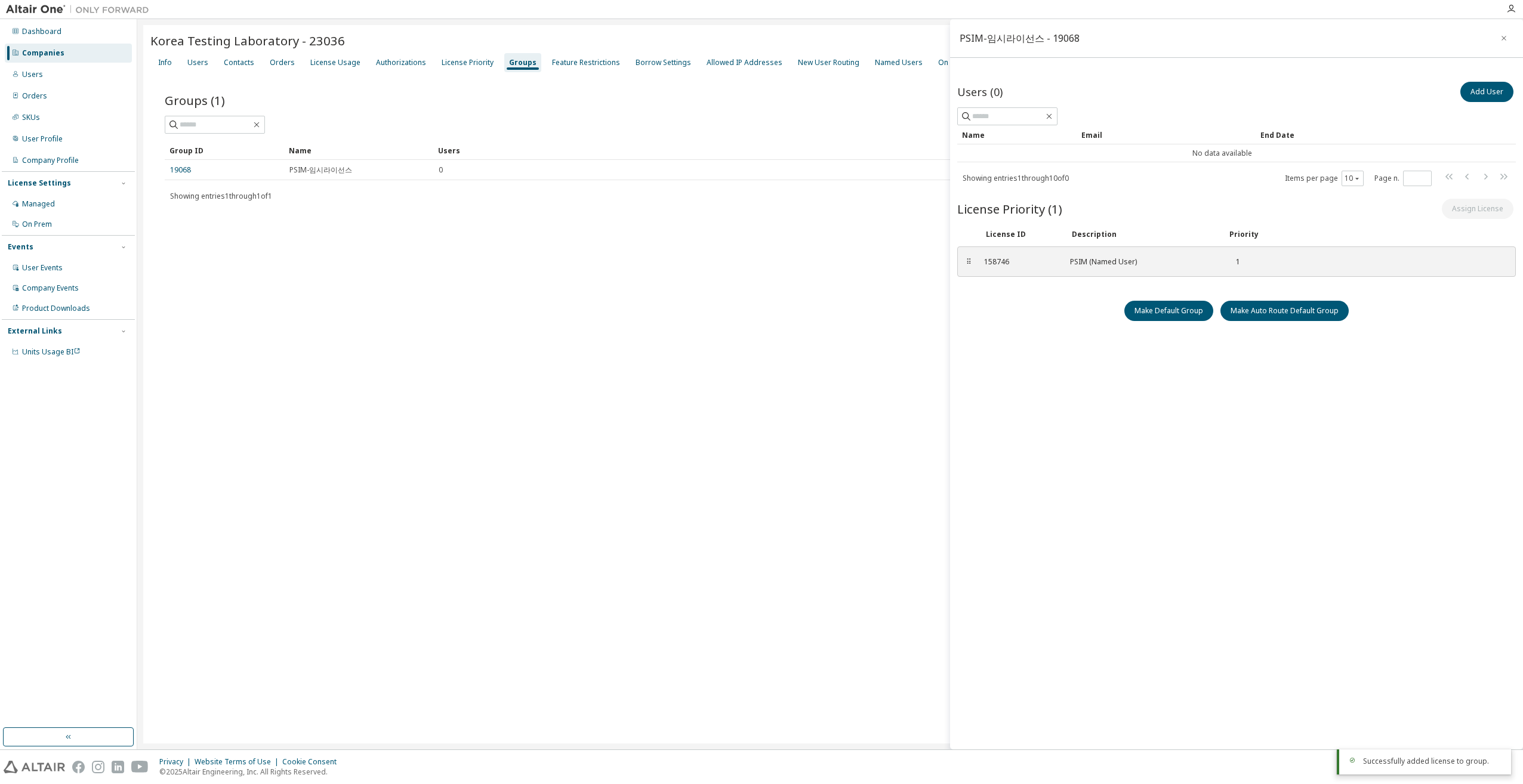
click at [1062, 398] on div "Users (0) Add User Clear Load Save Save As Field Operator Value Select filter S…" at bounding box center [1237, 393] width 559 height 627
click at [1089, 382] on div "Users (0) Add User Clear Load Save Save As Field Operator Value Select filter S…" at bounding box center [1237, 393] width 559 height 627
click at [1477, 90] on button "Add User" at bounding box center [1486, 91] width 53 height 20
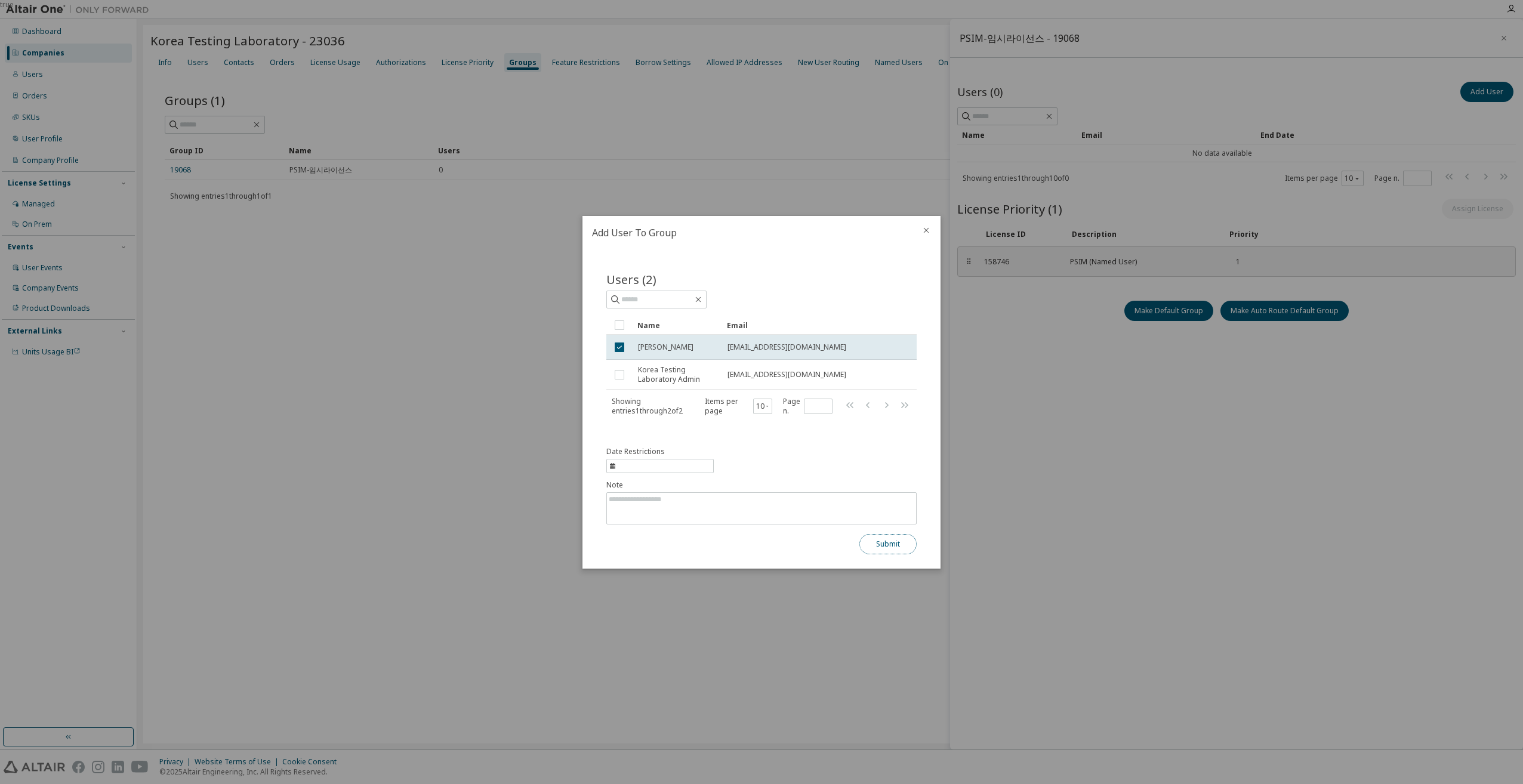
click at [889, 543] on button "Submit" at bounding box center [888, 544] width 57 height 20
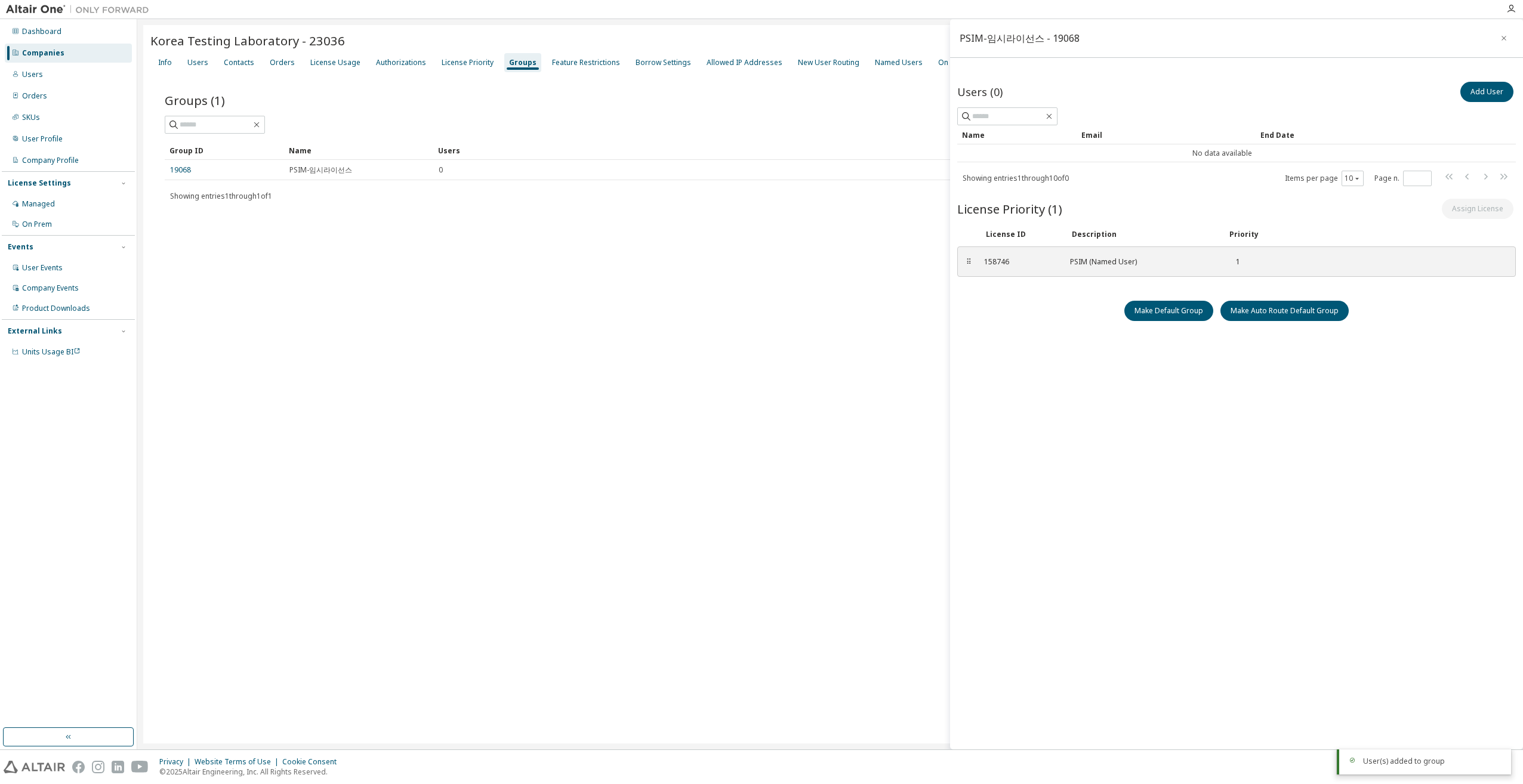
click at [1079, 437] on div "Users (0) Add User Clear Load Save Save As Field Operator Value Select filter S…" at bounding box center [1237, 393] width 559 height 627
click at [631, 378] on div "Korea Testing Laboratory - 23036 Clear Load Save Save As Field Operator Value S…" at bounding box center [830, 384] width 1374 height 719
click at [1507, 33] on button "button" at bounding box center [1503, 38] width 19 height 19
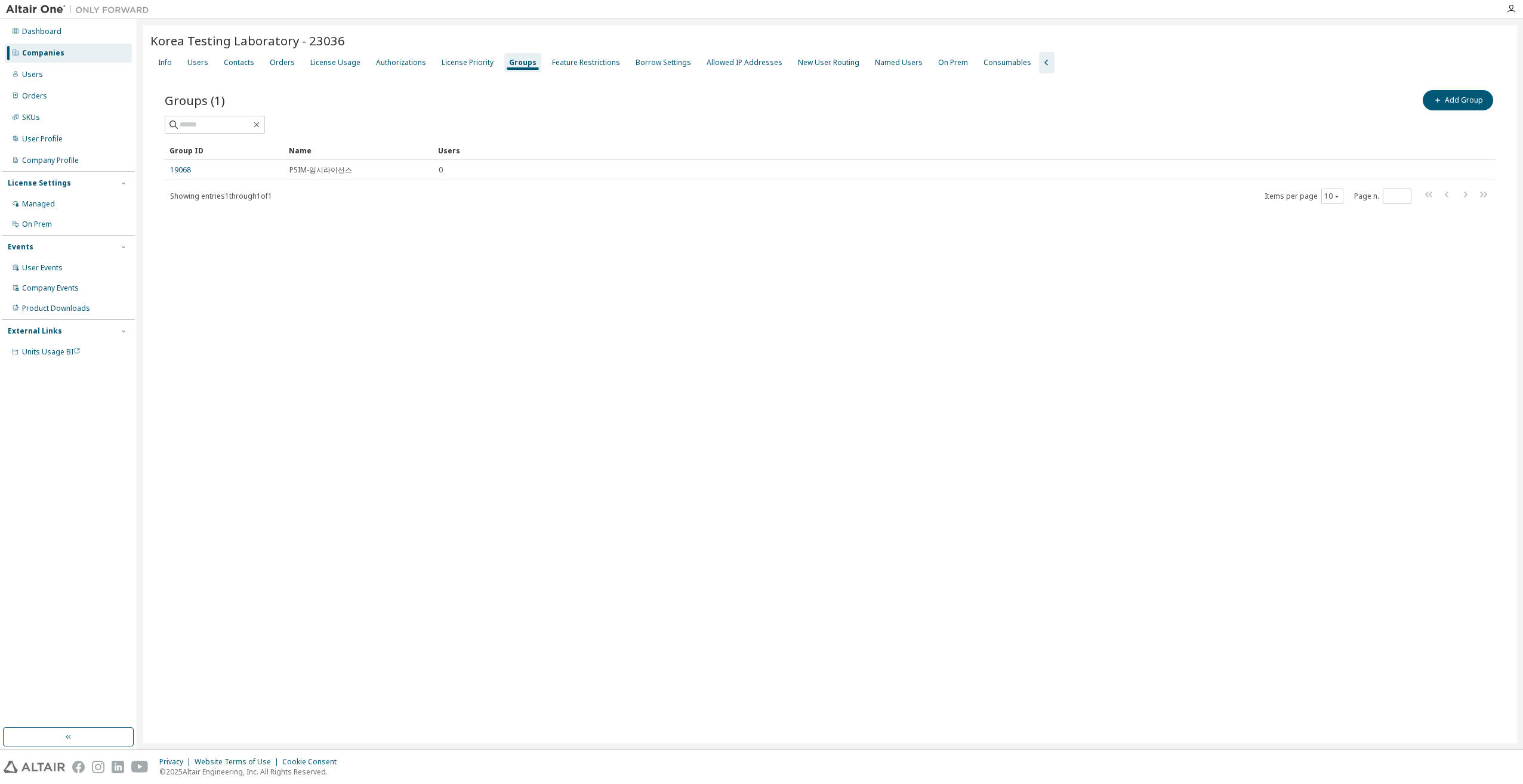
click at [579, 335] on div "Korea Testing Laboratory - 23036 Clear Load Save Save As Field Operator Value S…" at bounding box center [830, 384] width 1374 height 719
click at [442, 64] on div "License Priority" at bounding box center [468, 63] width 52 height 10
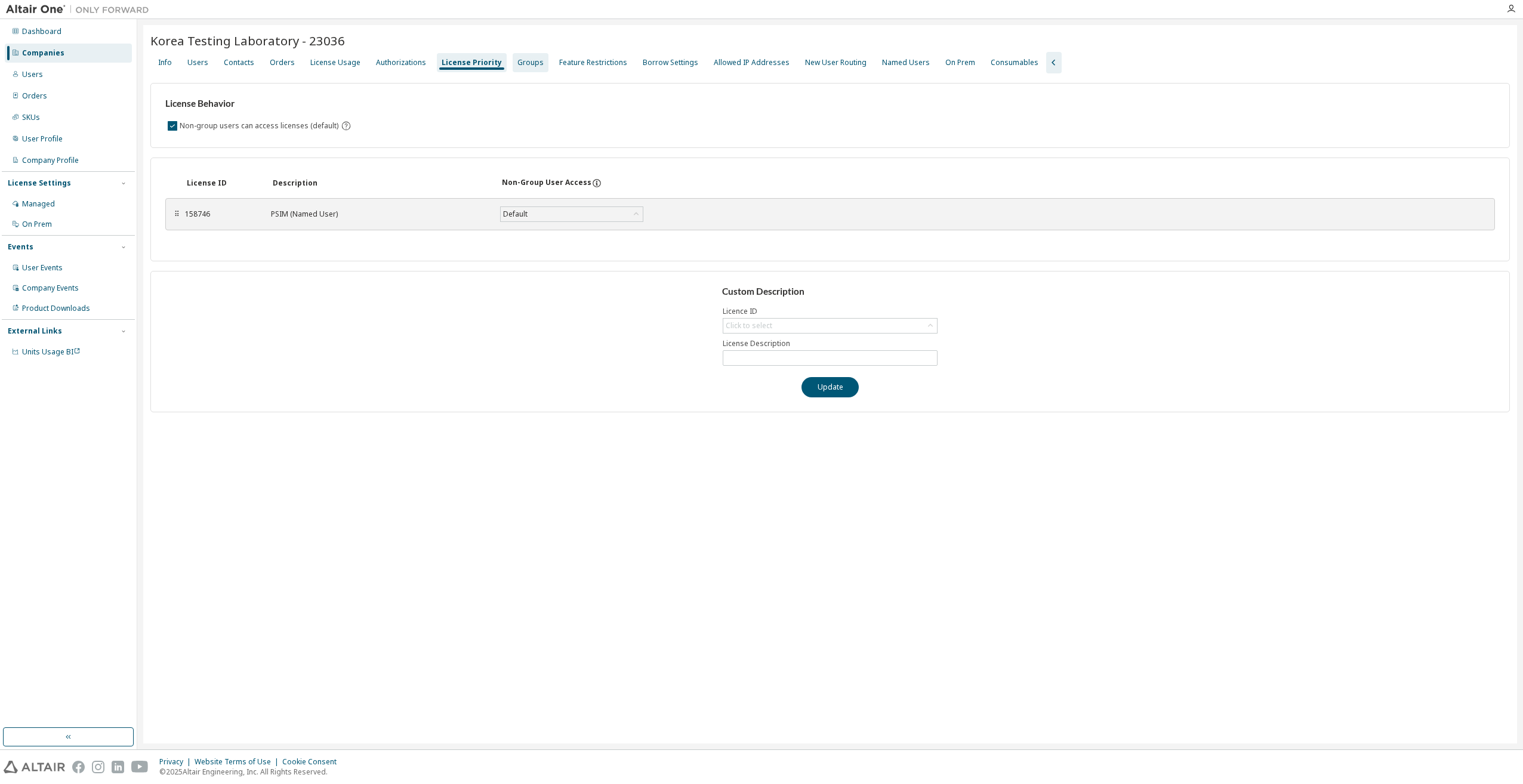
click at [517, 64] on div "Groups" at bounding box center [530, 63] width 26 height 10
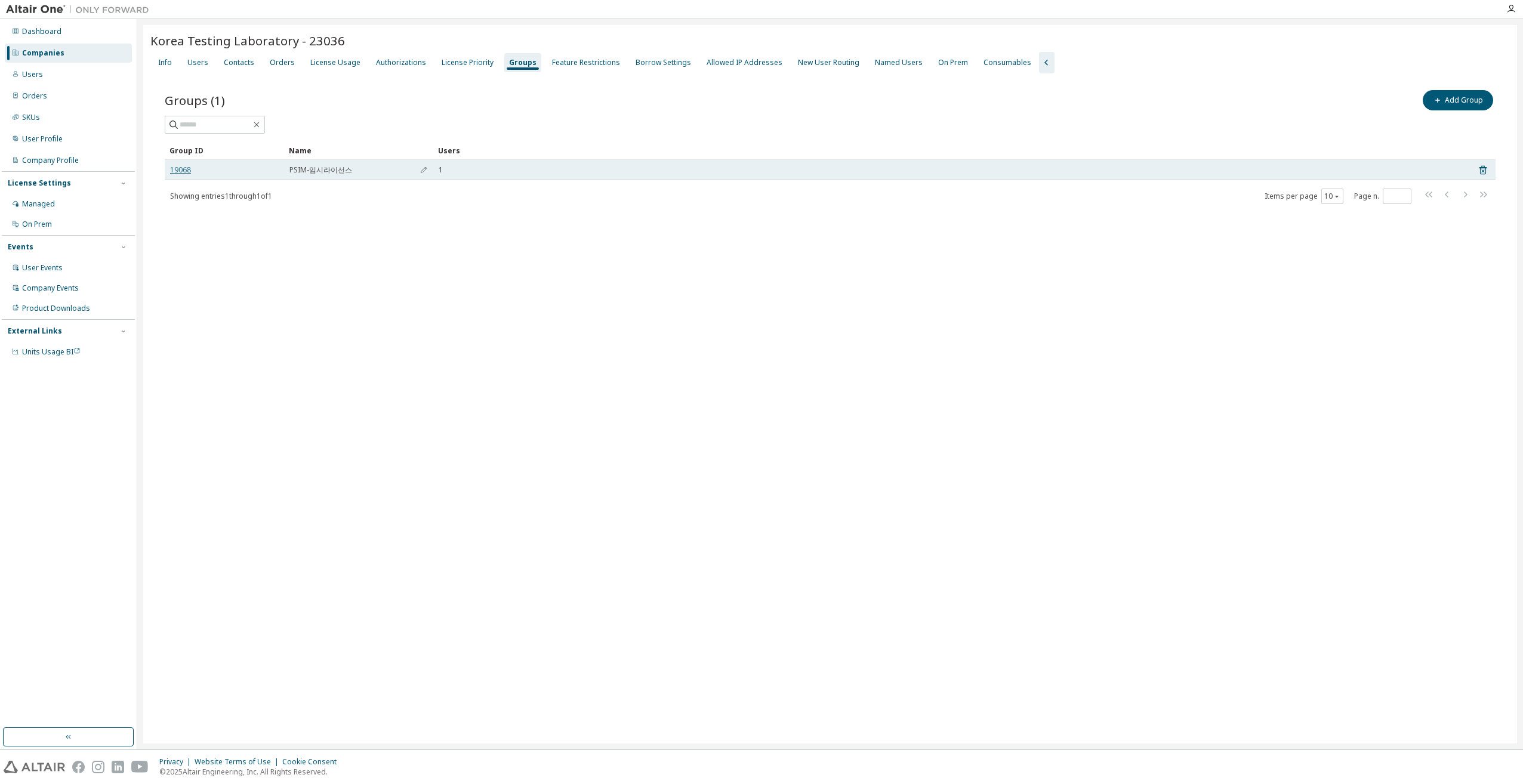
click at [181, 168] on link "19068" at bounding box center [181, 170] width 21 height 10
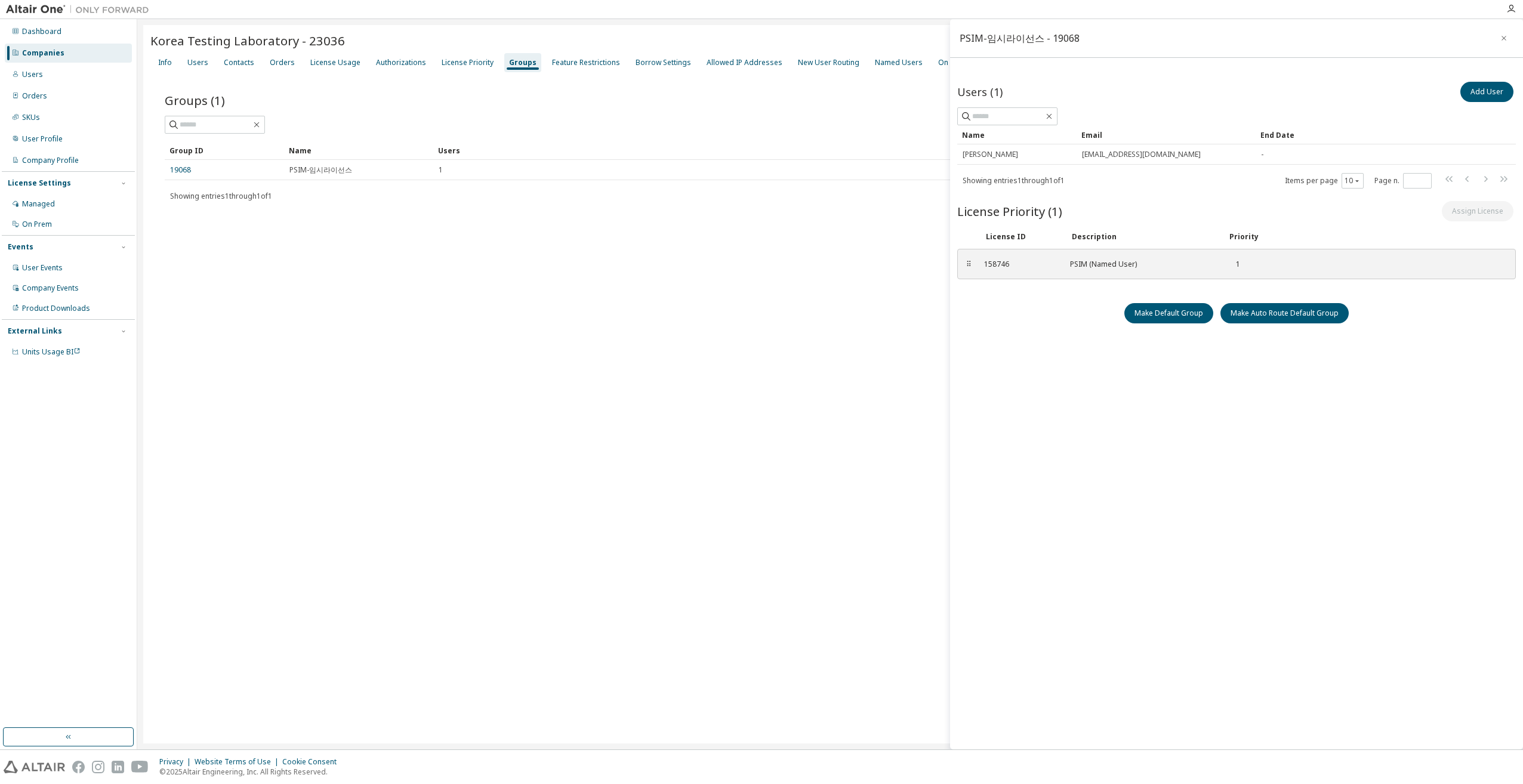
click at [605, 327] on div "Korea Testing Laboratory - 23036 Clear Load Save Save As Field Operator Value S…" at bounding box center [830, 384] width 1374 height 719
click at [1507, 37] on icon "button" at bounding box center [1504, 38] width 8 height 10
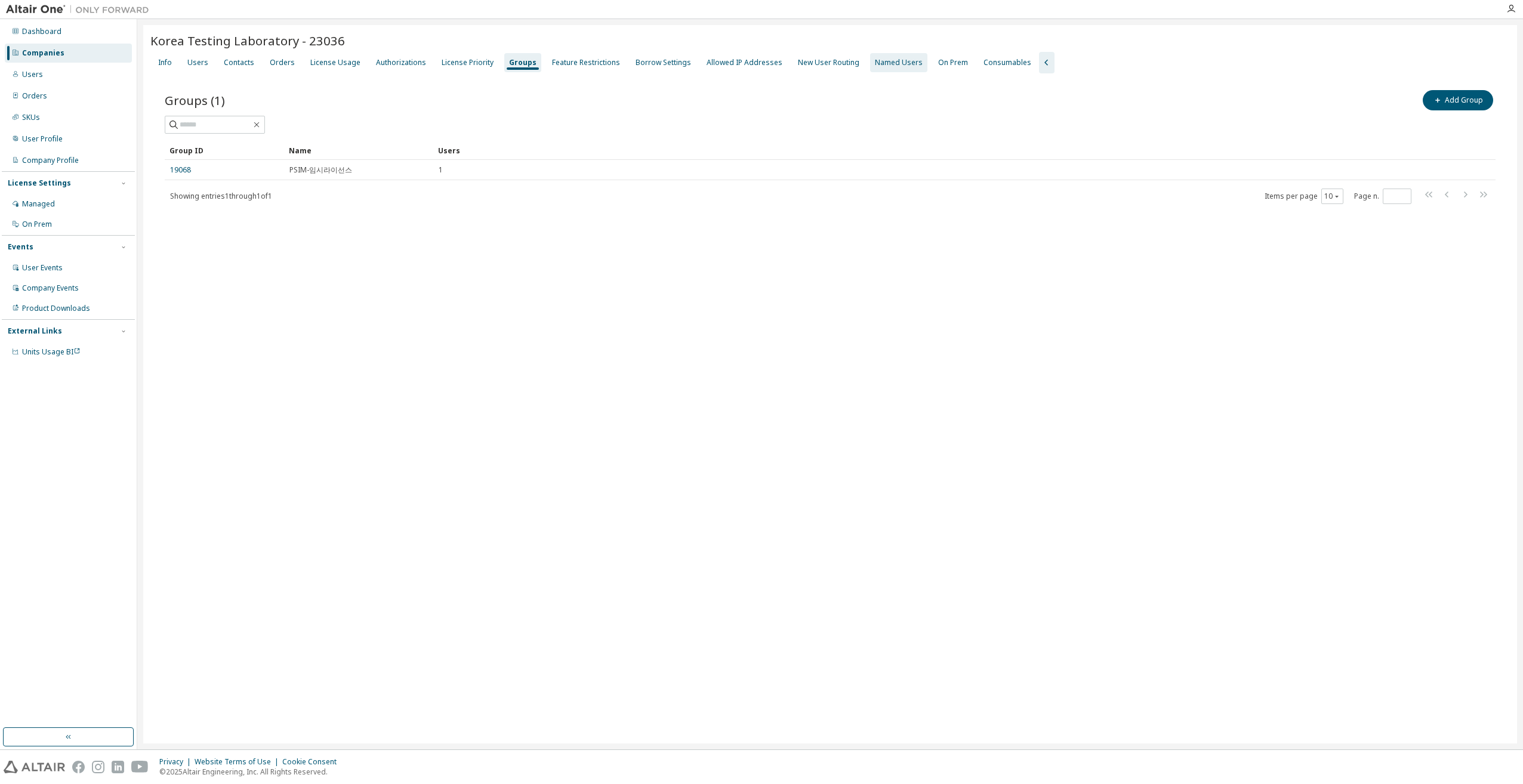
click at [875, 64] on div "Named Users" at bounding box center [898, 63] width 48 height 10
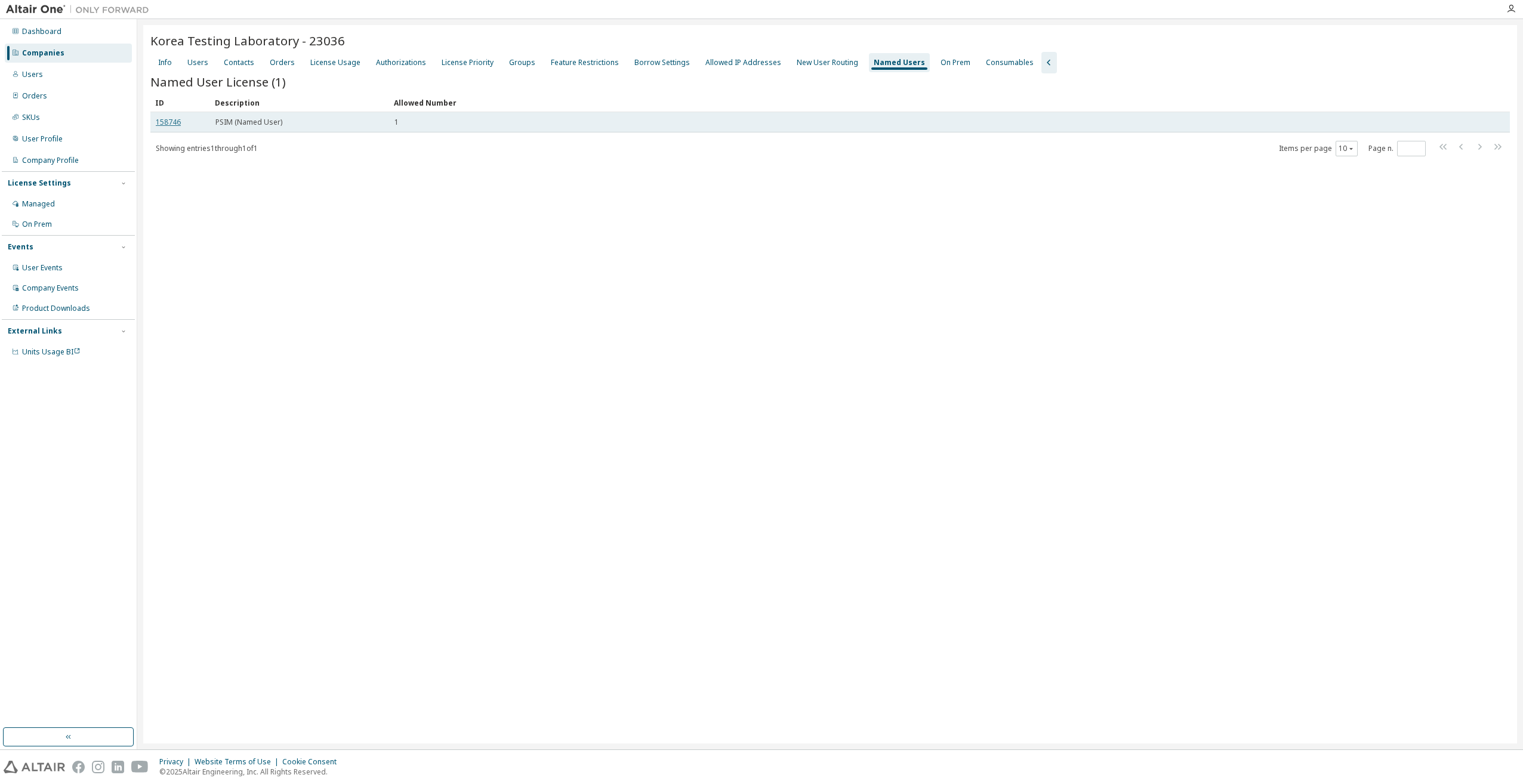
click at [173, 123] on link "158746" at bounding box center [168, 122] width 25 height 10
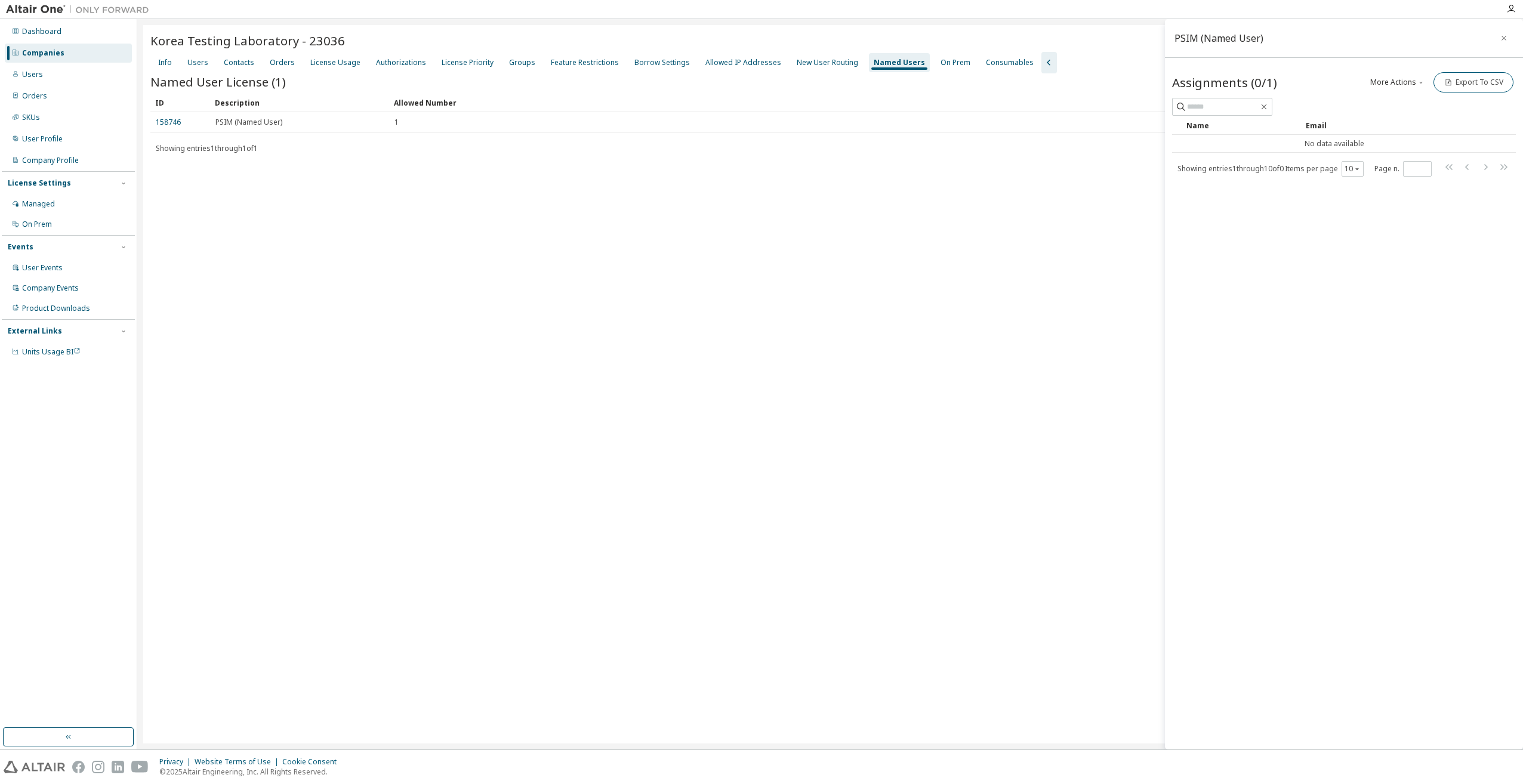
click at [812, 393] on div "Korea Testing Laboratory - 23036 Clear Load Save Save As Field Operator Value S…" at bounding box center [830, 384] width 1374 height 719
click at [877, 65] on div "Named Users" at bounding box center [899, 63] width 52 height 10
click at [164, 123] on link "158746" at bounding box center [168, 122] width 25 height 10
click at [166, 124] on link "158746" at bounding box center [168, 122] width 25 height 10
click at [510, 62] on div "Groups" at bounding box center [522, 63] width 26 height 10
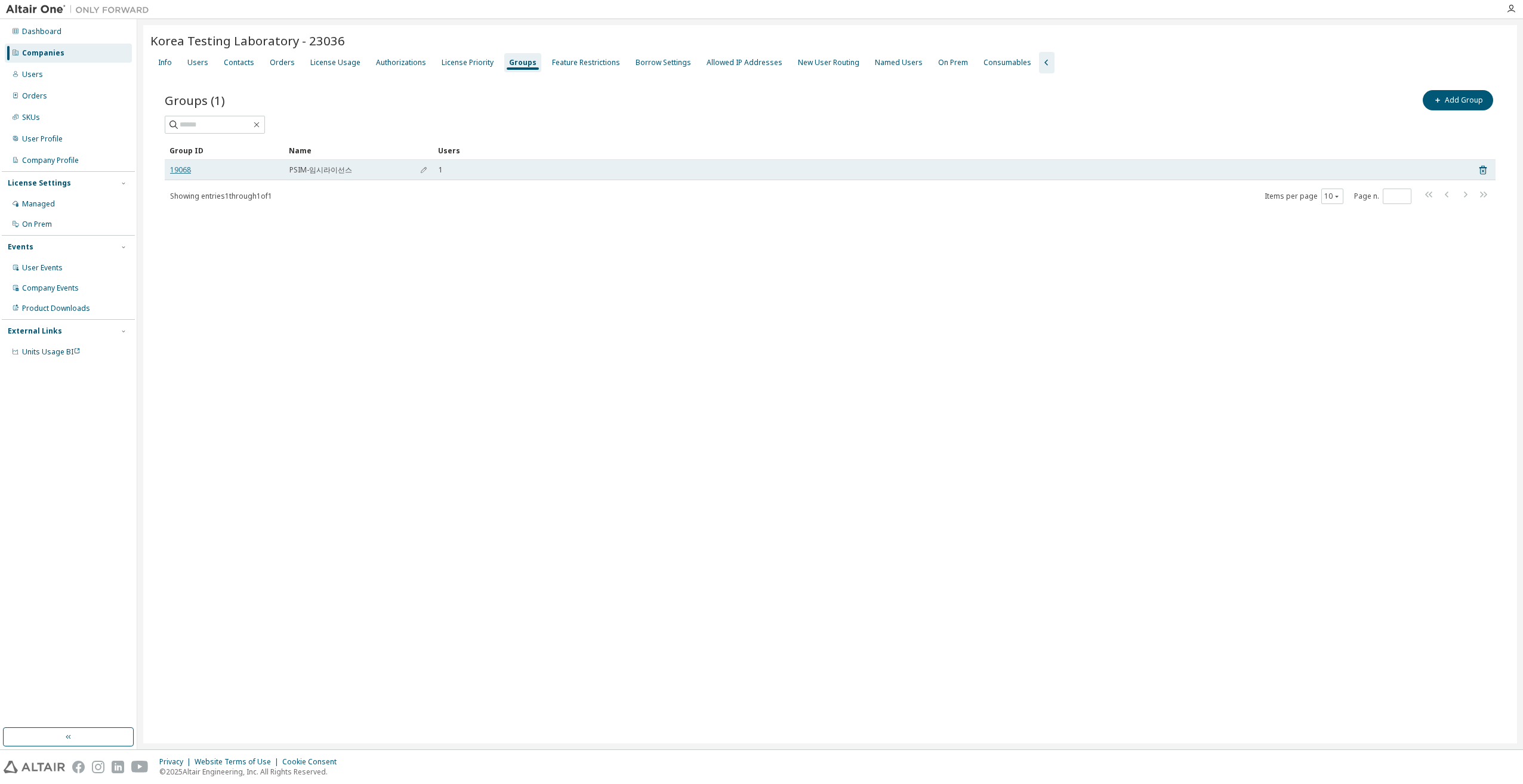
click at [183, 168] on link "19068" at bounding box center [181, 170] width 21 height 10
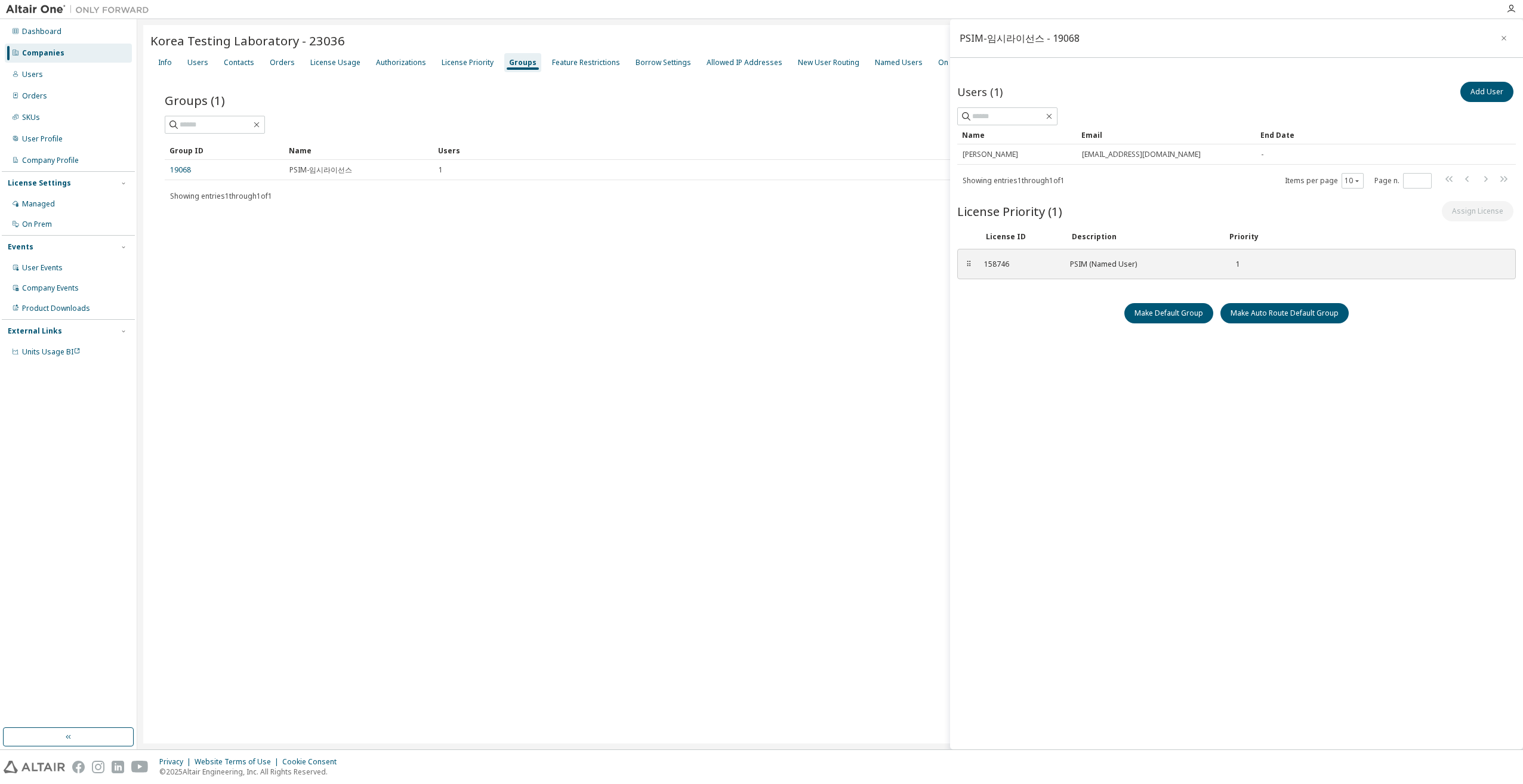
click at [827, 284] on div "Korea Testing Laboratory - 23036 Clear Load Save Save As Field Operator Value S…" at bounding box center [830, 384] width 1374 height 719
click at [1504, 32] on button "button" at bounding box center [1503, 38] width 19 height 19
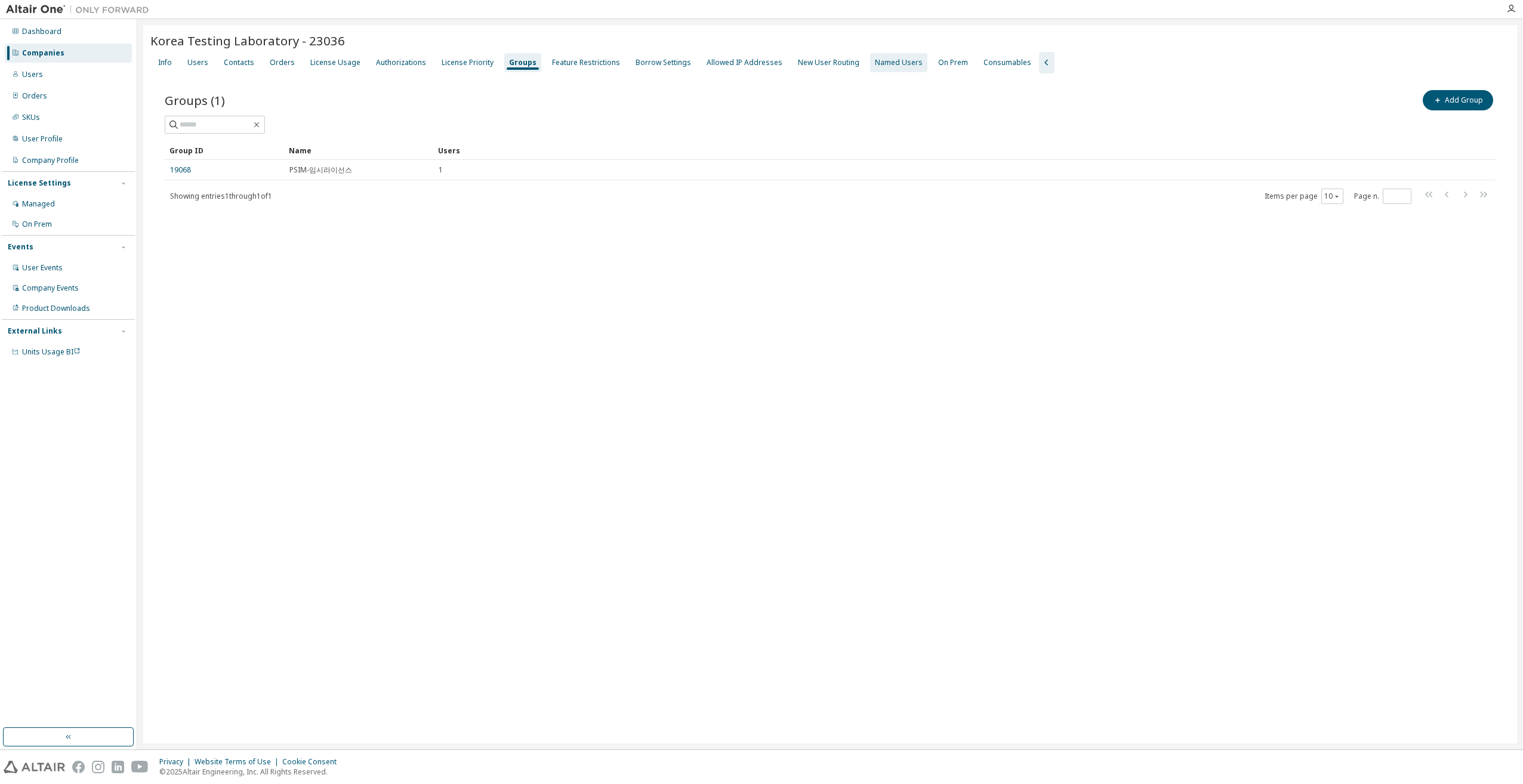
click at [875, 67] on div "Named Users" at bounding box center [898, 63] width 48 height 10
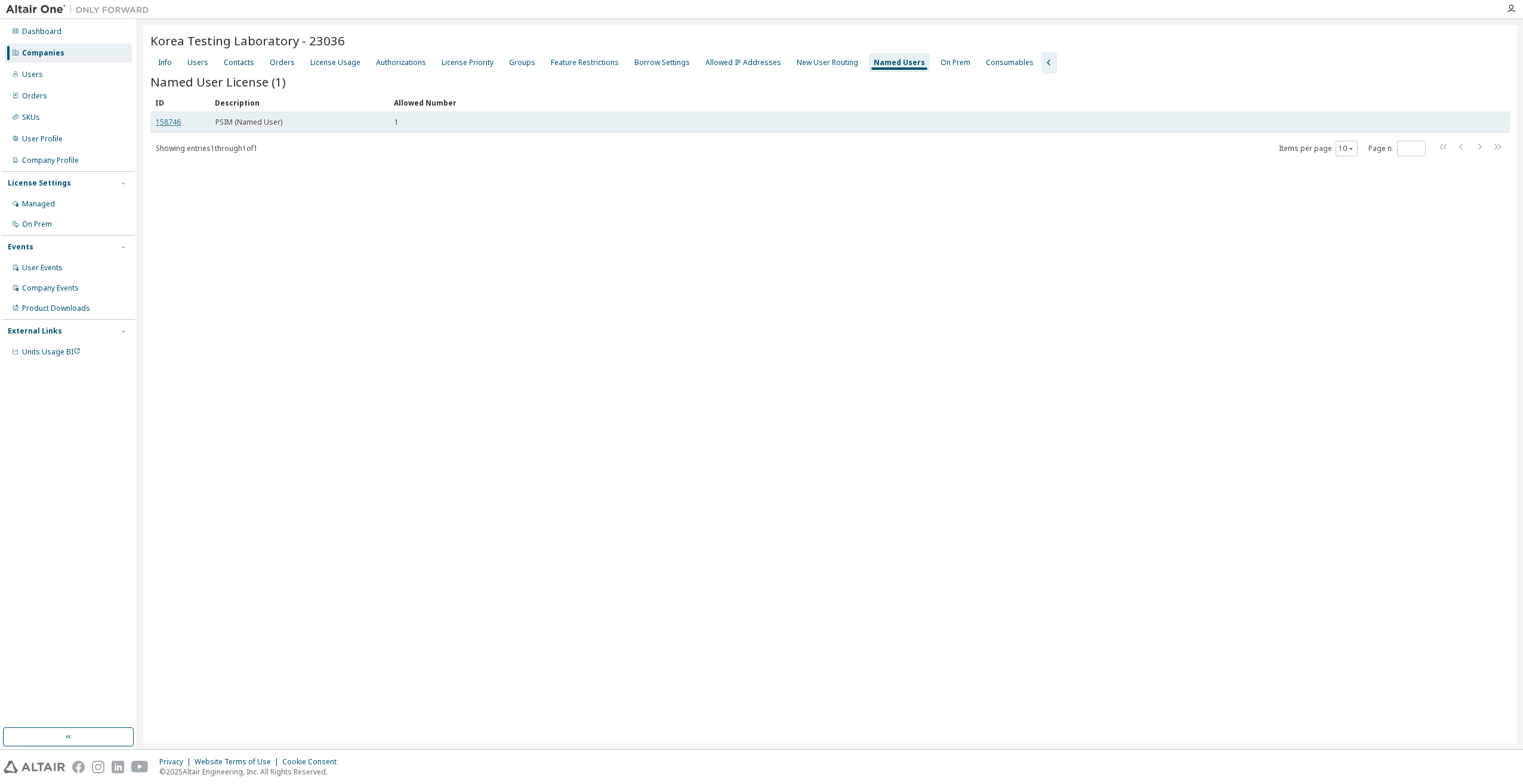
click at [164, 123] on link "158746" at bounding box center [168, 122] width 25 height 10
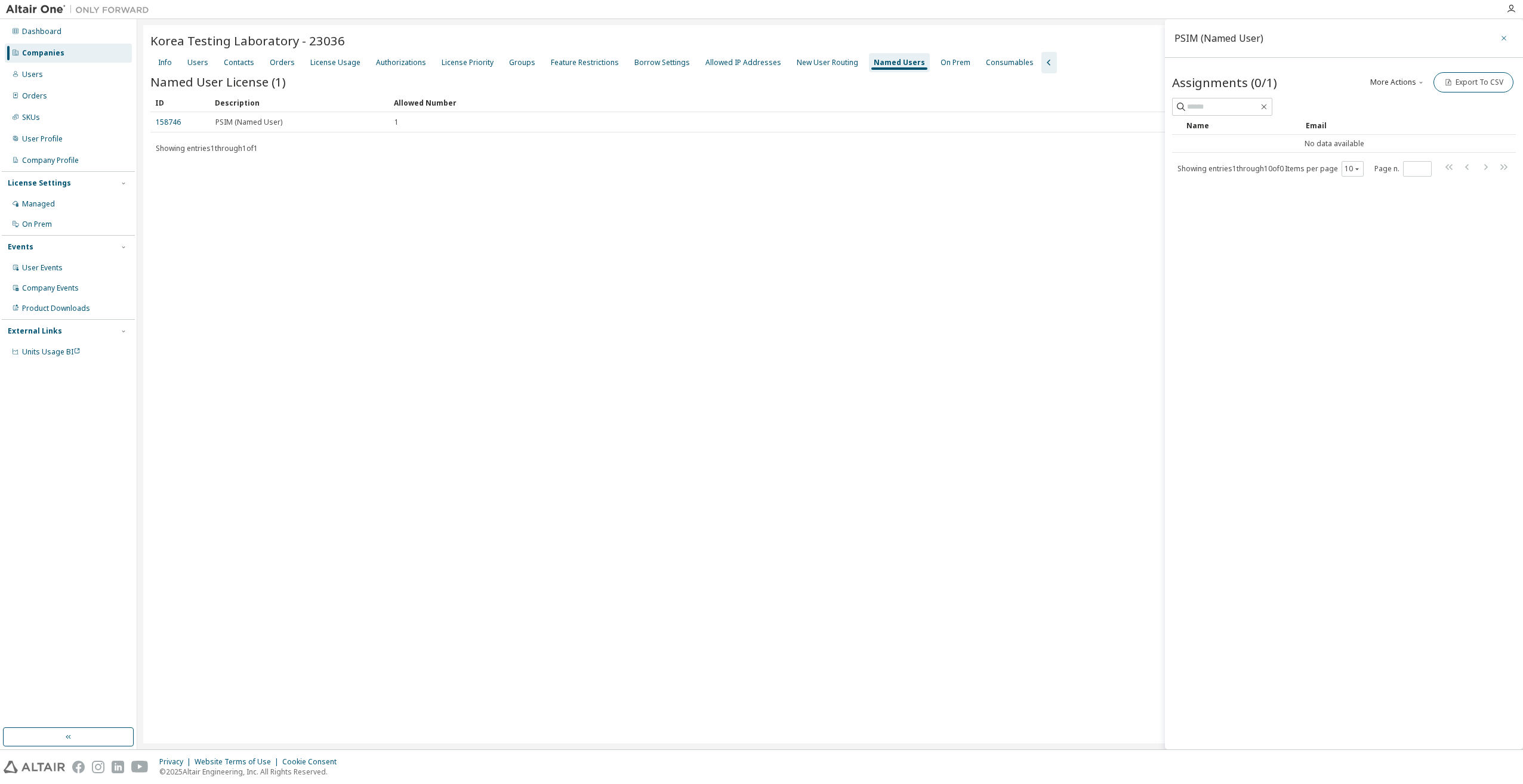
click at [1507, 42] on icon "button" at bounding box center [1504, 38] width 8 height 10
click at [537, 301] on div "Korea Testing Laboratory - 23036 Clear Load Save Save As Field Operator Value S…" at bounding box center [830, 384] width 1374 height 719
click at [200, 62] on div "Users" at bounding box center [198, 63] width 21 height 10
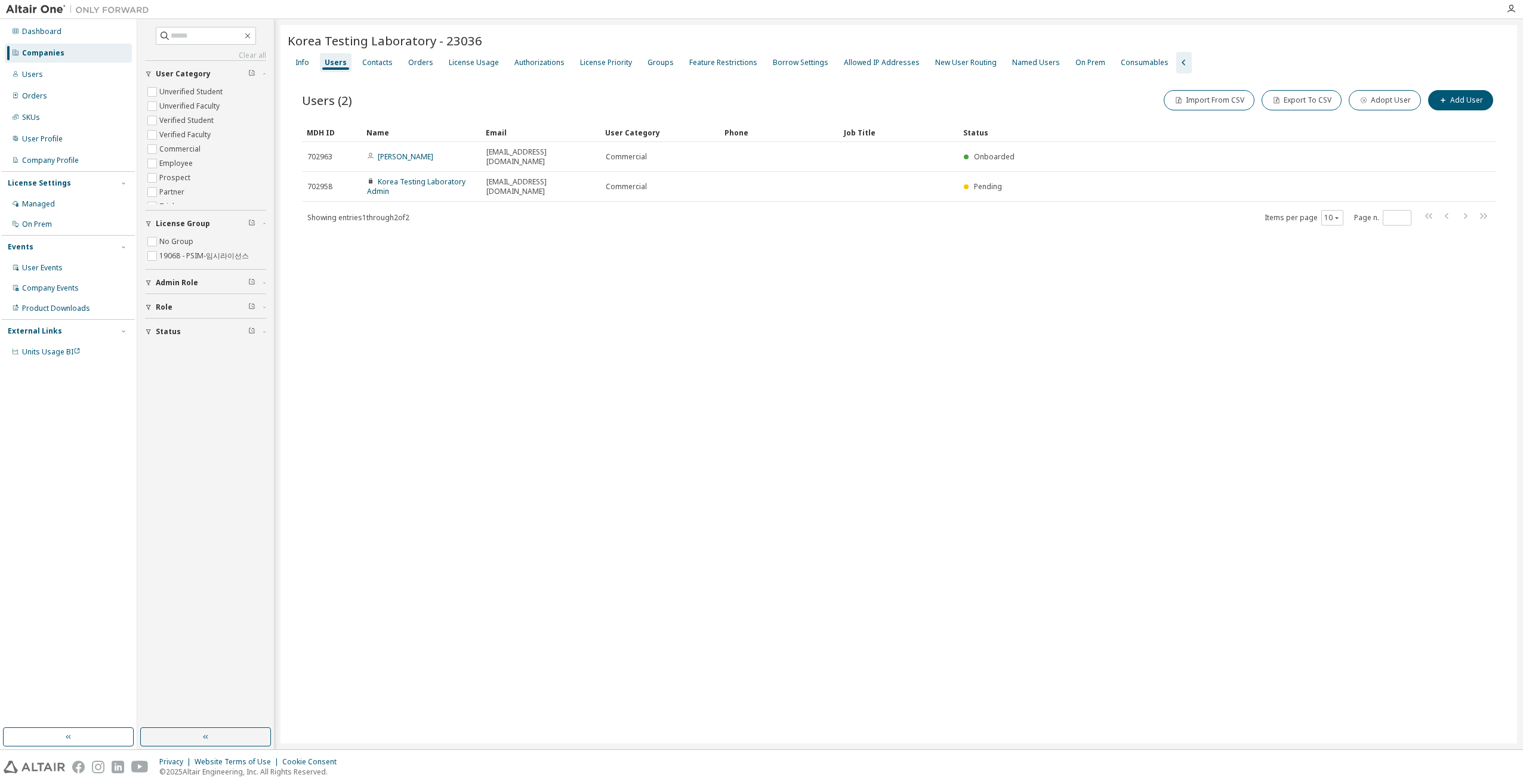
click at [550, 376] on div "Korea Testing Laboratory - 23036 Clear Load Save Save As Field Operator Value S…" at bounding box center [899, 384] width 1237 height 719
click at [1012, 63] on div "Named Users" at bounding box center [1036, 63] width 48 height 10
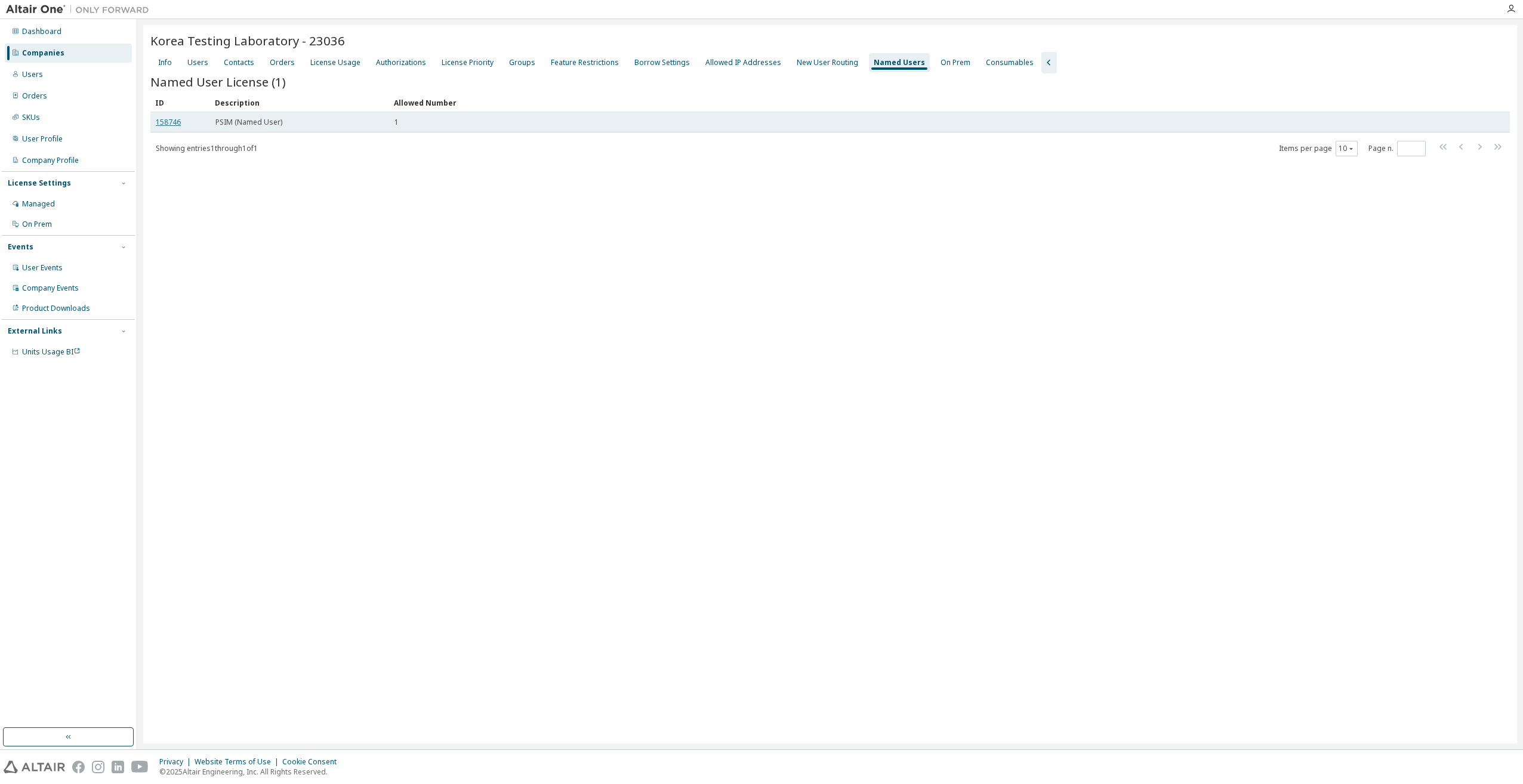
click at [167, 125] on link "158746" at bounding box center [168, 122] width 25 height 10
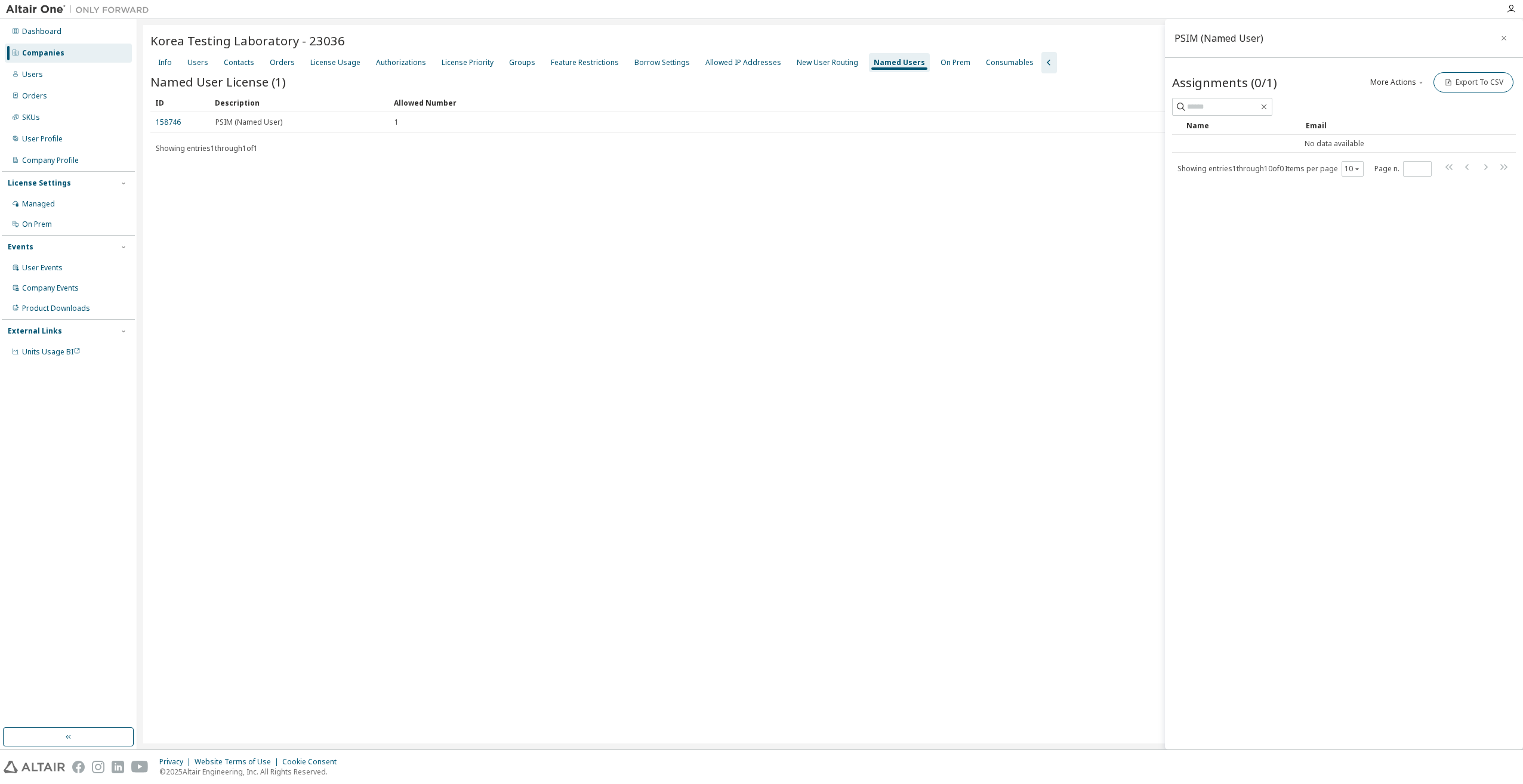
click at [1284, 215] on div "PSIM (Named User) Assignments (0/1) More Actions Add Import From CSV Export To …" at bounding box center [1344, 384] width 358 height 731
click at [1421, 79] on icon "button" at bounding box center [1421, 82] width 7 height 7
click at [1388, 102] on div "Add" at bounding box center [1413, 103] width 74 height 17
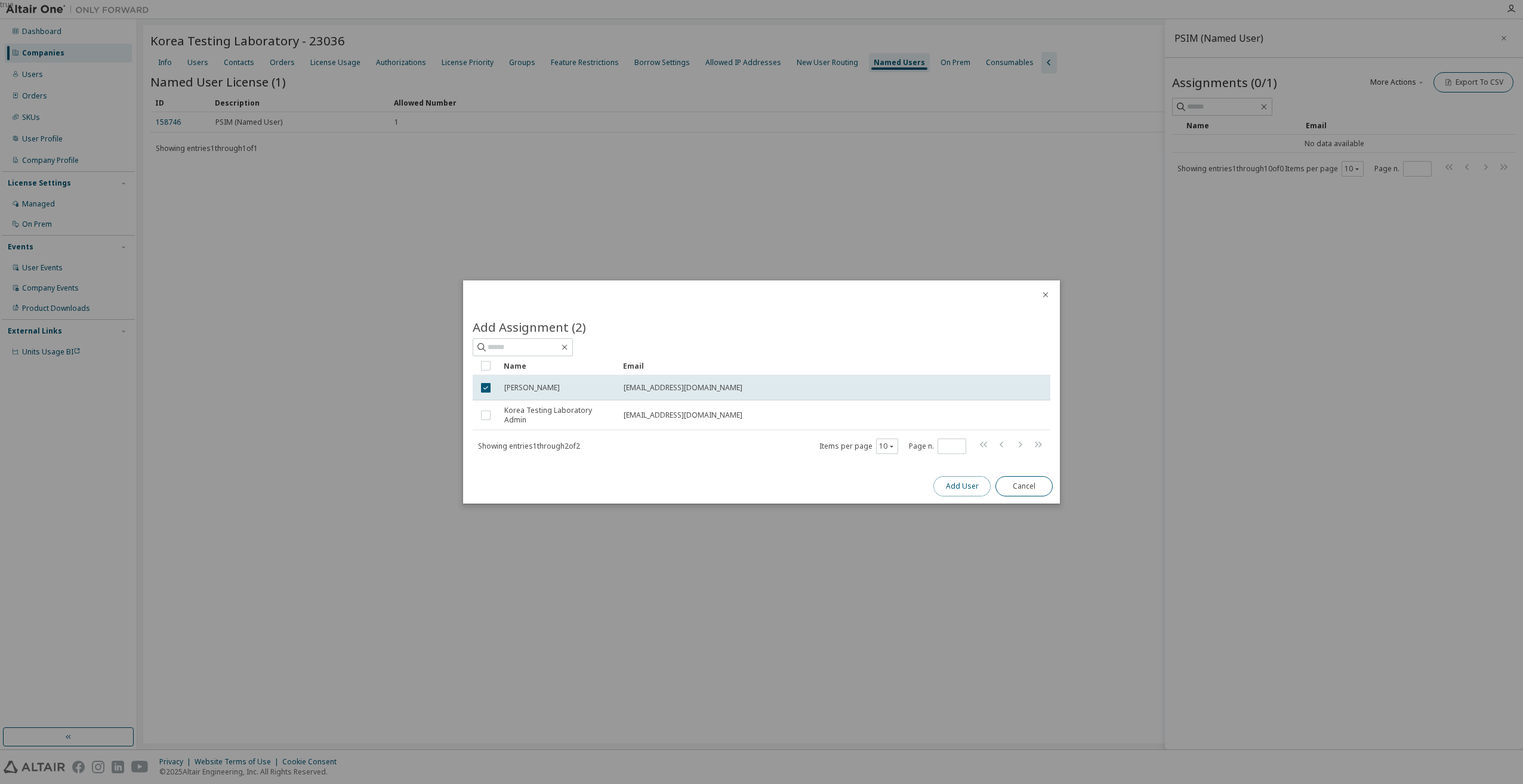
click at [964, 483] on button "Add User" at bounding box center [962, 486] width 57 height 20
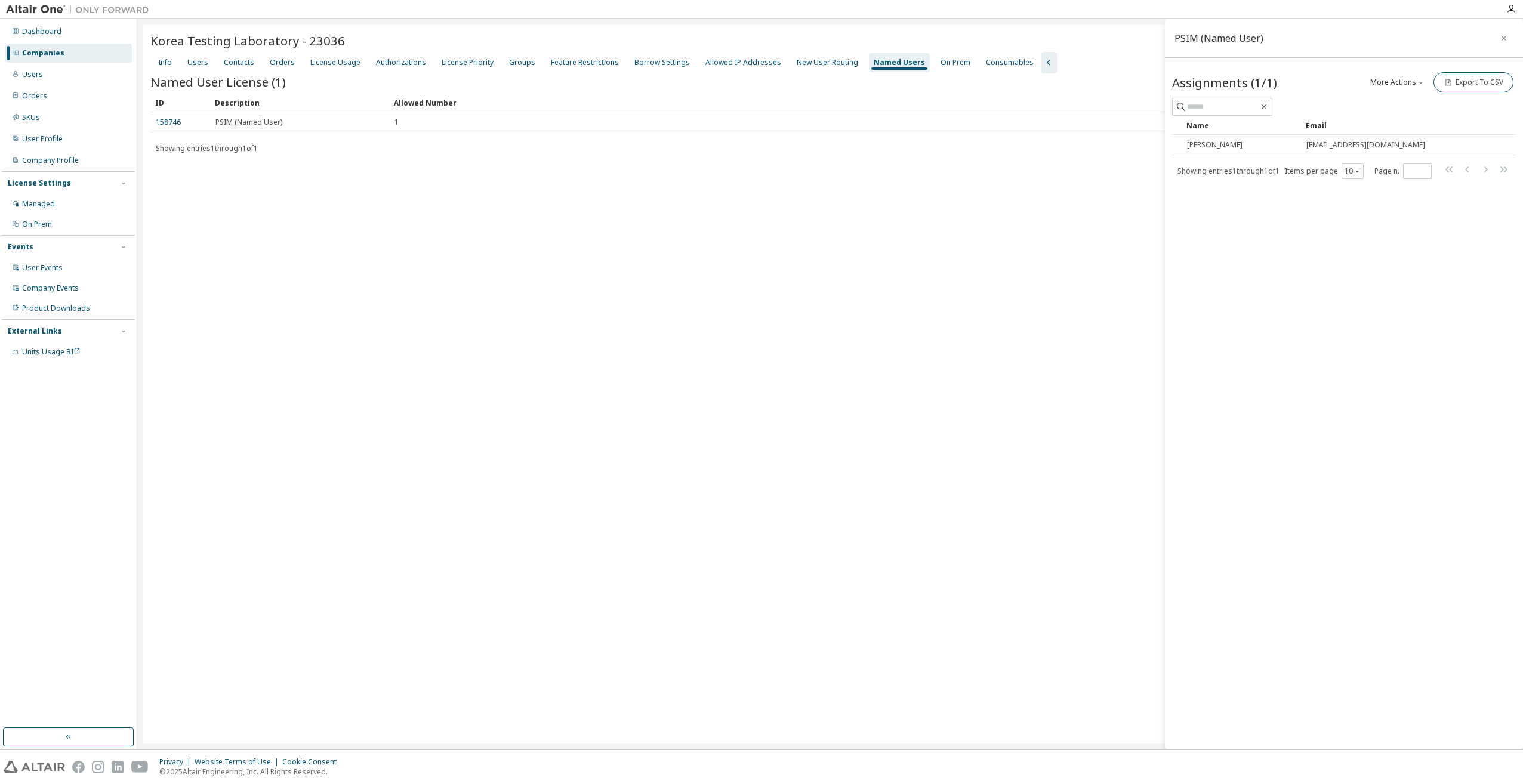
click at [1392, 80] on button "More Actions" at bounding box center [1398, 82] width 57 height 20
click at [1004, 422] on div "Korea Testing Laboratory - 23036 Clear Load Save Save As Field Operator Value S…" at bounding box center [830, 384] width 1374 height 719
